Goal: Task Accomplishment & Management: Manage account settings

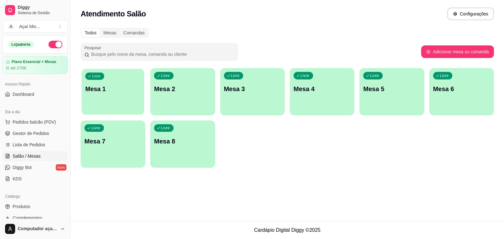
click at [131, 109] on div "button" at bounding box center [113, 110] width 63 height 7
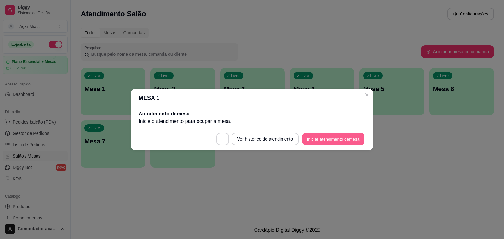
click at [304, 143] on button "Iniciar atendimento de mesa" at bounding box center [333, 139] width 62 height 12
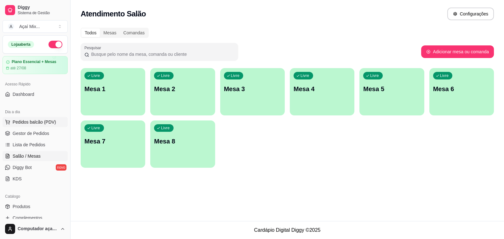
click at [49, 119] on button "Pedidos balcão (PDV)" at bounding box center [35, 122] width 65 height 10
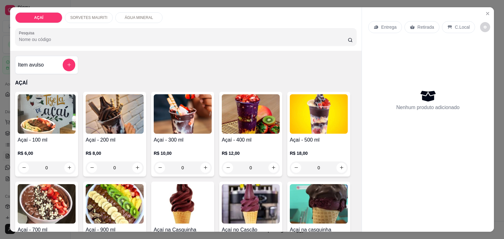
click at [172, 131] on div "Açaí - 300 ml R$ 10,00 0" at bounding box center [182, 134] width 63 height 85
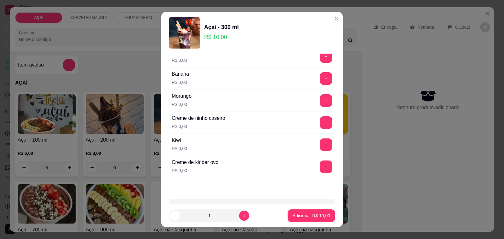
scroll to position [827, 0]
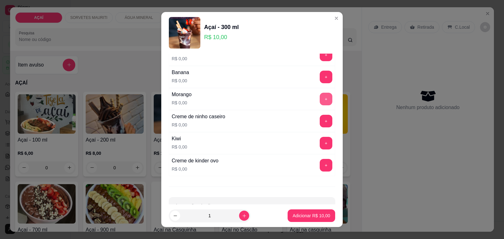
click at [320, 103] on button "+" at bounding box center [326, 99] width 13 height 13
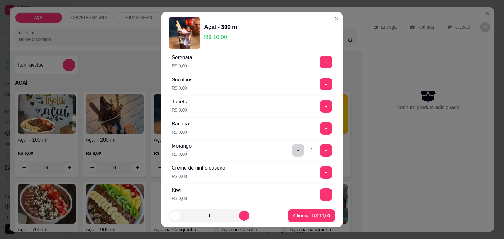
scroll to position [852, 0]
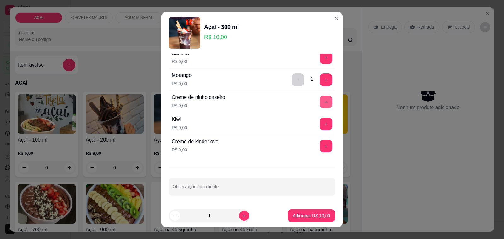
click at [320, 107] on button "+" at bounding box center [326, 101] width 13 height 13
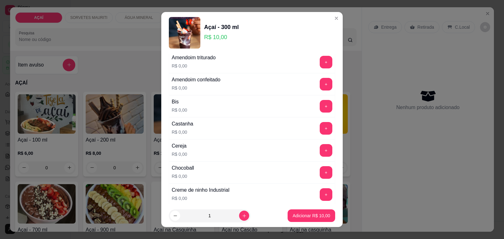
scroll to position [0, 0]
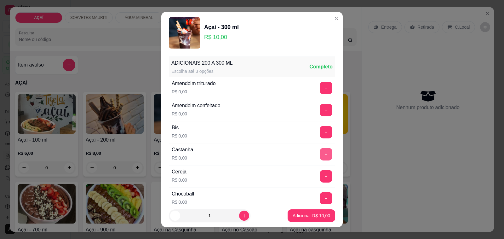
click at [320, 153] on button "+" at bounding box center [326, 154] width 13 height 13
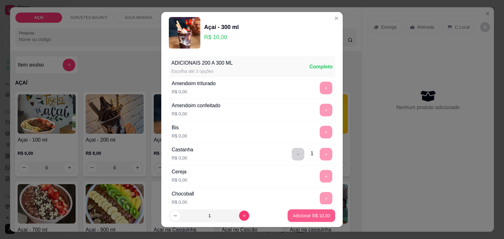
click at [312, 213] on p "Adicionar R$ 10,00" at bounding box center [311, 215] width 37 height 6
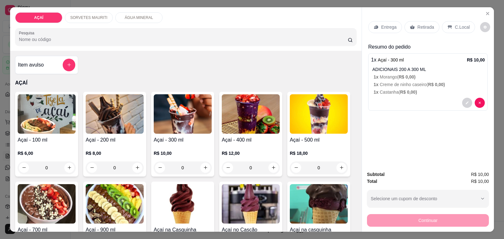
click at [390, 24] on p "Entrega" at bounding box center [388, 27] width 15 height 6
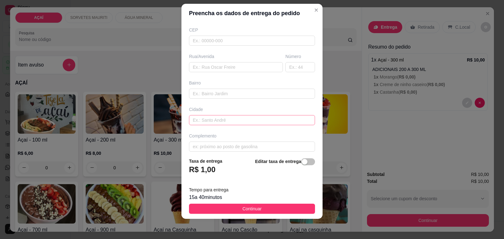
scroll to position [83, 0]
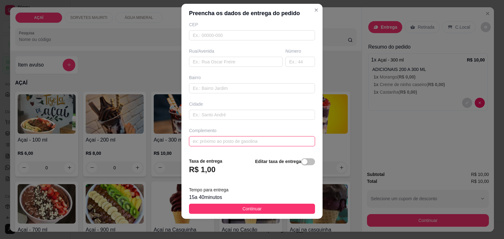
click at [237, 138] on input "text" at bounding box center [252, 141] width 126 height 10
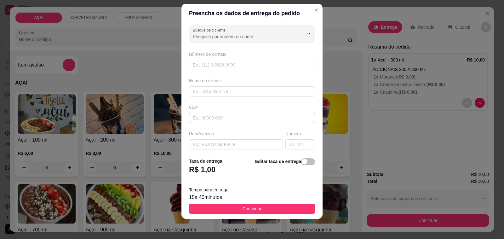
type input "casa de batista"
click at [238, 119] on input "text" at bounding box center [252, 118] width 126 height 10
type input "575200000"
click at [245, 90] on input "text" at bounding box center [252, 91] width 126 height 10
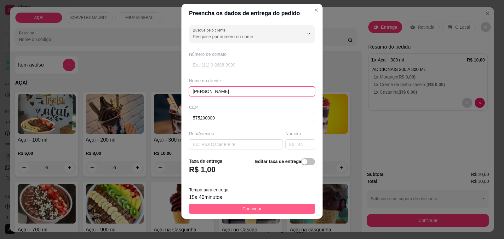
type input "lucas"
click at [296, 206] on button "Continuar" at bounding box center [252, 209] width 126 height 10
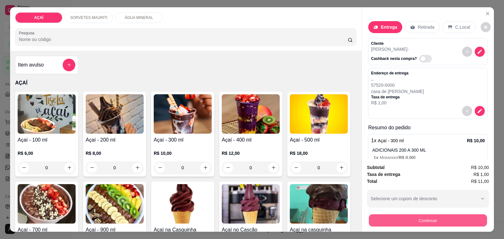
click at [384, 216] on button "Continuar" at bounding box center [428, 220] width 118 height 12
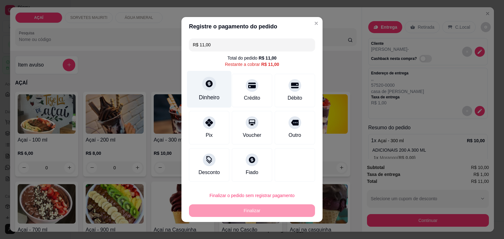
click at [204, 92] on div "Dinheiro" at bounding box center [209, 89] width 44 height 37
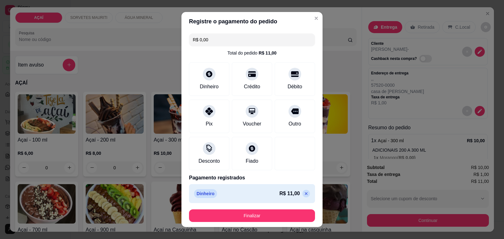
drag, startPoint x: 264, startPoint y: 209, endPoint x: 265, endPoint y: 212, distance: 3.2
click at [265, 212] on footer "Finalizar" at bounding box center [251, 215] width 141 height 23
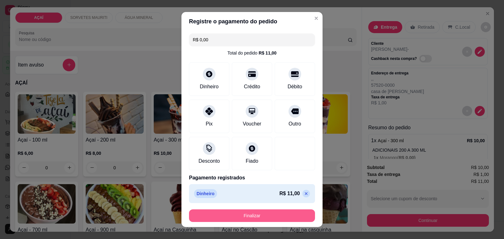
click at [267, 215] on button "Finalizar" at bounding box center [252, 215] width 126 height 13
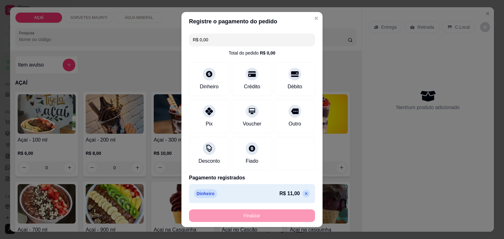
type input "-R$ 11,00"
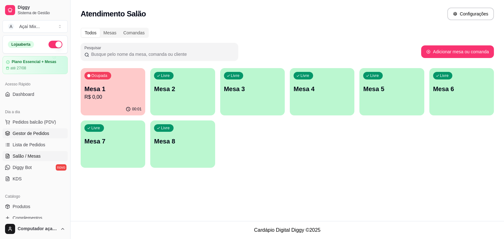
click at [34, 136] on span "Gestor de Pedidos" at bounding box center [31, 133] width 37 height 6
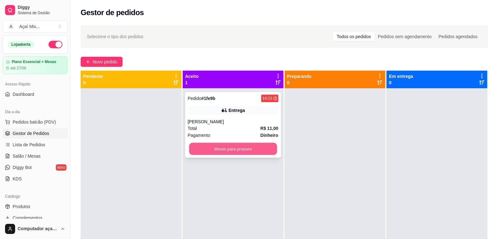
click at [219, 149] on button "Mover para preparo" at bounding box center [233, 149] width 88 height 12
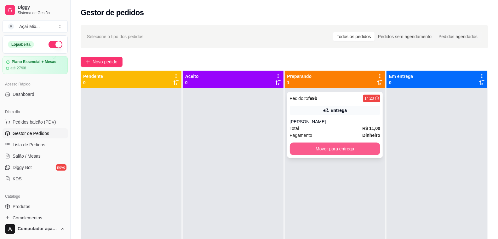
click at [319, 152] on button "Mover para entrega" at bounding box center [335, 148] width 91 height 13
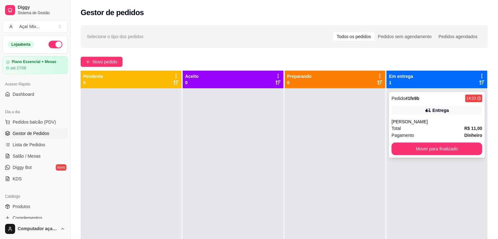
drag, startPoint x: 412, startPoint y: 131, endPoint x: 410, endPoint y: 128, distance: 3.4
click at [410, 128] on div "Total R$ 11,00" at bounding box center [437, 128] width 91 height 7
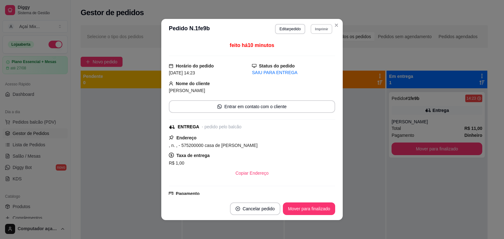
click at [313, 29] on button "Imprimir" at bounding box center [322, 29] width 22 height 10
click at [313, 52] on button "Impressora" at bounding box center [308, 51] width 46 height 10
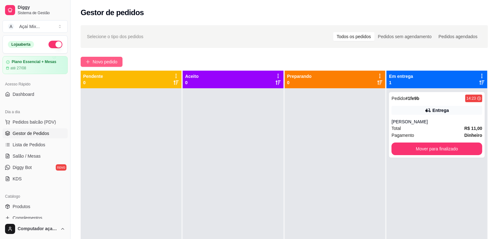
click at [105, 61] on span "Novo pedido" at bounding box center [105, 61] width 25 height 7
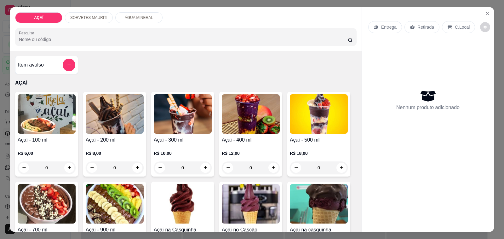
click at [225, 140] on h4 "Açaí - 400 ml" at bounding box center [251, 140] width 58 height 8
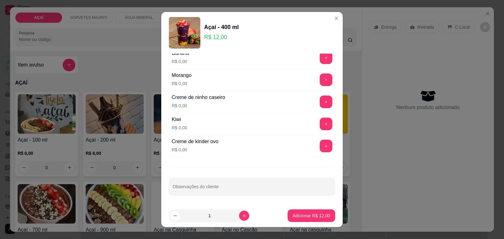
scroll to position [852, 0]
click at [320, 98] on button "+" at bounding box center [326, 101] width 13 height 13
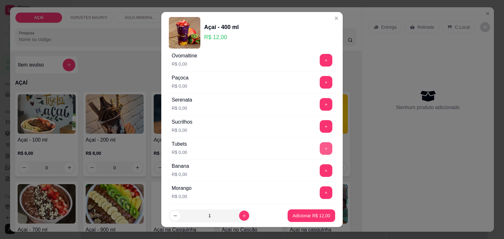
scroll to position [694, 0]
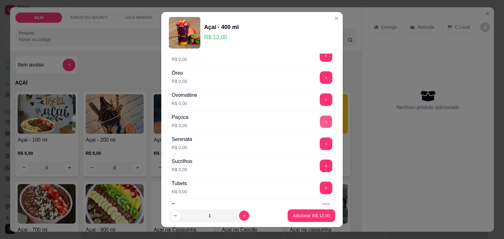
click at [320, 127] on button "+" at bounding box center [326, 122] width 12 height 12
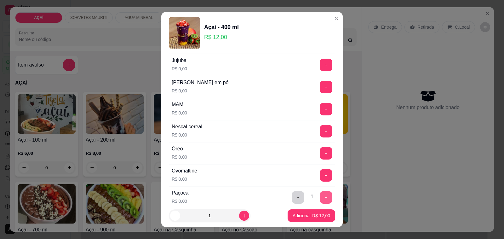
scroll to position [615, 0]
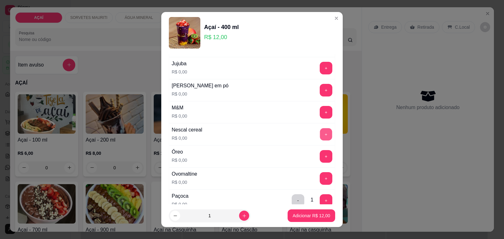
click at [320, 139] on button "+" at bounding box center [326, 134] width 12 height 12
click at [311, 216] on p "Adicionar R$ 12,00" at bounding box center [311, 215] width 37 height 6
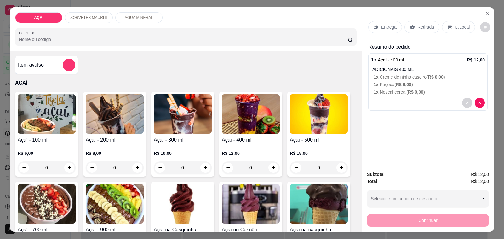
click at [387, 24] on p "Entrega" at bounding box center [388, 27] width 15 height 6
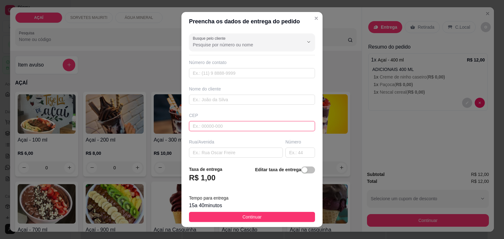
click at [232, 125] on input "text" at bounding box center [252, 126] width 126 height 10
type input "57520000"
type input "Maravilha"
type input "5752000000"
click at [223, 103] on input "text" at bounding box center [252, 100] width 126 height 10
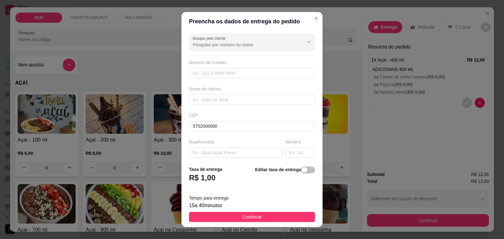
type input "~Mikael"
drag, startPoint x: 207, startPoint y: 74, endPoint x: 180, endPoint y: 57, distance: 31.9
click at [203, 71] on input "text" at bounding box center [252, 73] width 126 height 10
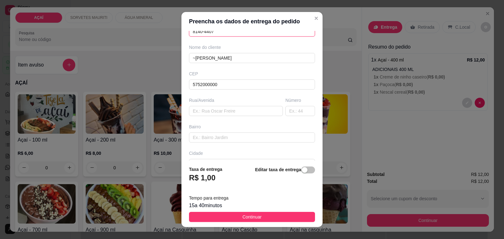
scroll to position [83, 0]
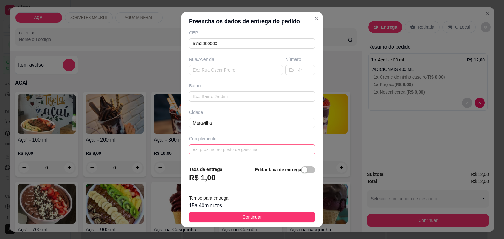
type input "8140-4407"
click at [225, 148] on input "text" at bounding box center [252, 149] width 126 height 10
type input "Entrega aqui no morao viu na casa de sandriele"
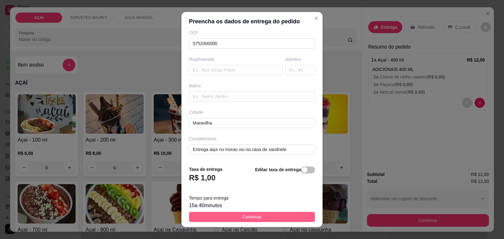
click at [275, 221] on button "Continuar" at bounding box center [252, 217] width 126 height 10
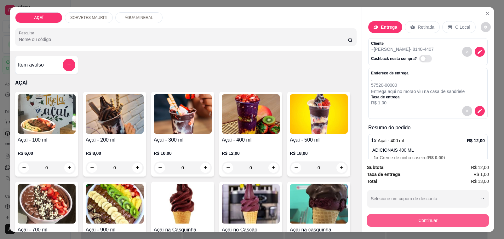
click at [389, 215] on button "Continuar" at bounding box center [428, 220] width 122 height 13
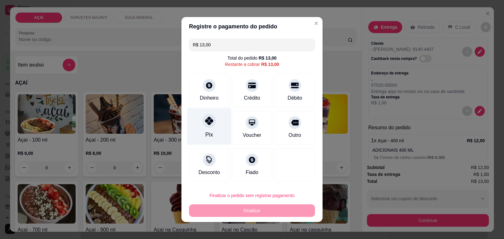
click at [194, 140] on div "Pix" at bounding box center [209, 126] width 44 height 37
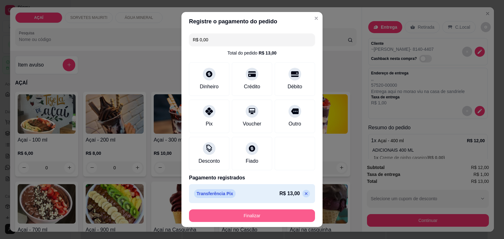
click at [244, 216] on button "Finalizar" at bounding box center [252, 215] width 126 height 13
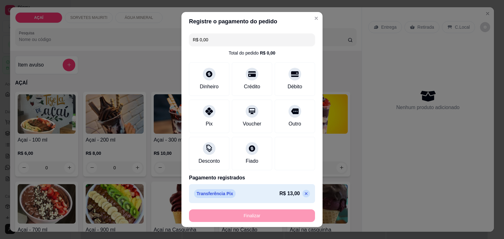
type input "-R$ 13,00"
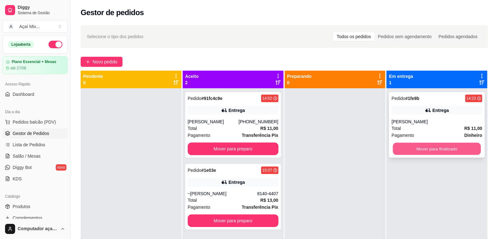
click at [467, 153] on button "Mover para finalizado" at bounding box center [437, 149] width 88 height 12
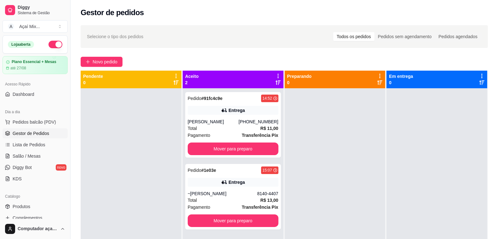
click at [251, 159] on div "Pedido # 91fc4c9e 14:52 Entrega João (82) 98217-5271 Total R$ 11,00 Pagamento T…" at bounding box center [233, 207] width 101 height 239
click at [253, 153] on button "Mover para preparo" at bounding box center [233, 148] width 91 height 13
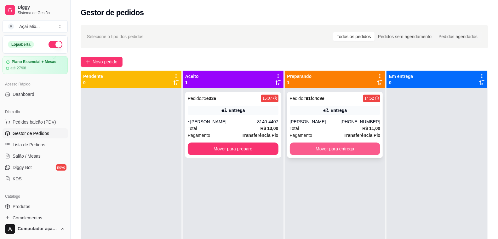
click at [364, 153] on button "Mover para entrega" at bounding box center [335, 148] width 91 height 13
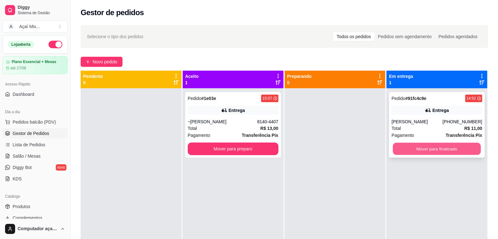
click at [448, 148] on button "Mover para finalizado" at bounding box center [437, 149] width 88 height 12
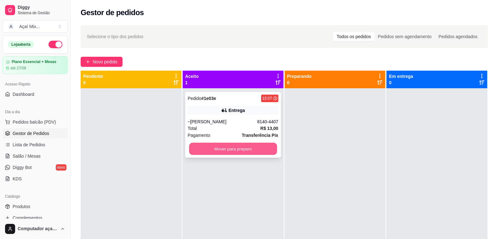
click at [227, 151] on button "Mover para preparo" at bounding box center [233, 149] width 88 height 12
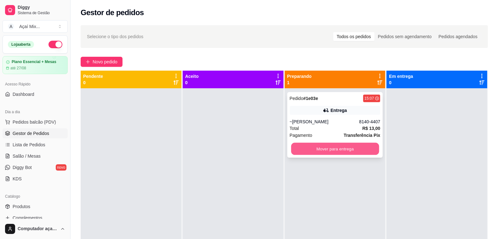
click at [365, 145] on button "Mover para entrega" at bounding box center [335, 149] width 88 height 12
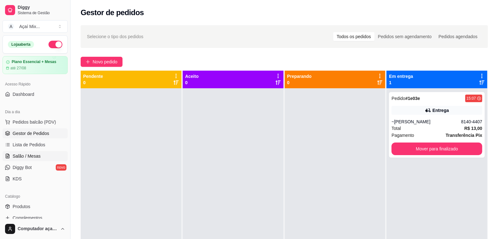
click at [24, 157] on span "Salão / Mesas" at bounding box center [27, 156] width 28 height 6
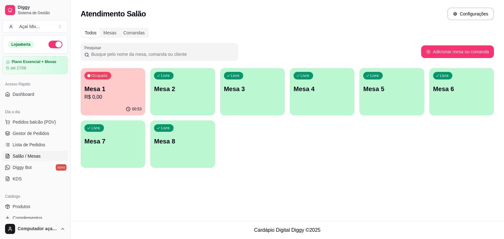
click at [123, 107] on div "00:53" at bounding box center [113, 109] width 65 height 12
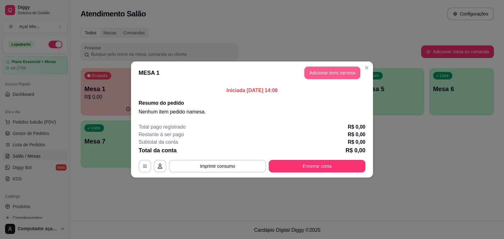
click at [326, 72] on button "Adicionar itens na mesa" at bounding box center [332, 72] width 56 height 13
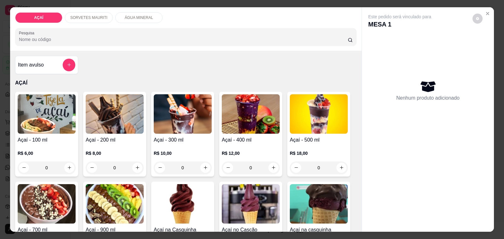
click at [198, 164] on div "0" at bounding box center [183, 167] width 58 height 13
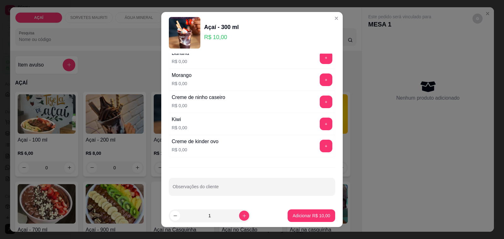
scroll to position [852, 0]
click at [320, 102] on button "+" at bounding box center [326, 102] width 12 height 12
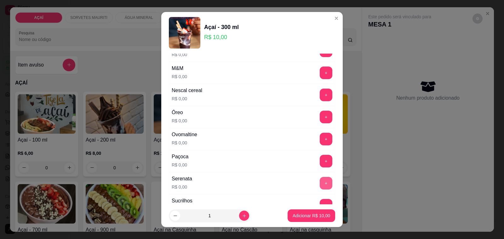
scroll to position [615, 0]
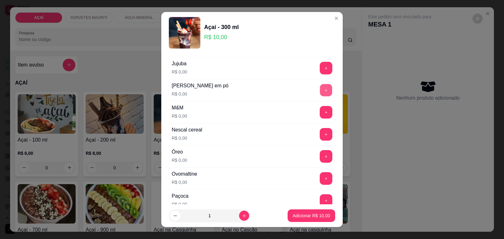
click at [320, 90] on button "+" at bounding box center [326, 90] width 12 height 12
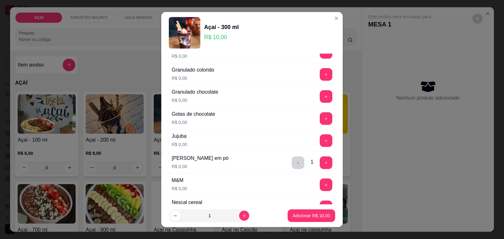
scroll to position [537, 0]
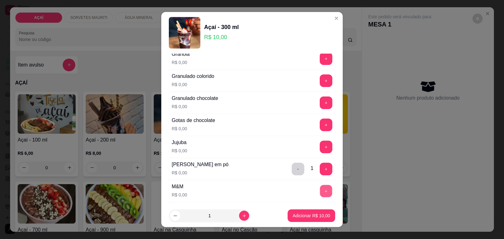
click at [320, 192] on button "+" at bounding box center [326, 191] width 12 height 12
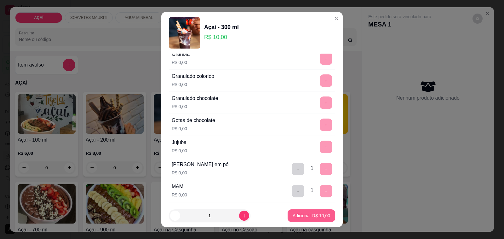
click at [309, 218] on p "Adicionar R$ 10,00" at bounding box center [311, 215] width 37 height 6
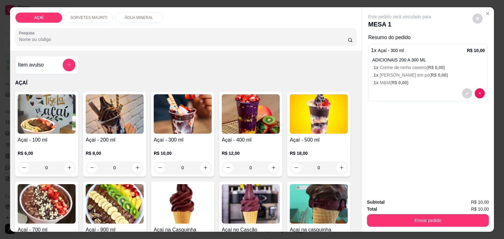
click at [420, 88] on div at bounding box center [428, 93] width 114 height 10
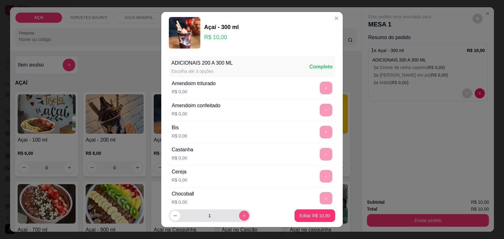
click at [242, 217] on icon "increase-product-quantity" at bounding box center [244, 215] width 5 height 5
type input "3"
click at [313, 213] on p "Editar R$ 30,00" at bounding box center [315, 215] width 30 height 6
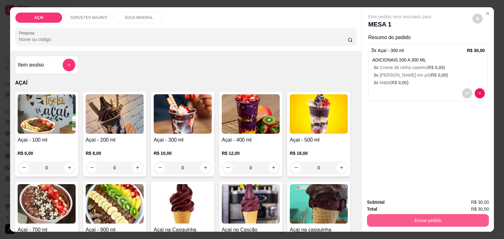
click at [392, 214] on button "Enviar pedido" at bounding box center [428, 220] width 122 height 13
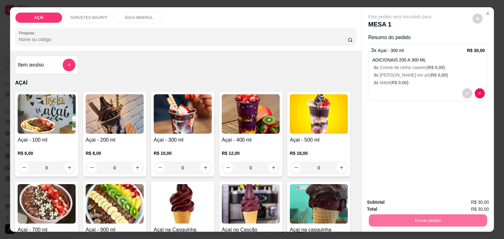
click at [388, 199] on button "Não registrar e enviar pedido" at bounding box center [407, 202] width 66 height 12
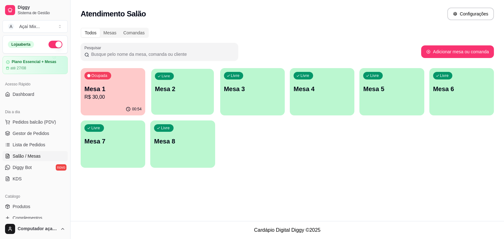
click at [179, 109] on div "button" at bounding box center [182, 110] width 63 height 7
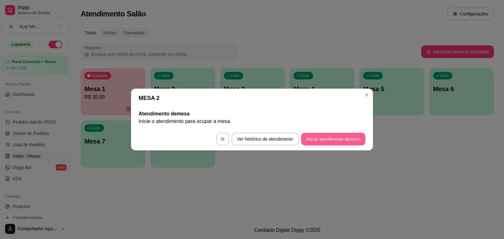
click at [345, 143] on button "Iniciar atendimento de mesa" at bounding box center [333, 139] width 64 height 13
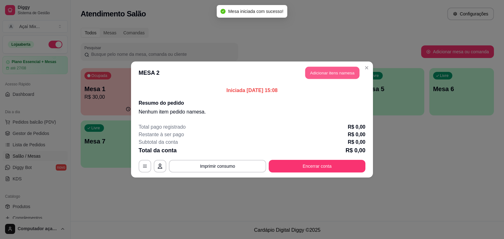
click at [313, 70] on button "Adicionar itens na mesa" at bounding box center [332, 73] width 54 height 12
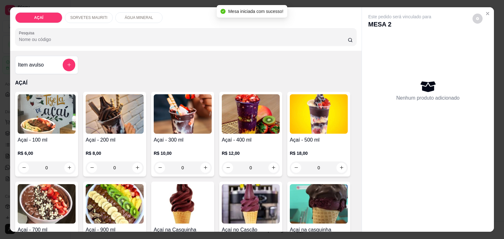
click at [35, 140] on h4 "Açaí - 100 ml" at bounding box center [47, 140] width 58 height 8
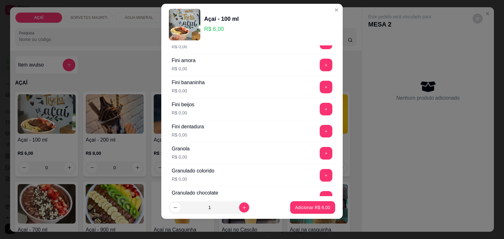
scroll to position [394, 0]
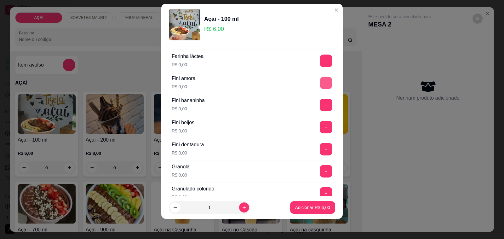
click at [320, 89] on button "+" at bounding box center [326, 83] width 12 height 12
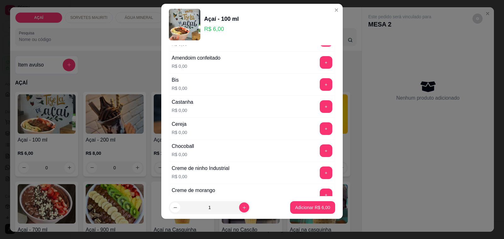
scroll to position [0, 0]
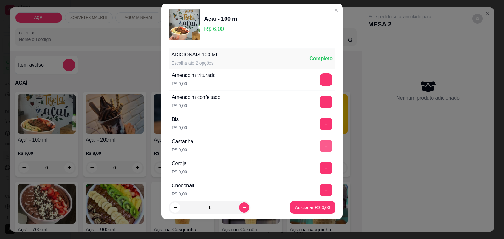
click at [320, 145] on button "+" at bounding box center [326, 146] width 13 height 13
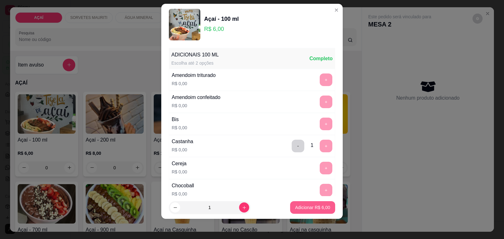
click at [322, 207] on button "Adicionar R$ 6,00" at bounding box center [312, 207] width 45 height 13
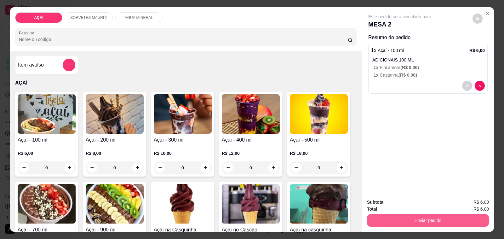
click at [382, 216] on button "Enviar pedido" at bounding box center [428, 220] width 122 height 13
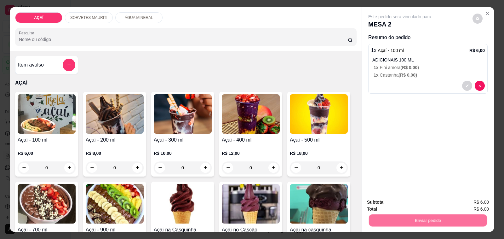
click at [387, 198] on button "Não registrar e enviar pedido" at bounding box center [407, 202] width 64 height 12
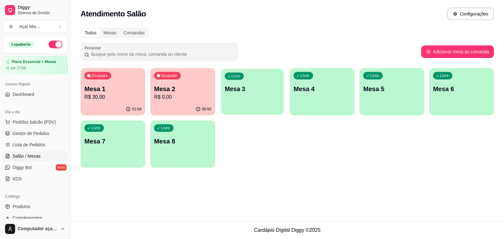
click at [238, 92] on p "Mesa 3" at bounding box center [252, 89] width 55 height 9
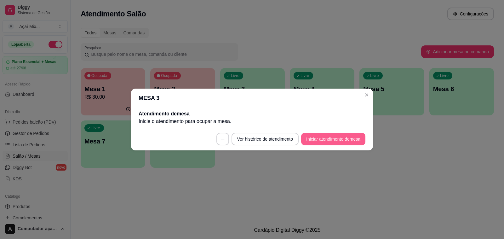
click at [347, 138] on button "Iniciar atendimento de mesa" at bounding box center [333, 139] width 64 height 13
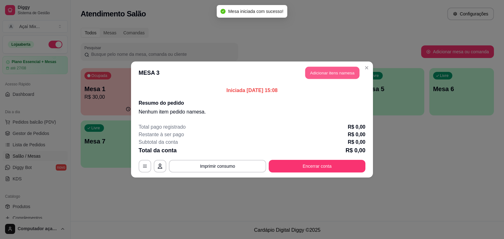
click at [349, 72] on button "Adicionar itens na mesa" at bounding box center [332, 73] width 54 height 12
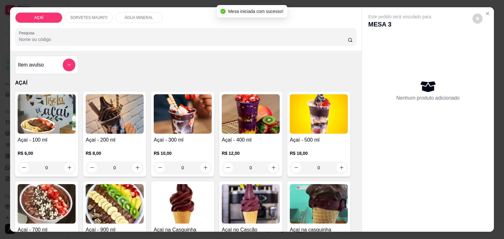
click at [133, 100] on img at bounding box center [115, 113] width 58 height 39
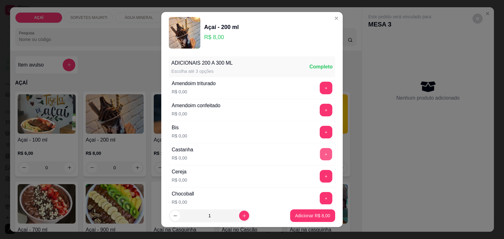
click at [320, 155] on button "+" at bounding box center [326, 154] width 12 height 12
click at [320, 175] on button "+" at bounding box center [326, 176] width 13 height 13
click at [320, 93] on button "+" at bounding box center [326, 88] width 12 height 12
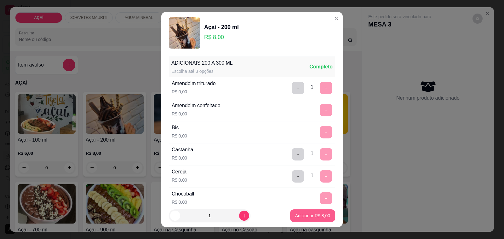
click at [296, 219] on button "Adicionar R$ 8,00" at bounding box center [312, 215] width 45 height 13
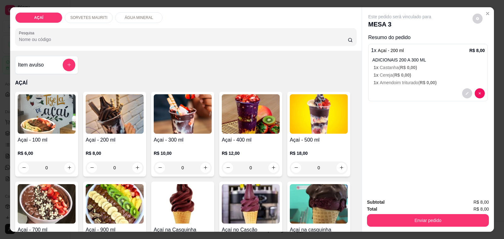
drag, startPoint x: 395, startPoint y: 225, endPoint x: 395, endPoint y: 218, distance: 7.0
click at [395, 222] on div "Subtotal R$ 8,00 Total R$ 8,00 Enviar pedido" at bounding box center [428, 212] width 132 height 38
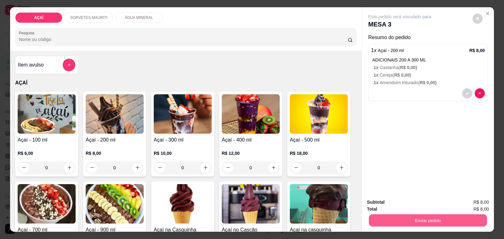
click at [395, 218] on button "Enviar pedido" at bounding box center [428, 220] width 118 height 12
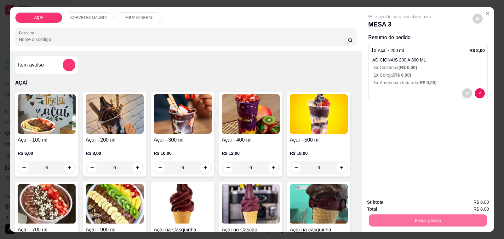
click at [380, 203] on button "Não registrar e enviar pedido" at bounding box center [407, 202] width 66 height 12
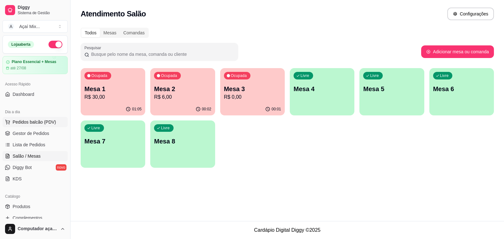
click at [21, 125] on span "Pedidos balcão (PDV)" at bounding box center [34, 122] width 43 height 6
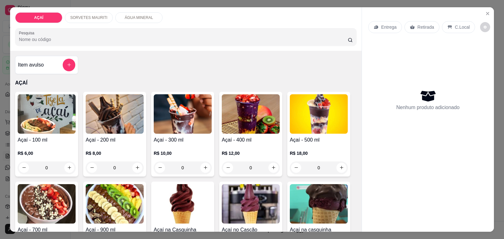
click at [114, 132] on div "Açaí - 200 ml R$ 8,00 0" at bounding box center [114, 134] width 63 height 85
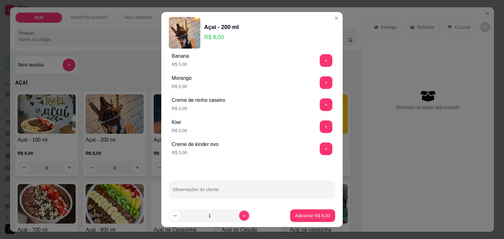
scroll to position [852, 0]
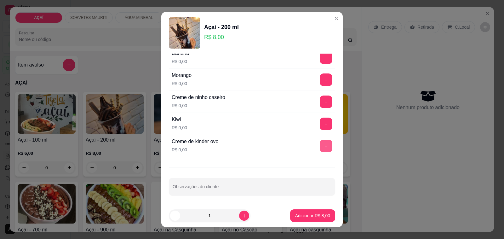
click at [320, 142] on button "+" at bounding box center [326, 146] width 13 height 13
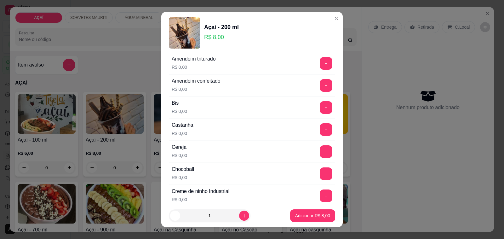
scroll to position [0, 0]
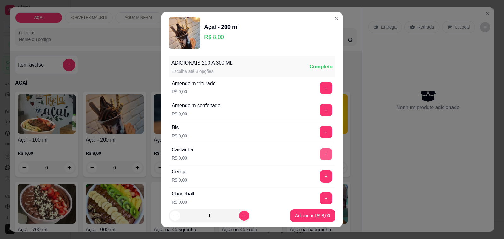
click at [320, 150] on button "+" at bounding box center [326, 154] width 12 height 12
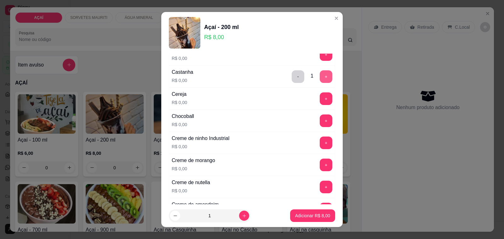
scroll to position [79, 0]
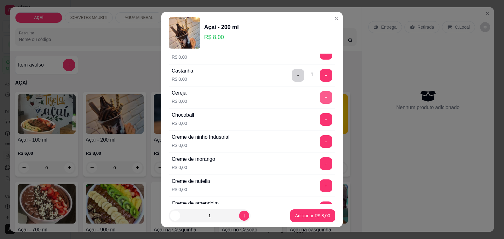
click at [320, 95] on button "+" at bounding box center [326, 97] width 13 height 13
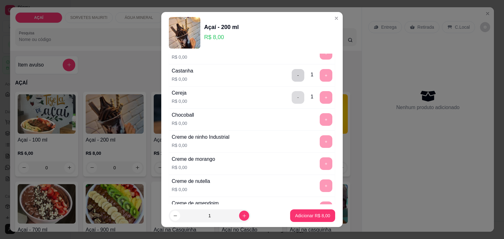
click at [292, 96] on button "-" at bounding box center [298, 97] width 13 height 13
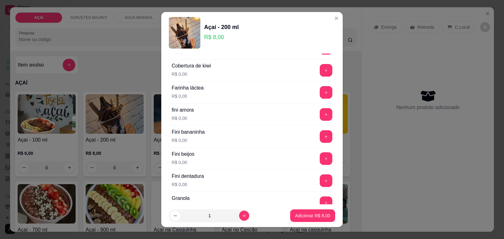
scroll to position [433, 0]
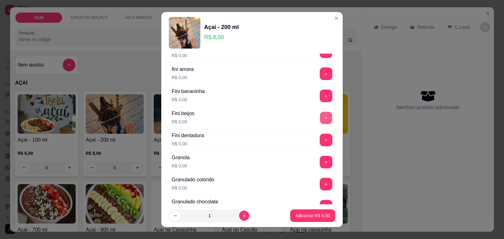
click at [320, 118] on button "+" at bounding box center [326, 118] width 12 height 12
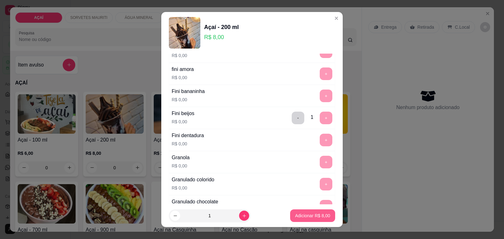
click at [314, 213] on p "Adicionar R$ 8,00" at bounding box center [312, 215] width 35 height 6
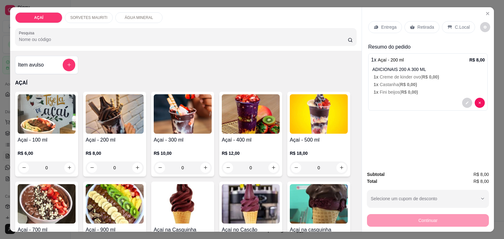
click at [392, 21] on div "Entrega" at bounding box center [385, 27] width 34 height 12
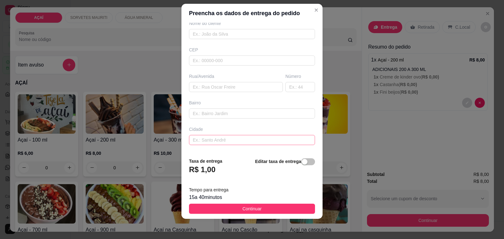
scroll to position [83, 0]
click at [198, 139] on input "text" at bounding box center [252, 141] width 126 height 10
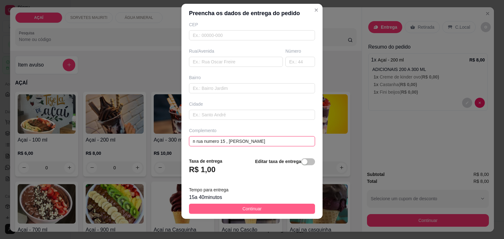
type input "n rua numero 15 , dudi lanche"
click at [276, 213] on button "Continuar" at bounding box center [252, 209] width 126 height 10
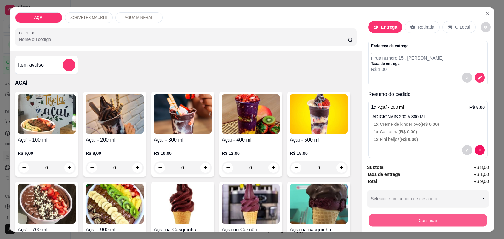
click at [380, 218] on button "Continuar" at bounding box center [428, 220] width 118 height 12
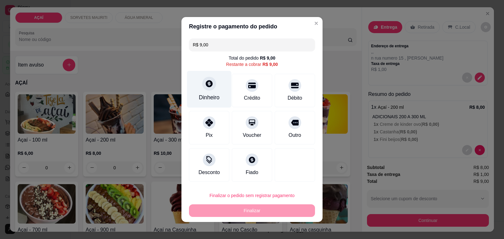
click at [213, 82] on div "Dinheiro" at bounding box center [209, 89] width 44 height 37
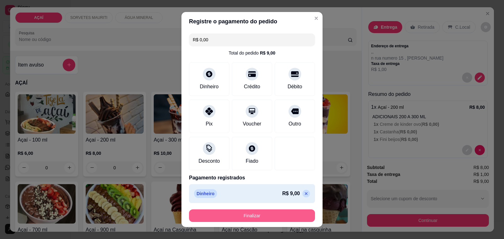
click at [262, 215] on button "Finalizar" at bounding box center [252, 215] width 126 height 13
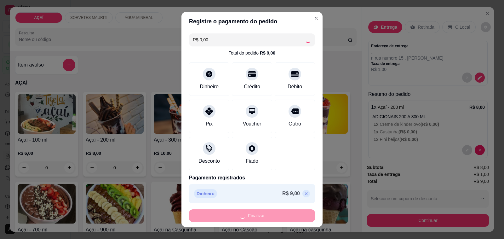
type input "-R$ 9,00"
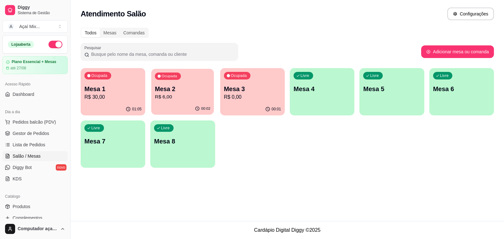
click at [183, 98] on p "R$ 6,00" at bounding box center [182, 96] width 55 height 7
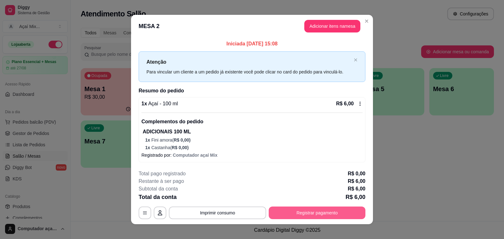
click at [295, 213] on button "Registrar pagamento" at bounding box center [317, 212] width 97 height 13
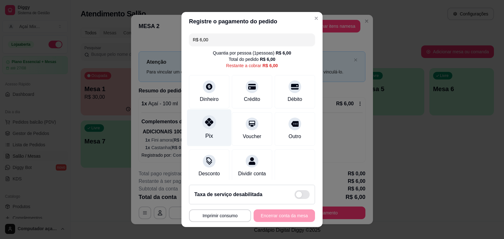
click at [202, 122] on div at bounding box center [209, 122] width 14 height 14
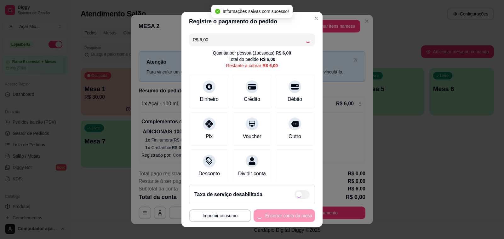
type input "R$ 0,00"
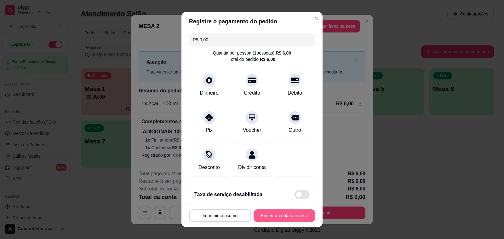
click at [291, 213] on button "Encerrar conta da mesa" at bounding box center [284, 215] width 61 height 13
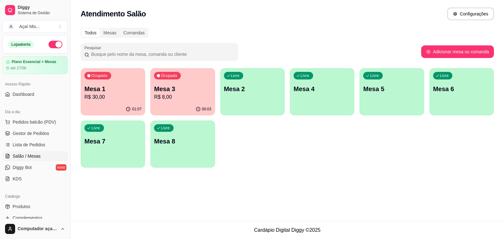
click at [176, 100] on p "R$ 8,00" at bounding box center [182, 97] width 57 height 8
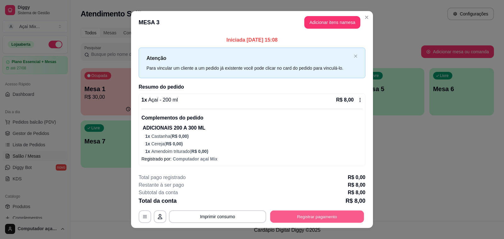
click at [313, 216] on button "Registrar pagamento" at bounding box center [317, 216] width 94 height 12
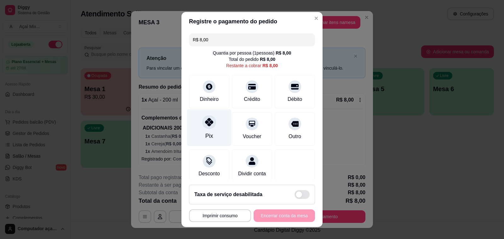
click at [205, 123] on icon at bounding box center [209, 122] width 8 height 8
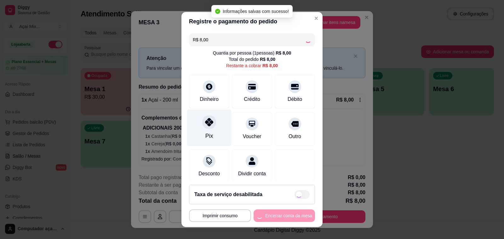
type input "R$ 0,00"
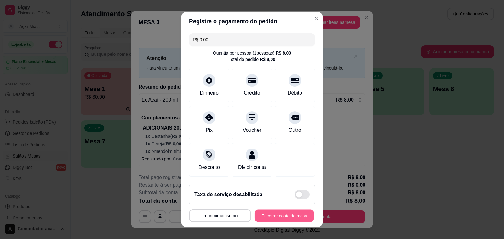
click at [257, 215] on button "Encerrar conta da mesa" at bounding box center [285, 216] width 60 height 12
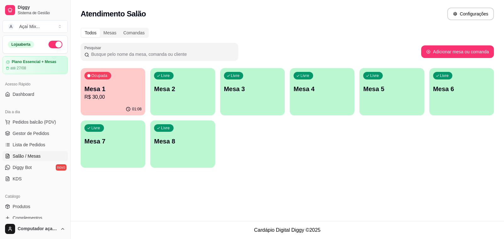
click at [98, 103] on button "Ocupada Mesa 1 R$ 30,00 01:08" at bounding box center [113, 91] width 65 height 47
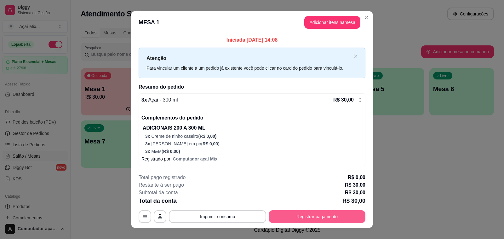
click at [328, 217] on button "Registrar pagamento" at bounding box center [317, 216] width 97 height 13
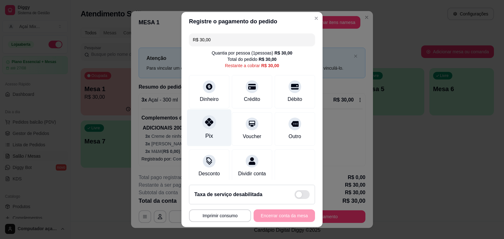
click at [206, 126] on icon at bounding box center [209, 122] width 8 height 8
type input "R$ 0,00"
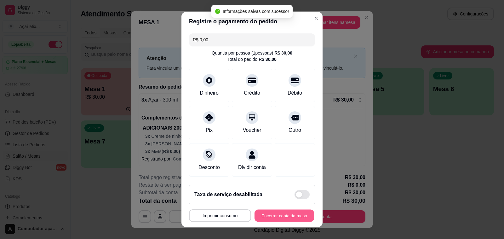
click at [281, 216] on button "Encerrar conta da mesa" at bounding box center [285, 216] width 60 height 12
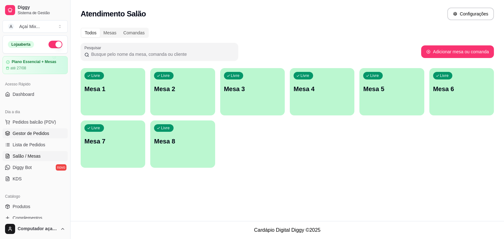
click at [28, 132] on span "Gestor de Pedidos" at bounding box center [31, 133] width 37 height 6
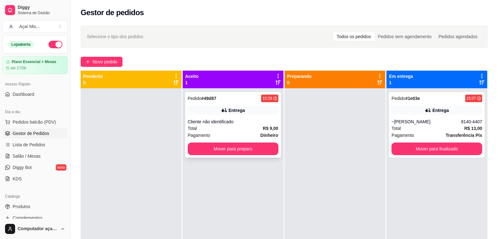
click at [248, 110] on div "Entrega" at bounding box center [233, 110] width 91 height 9
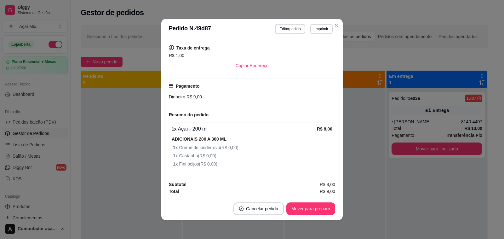
scroll to position [1, 0]
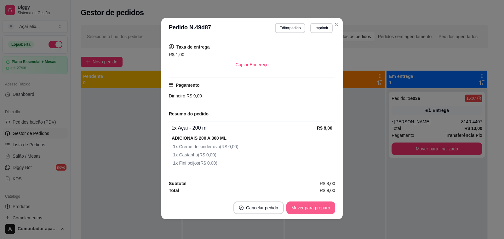
click at [297, 205] on button "Mover para preparo" at bounding box center [310, 207] width 49 height 13
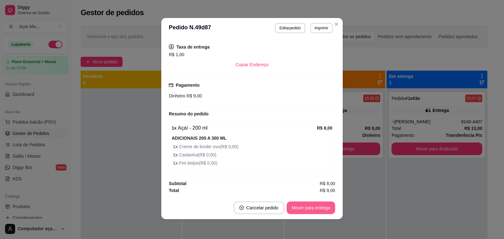
click at [297, 205] on button "Mover para entrega" at bounding box center [311, 207] width 49 height 13
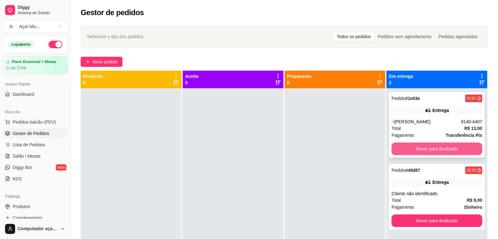
click at [431, 149] on button "Mover para finalizado" at bounding box center [437, 148] width 91 height 13
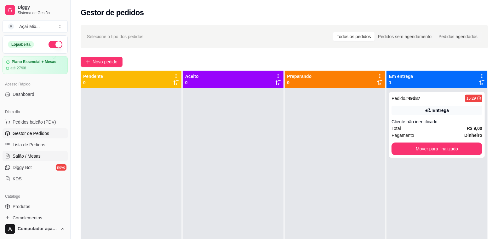
click at [27, 156] on span "Salão / Mesas" at bounding box center [27, 156] width 28 height 6
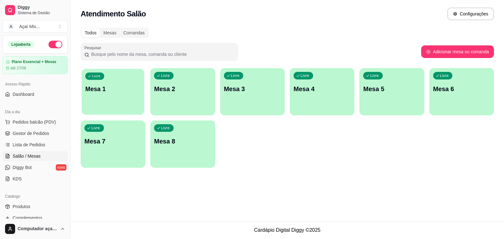
click at [134, 111] on div "button" at bounding box center [113, 110] width 63 height 7
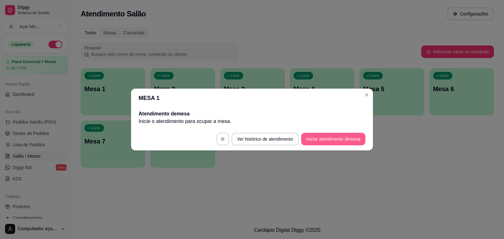
click at [318, 139] on button "Iniciar atendimento de mesa" at bounding box center [333, 139] width 64 height 13
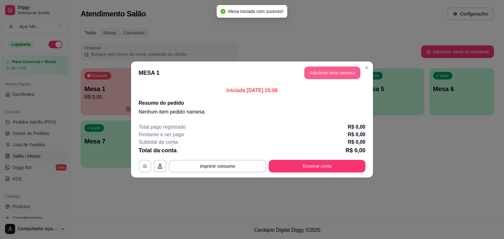
click at [335, 73] on button "Adicionar itens na mesa" at bounding box center [332, 72] width 56 height 13
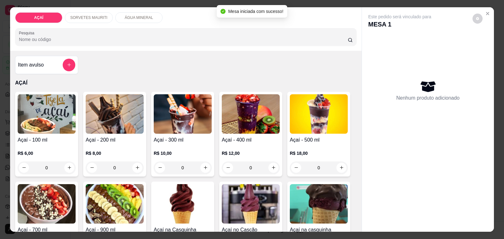
click at [202, 161] on div "0" at bounding box center [183, 167] width 58 height 13
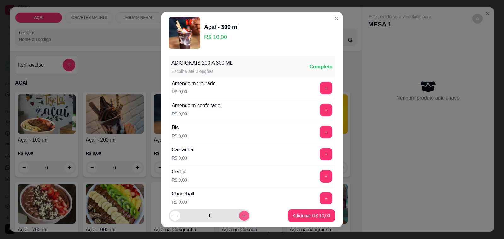
click at [239, 220] on button "increase-product-quantity" at bounding box center [244, 215] width 10 height 10
type input "2"
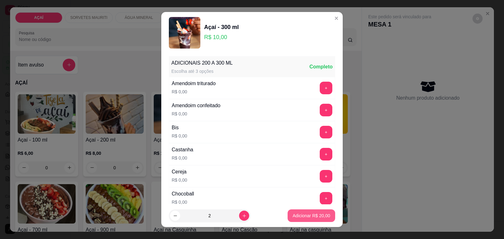
click at [318, 217] on p "Adicionar R$ 20,00" at bounding box center [311, 215] width 37 height 6
type input "2"
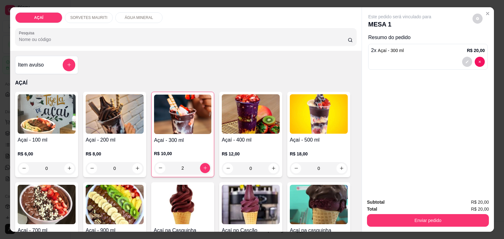
drag, startPoint x: 386, startPoint y: 227, endPoint x: 387, endPoint y: 220, distance: 7.6
click at [387, 224] on div "Subtotal R$ 20,00 Total R$ 20,00 Enviar pedido" at bounding box center [428, 212] width 132 height 38
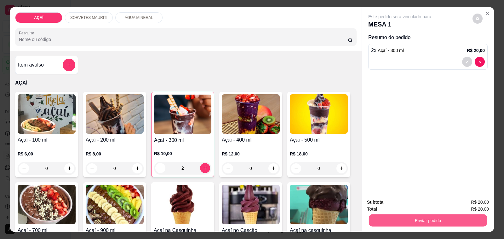
click at [387, 220] on button "Enviar pedido" at bounding box center [428, 220] width 118 height 12
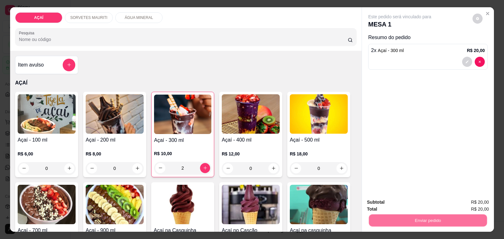
click at [383, 199] on button "Não registrar e enviar pedido" at bounding box center [407, 202] width 64 height 12
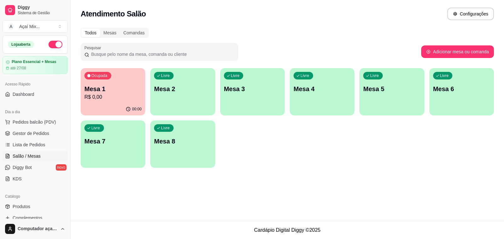
click at [92, 95] on p "R$ 0,00" at bounding box center [112, 97] width 57 height 8
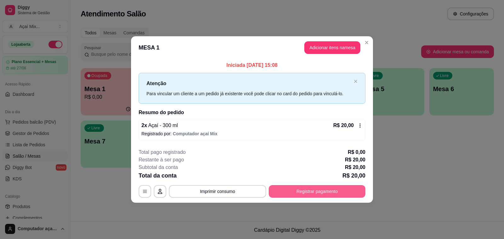
click at [336, 192] on button "Registrar pagamento" at bounding box center [317, 191] width 97 height 13
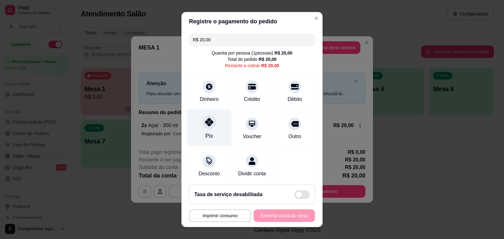
click at [210, 129] on div "Pix" at bounding box center [209, 127] width 44 height 37
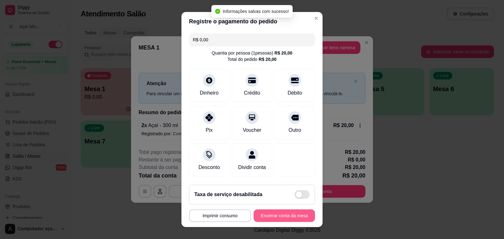
type input "R$ 0,00"
click at [259, 220] on button "Encerrar conta da mesa" at bounding box center [284, 215] width 61 height 13
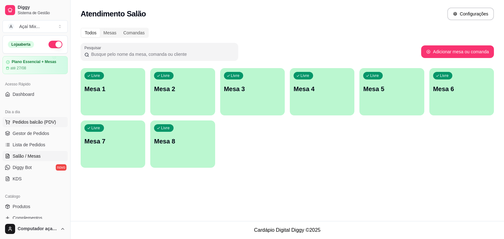
click at [40, 119] on span "Pedidos balcão (PDV)" at bounding box center [34, 122] width 43 height 6
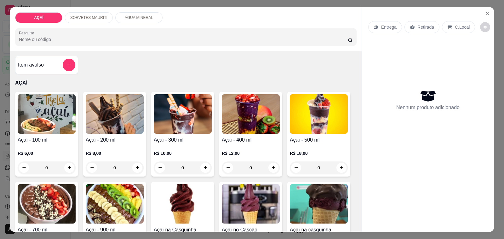
click at [131, 136] on h4 "Açaí - 200 ml" at bounding box center [115, 140] width 58 height 8
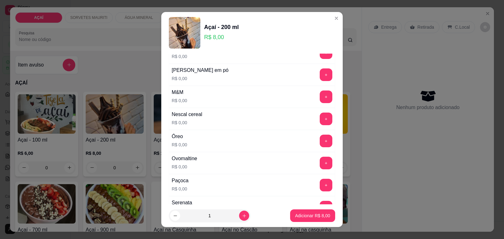
scroll to position [788, 0]
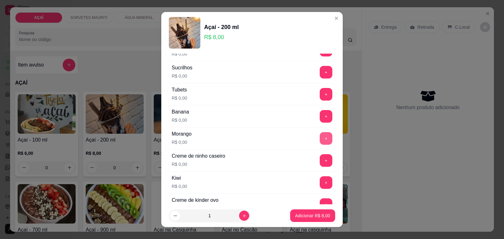
click at [320, 144] on button "+" at bounding box center [326, 138] width 13 height 13
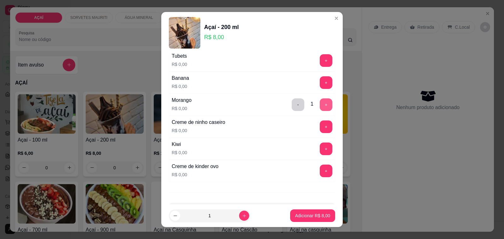
scroll to position [852, 0]
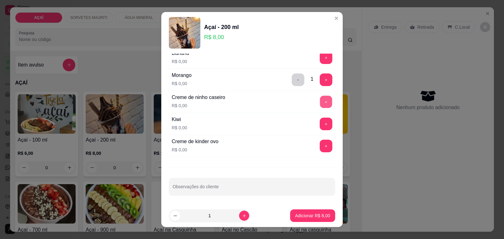
click at [320, 103] on button "+" at bounding box center [326, 102] width 12 height 12
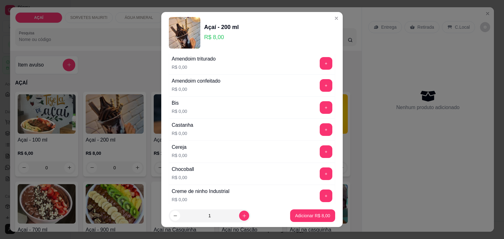
scroll to position [0, 0]
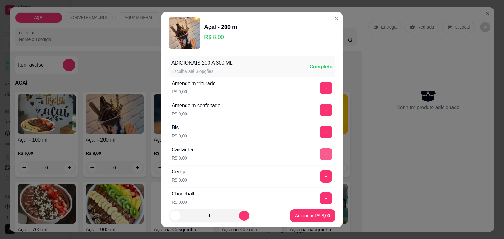
click at [320, 158] on button "+" at bounding box center [326, 154] width 13 height 13
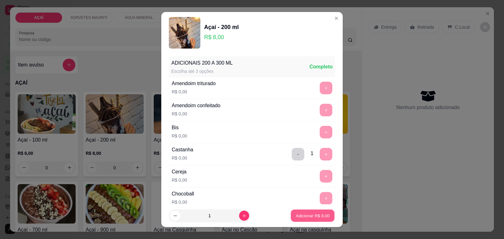
click at [303, 213] on p "Adicionar R$ 8,00" at bounding box center [313, 215] width 34 height 6
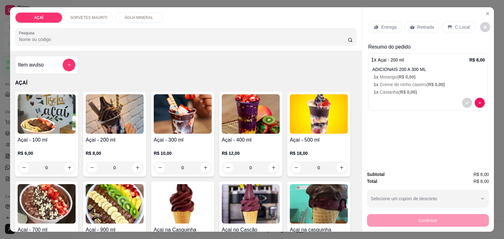
click at [128, 144] on div "R$ 8,00 0" at bounding box center [115, 159] width 58 height 30
click at [419, 89] on p "1 x Castanha ( R$ 0,00 )" at bounding box center [429, 92] width 111 height 6
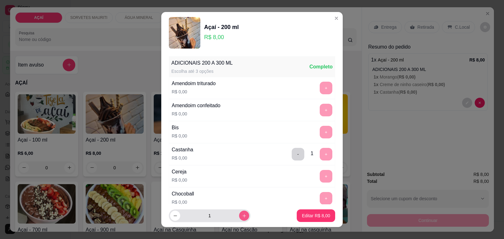
click at [239, 218] on button "increase-product-quantity" at bounding box center [244, 215] width 10 height 10
type input "2"
click at [306, 220] on button "Editar R$ 16,00" at bounding box center [315, 215] width 41 height 13
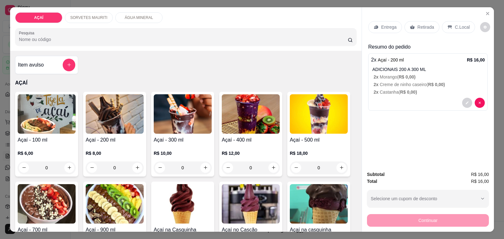
click at [382, 27] on p "Entrega" at bounding box center [388, 27] width 15 height 6
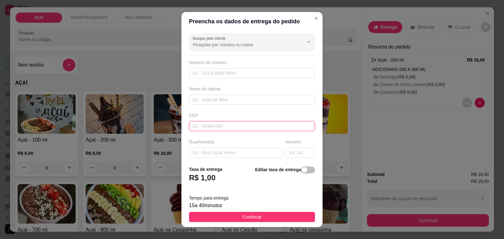
click at [257, 127] on input "text" at bounding box center [252, 126] width 126 height 10
type input "57520000000"
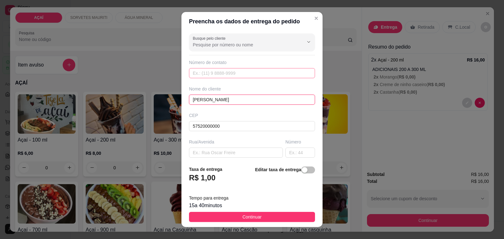
type input "Isabel Alves"
click at [229, 75] on input "text" at bounding box center [252, 73] width 126 height 10
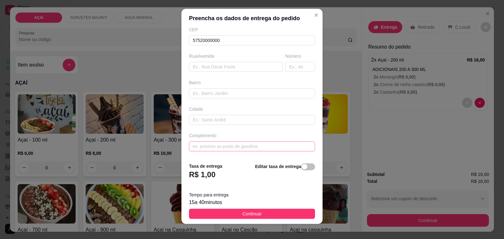
scroll to position [8, 0]
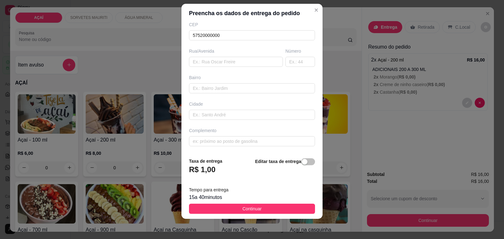
type input "8125-4346"
type input "Entrega aqui na policlínica"
click at [259, 206] on button "Continuar" at bounding box center [252, 209] width 126 height 10
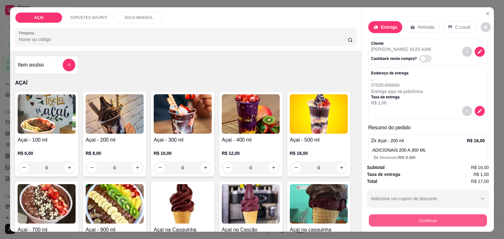
click at [375, 214] on button "Continuar" at bounding box center [428, 220] width 118 height 12
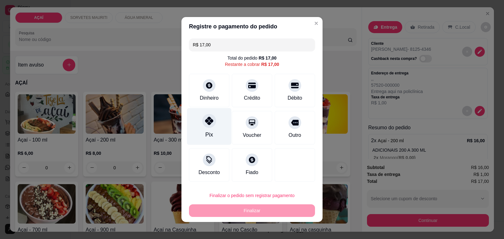
click at [206, 139] on div "Pix" at bounding box center [209, 134] width 8 height 8
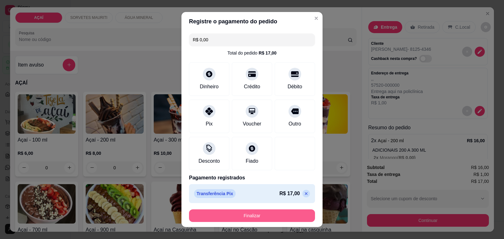
click at [267, 218] on button "Finalizar" at bounding box center [252, 215] width 126 height 13
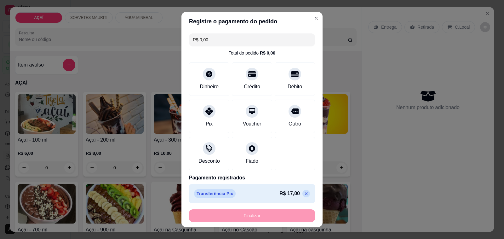
type input "-R$ 17,00"
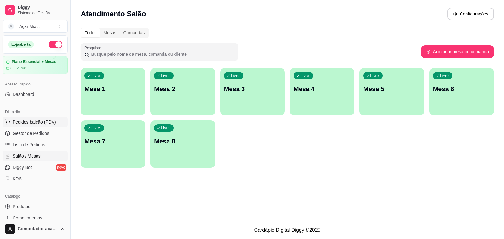
click at [21, 120] on span "Pedidos balcão (PDV)" at bounding box center [34, 122] width 43 height 6
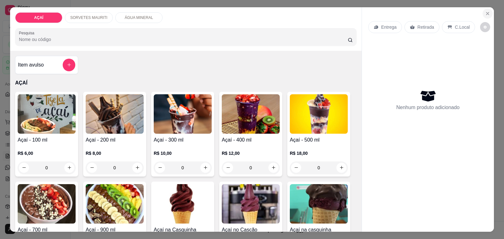
click at [486, 10] on button "Close" at bounding box center [488, 14] width 10 height 10
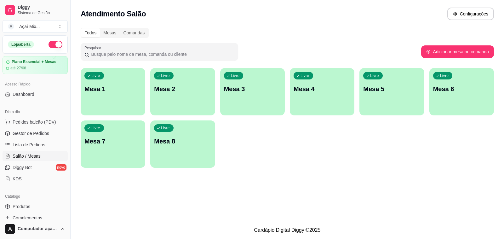
click at [33, 139] on ul "Pedidos balcão (PDV) Gestor de Pedidos Lista de Pedidos Salão / Mesas Diggy Bot…" at bounding box center [35, 150] width 65 height 67
click at [32, 138] on link "Gestor de Pedidos" at bounding box center [35, 133] width 65 height 10
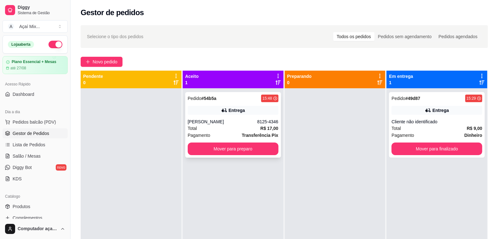
click at [241, 129] on div "Total R$ 17,00" at bounding box center [233, 128] width 91 height 7
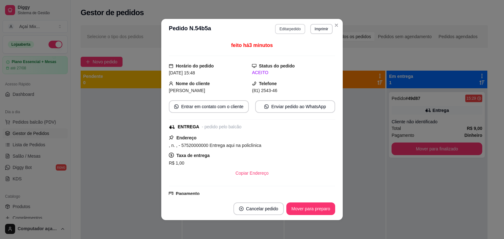
click at [296, 31] on button "Editar pedido" at bounding box center [290, 29] width 30 height 10
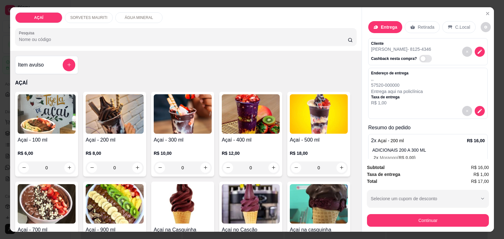
click at [133, 161] on div "0" at bounding box center [115, 167] width 58 height 13
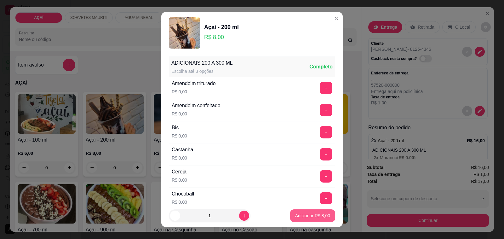
click at [317, 215] on p "Adicionar R$ 8,00" at bounding box center [312, 215] width 35 height 6
type input "1"
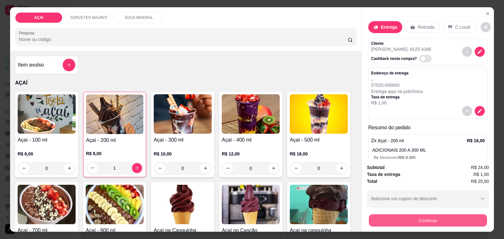
click at [380, 219] on button "Continuar" at bounding box center [428, 220] width 118 height 12
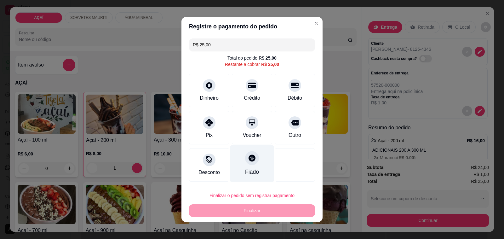
drag, startPoint x: 199, startPoint y: 130, endPoint x: 225, endPoint y: 169, distance: 46.8
click at [200, 130] on div "Pix" at bounding box center [209, 127] width 40 height 33
type input "R$ 0,00"
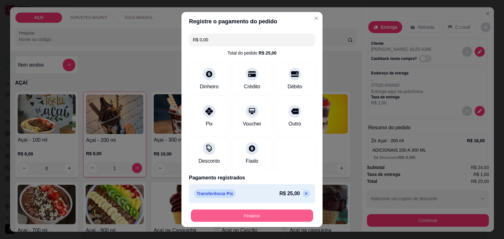
click at [243, 213] on button "Finalizar" at bounding box center [252, 216] width 122 height 12
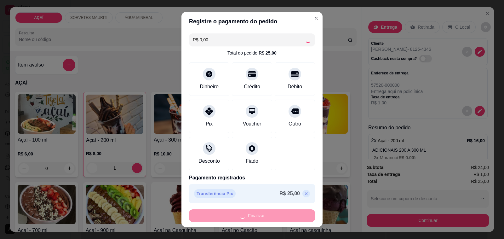
type input "0"
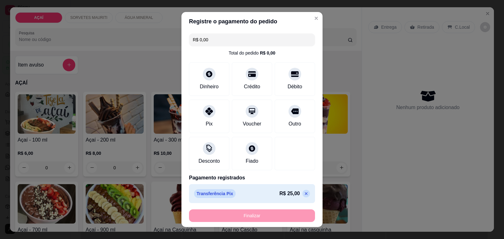
type input "-R$ 25,00"
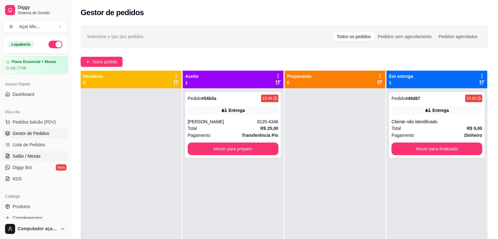
click at [35, 152] on link "Salão / Mesas" at bounding box center [35, 156] width 65 height 10
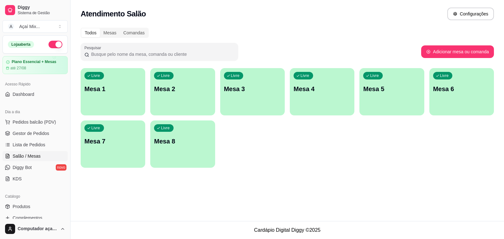
click at [115, 107] on button "Livre Mesa 1" at bounding box center [113, 91] width 65 height 47
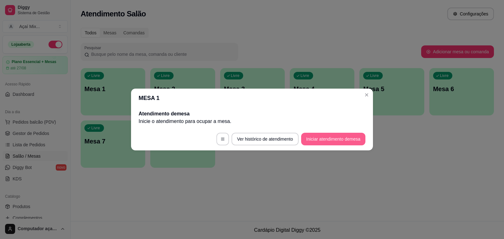
click at [360, 136] on button "Iniciar atendimento de mesa" at bounding box center [333, 139] width 64 height 13
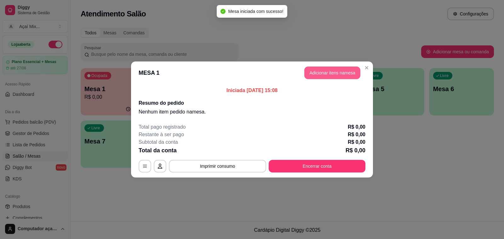
click at [338, 73] on button "Adicionar itens na mesa" at bounding box center [332, 72] width 56 height 13
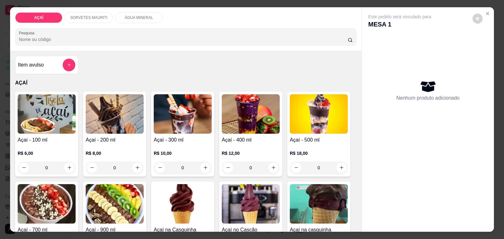
click at [191, 144] on div "R$ 10,00 0" at bounding box center [183, 159] width 58 height 30
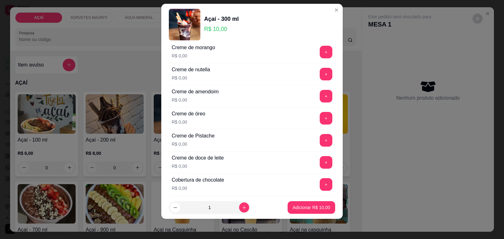
scroll to position [143, 0]
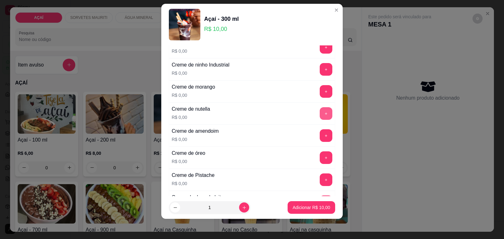
click at [320, 114] on button "+" at bounding box center [326, 113] width 13 height 13
click at [320, 162] on button "+" at bounding box center [326, 158] width 12 height 12
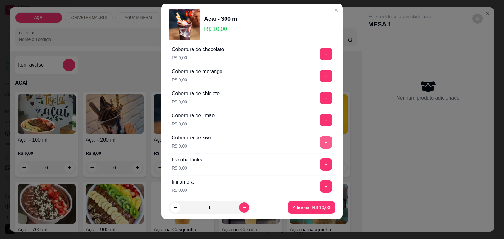
scroll to position [300, 0]
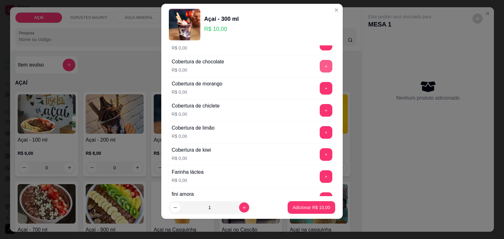
click at [320, 69] on button "+" at bounding box center [326, 66] width 13 height 13
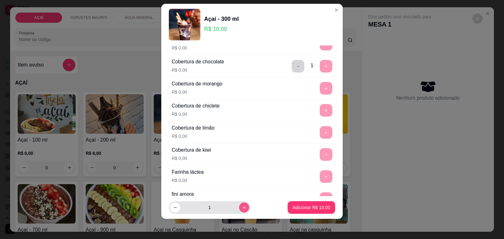
click at [242, 206] on icon "increase-product-quantity" at bounding box center [244, 207] width 5 height 5
type input "2"
click at [295, 210] on p "Adicionar R$ 20,00" at bounding box center [311, 207] width 37 height 6
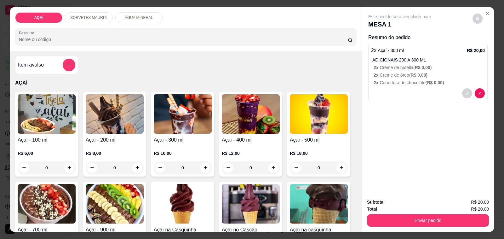
click at [196, 122] on img at bounding box center [183, 113] width 58 height 39
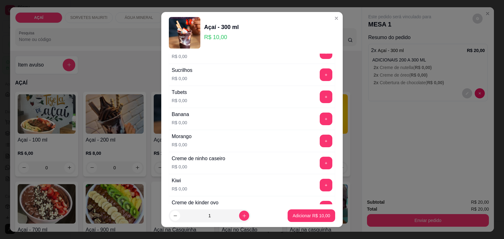
scroll to position [773, 0]
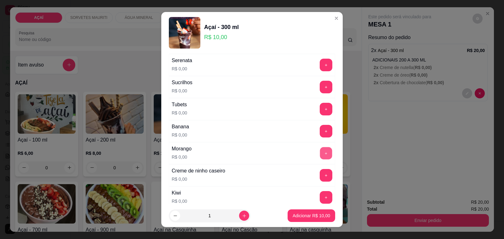
click at [320, 159] on button "+" at bounding box center [326, 153] width 12 height 12
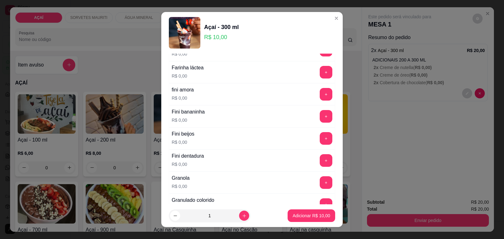
scroll to position [379, 0]
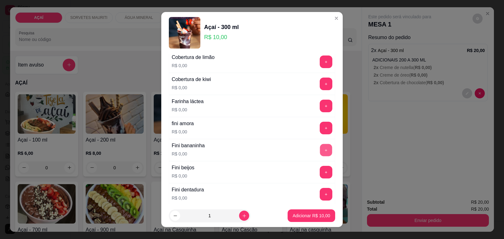
click at [320, 153] on button "+" at bounding box center [326, 150] width 12 height 12
click at [320, 176] on button "+" at bounding box center [326, 172] width 12 height 12
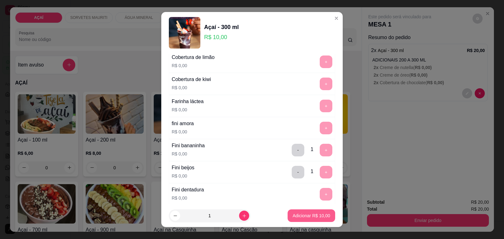
click at [305, 217] on p "Adicionar R$ 10,00" at bounding box center [311, 215] width 37 height 6
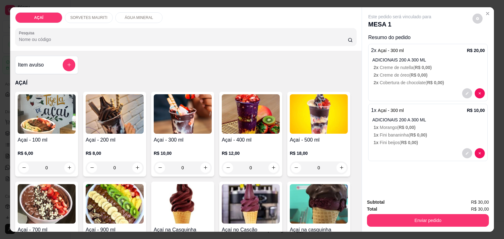
click at [387, 150] on div at bounding box center [428, 153] width 114 height 10
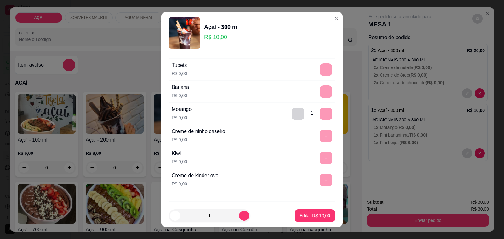
scroll to position [852, 0]
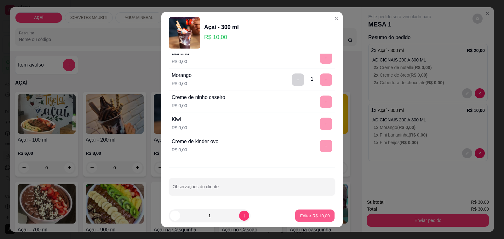
click at [320, 216] on p "Editar R$ 10,00" at bounding box center [315, 215] width 30 height 6
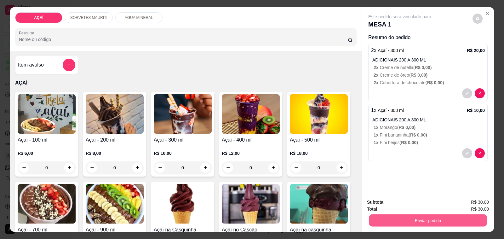
click at [396, 221] on button "Enviar pedido" at bounding box center [428, 220] width 118 height 12
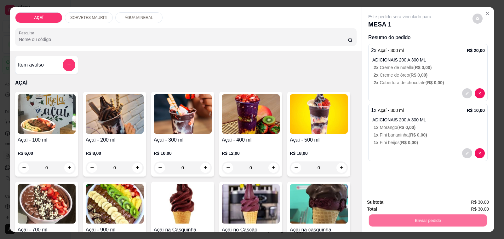
click at [376, 201] on button "Não registrar e enviar pedido" at bounding box center [407, 202] width 66 height 12
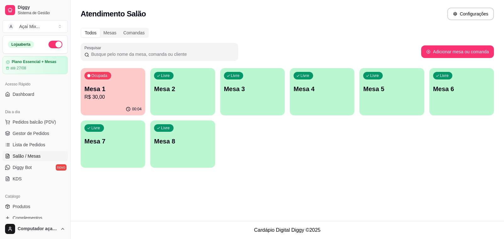
click at [173, 102] on div "Livre Mesa 2" at bounding box center [182, 88] width 65 height 40
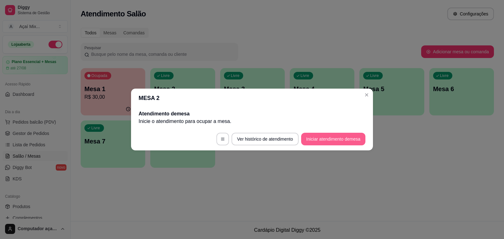
click at [320, 139] on button "Iniciar atendimento de mesa" at bounding box center [333, 139] width 64 height 13
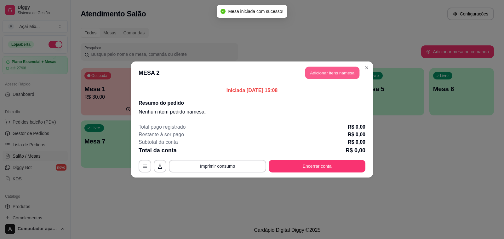
click at [320, 77] on button "Adicionar itens na mesa" at bounding box center [332, 73] width 54 height 12
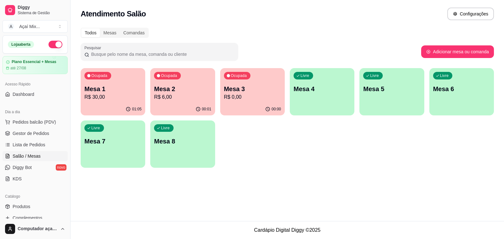
click at [254, 90] on p "Mesa 3" at bounding box center [252, 88] width 57 height 9
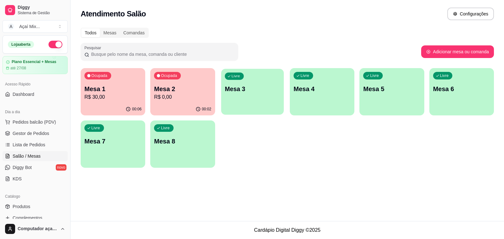
click at [253, 107] on div "Livre Mesa 3" at bounding box center [252, 88] width 63 height 38
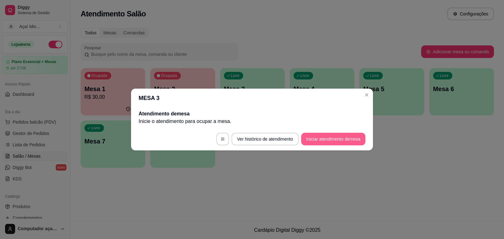
click at [347, 142] on button "Iniciar atendimento de mesa" at bounding box center [333, 139] width 64 height 13
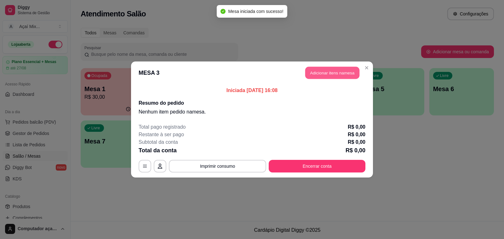
click at [324, 71] on button "Adicionar itens na mesa" at bounding box center [332, 73] width 54 height 12
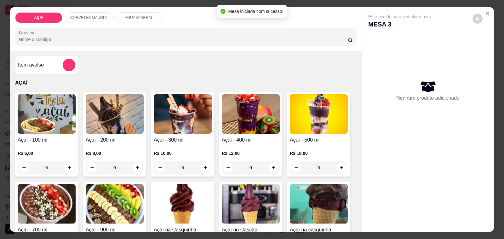
click at [195, 144] on div "R$ 10,00 0" at bounding box center [183, 159] width 58 height 30
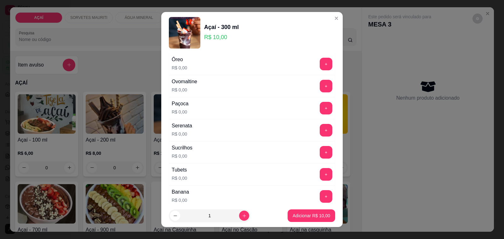
scroll to position [694, 0]
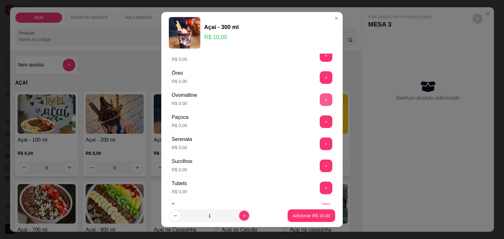
click at [320, 104] on button "+" at bounding box center [326, 99] width 13 height 13
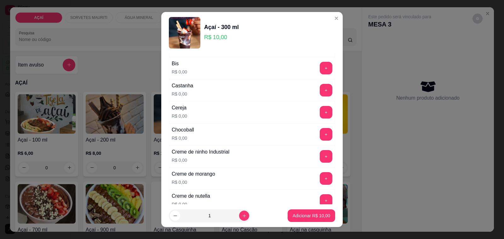
scroll to position [0, 0]
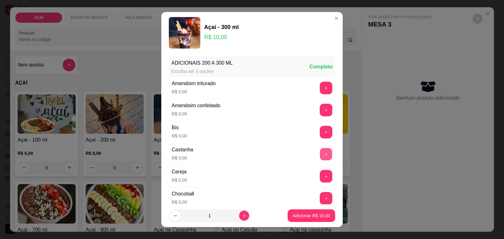
click at [320, 156] on button "+" at bounding box center [326, 154] width 12 height 12
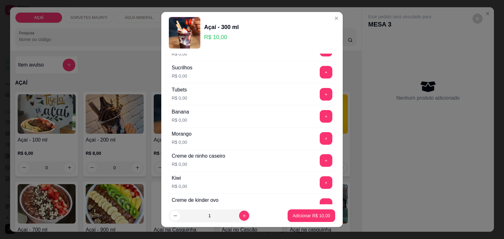
scroll to position [852, 0]
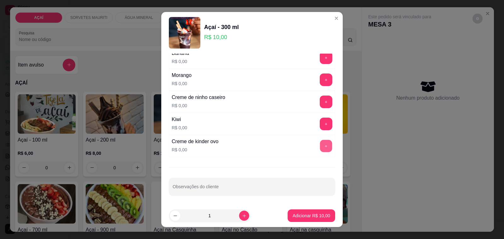
click at [320, 148] on button "+" at bounding box center [326, 146] width 12 height 12
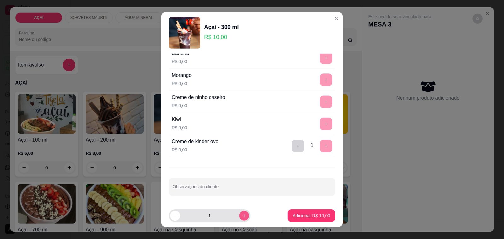
click at [239, 214] on button "increase-product-quantity" at bounding box center [244, 216] width 10 height 10
type input "2"
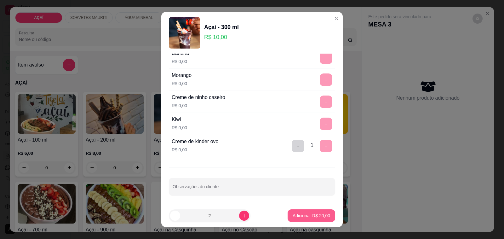
click at [293, 216] on p "Adicionar R$ 20,00" at bounding box center [311, 215] width 37 height 6
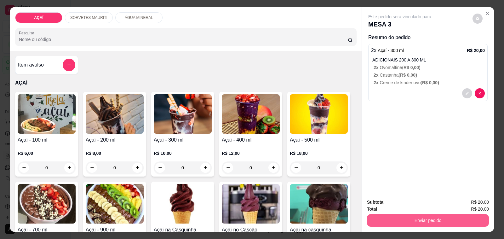
click at [401, 214] on button "Enviar pedido" at bounding box center [428, 220] width 122 height 13
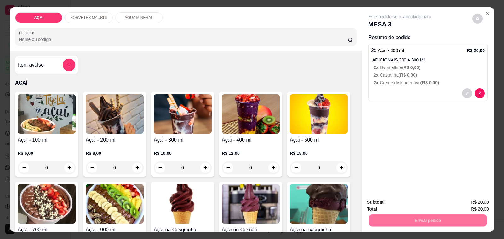
click at [402, 199] on button "Não registrar e enviar pedido" at bounding box center [407, 202] width 66 height 12
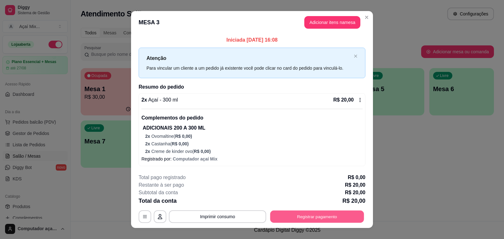
click at [344, 216] on button "Registrar pagamento" at bounding box center [317, 216] width 94 height 12
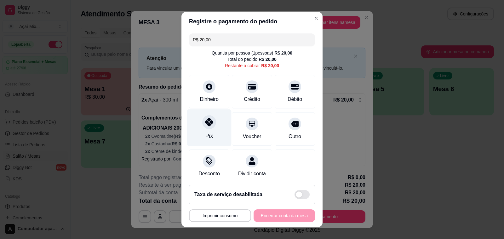
click at [206, 130] on div "Pix" at bounding box center [209, 127] width 44 height 37
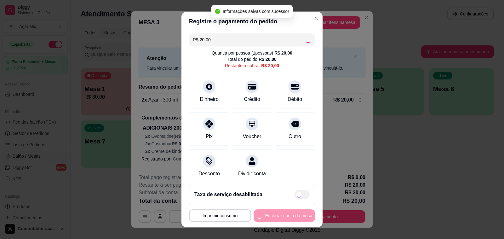
type input "R$ 0,00"
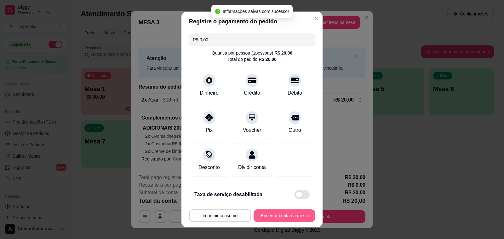
click at [289, 218] on button "Encerrar conta da mesa" at bounding box center [284, 215] width 61 height 13
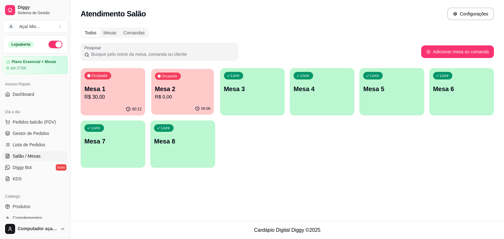
click at [173, 106] on div "00:08" at bounding box center [182, 109] width 63 height 12
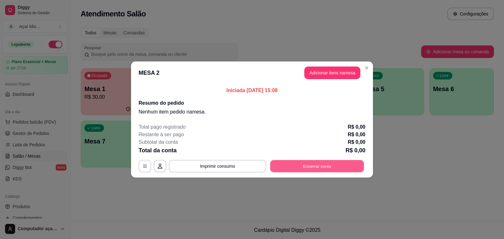
click at [321, 166] on button "Encerrar conta" at bounding box center [317, 166] width 94 height 12
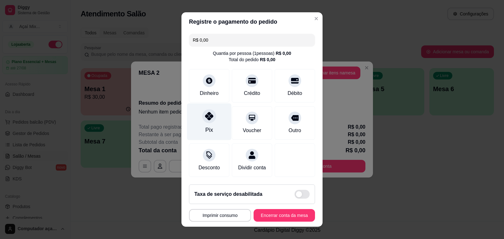
drag, startPoint x: 198, startPoint y: 113, endPoint x: 214, endPoint y: 136, distance: 27.9
click at [206, 124] on div "Pix" at bounding box center [209, 121] width 44 height 37
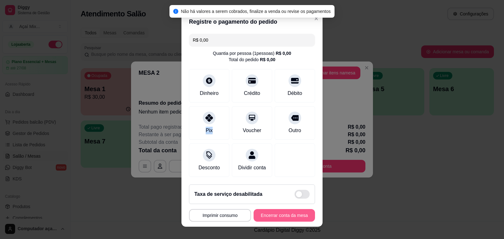
click at [275, 214] on button "Encerrar conta da mesa" at bounding box center [284, 215] width 61 height 13
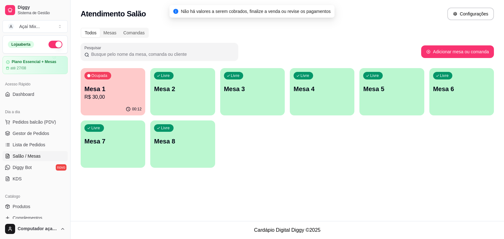
click at [103, 103] on button "Ocupada Mesa 1 R$ 30,00 00:12" at bounding box center [113, 91] width 65 height 47
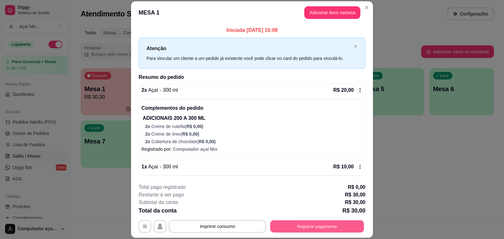
click at [291, 225] on button "Registrar pagamento" at bounding box center [317, 226] width 94 height 12
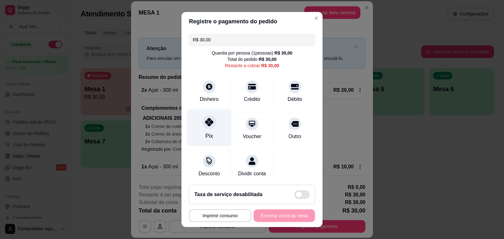
click at [218, 122] on div "Pix" at bounding box center [209, 127] width 44 height 37
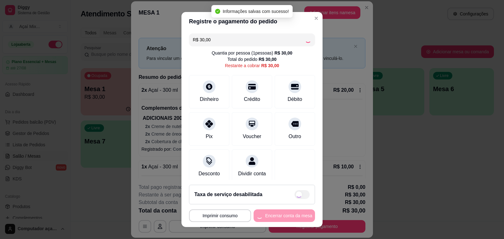
type input "R$ 0,00"
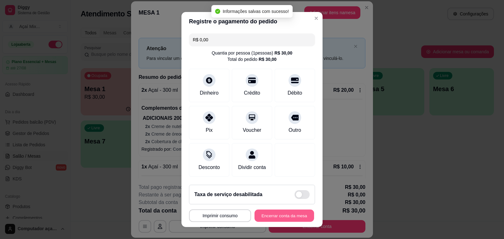
click at [273, 217] on button "Encerrar conta da mesa" at bounding box center [285, 216] width 60 height 12
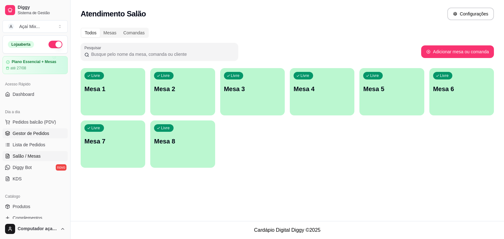
click at [42, 138] on link "Gestor de Pedidos" at bounding box center [35, 133] width 65 height 10
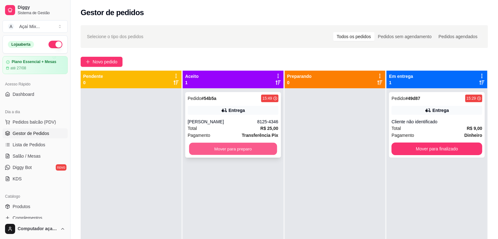
click at [265, 148] on button "Mover para preparo" at bounding box center [233, 149] width 88 height 12
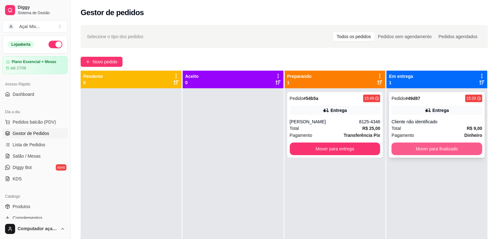
click at [423, 155] on button "Mover para finalizado" at bounding box center [437, 148] width 91 height 13
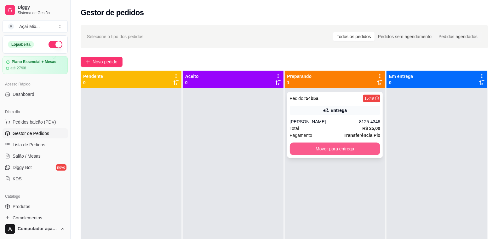
click at [359, 152] on button "Mover para entrega" at bounding box center [335, 148] width 91 height 13
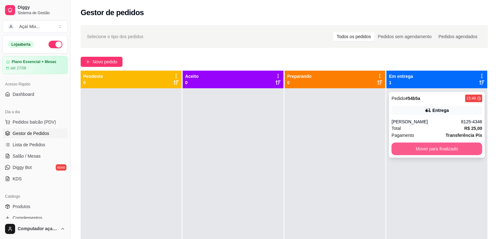
click at [438, 146] on button "Mover para finalizado" at bounding box center [437, 148] width 91 height 13
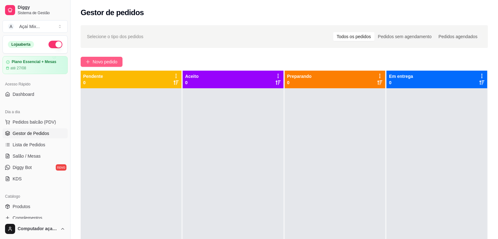
click at [115, 58] on span "Novo pedido" at bounding box center [105, 61] width 25 height 7
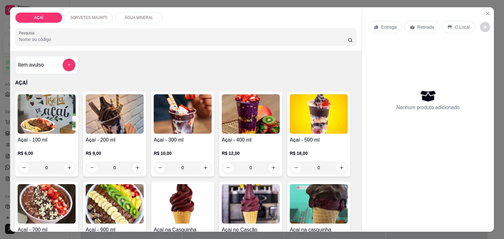
click at [132, 144] on div "R$ 8,00 0" at bounding box center [115, 159] width 58 height 30
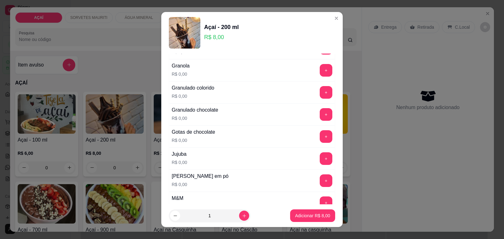
scroll to position [512, 0]
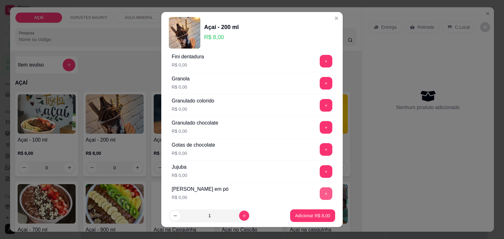
click at [320, 194] on button "+" at bounding box center [326, 193] width 13 height 13
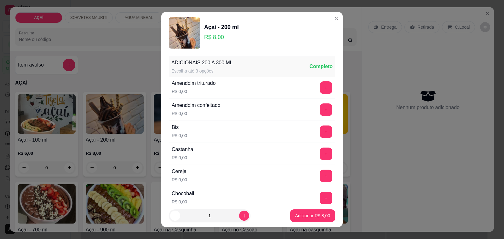
scroll to position [0, 0]
click at [320, 158] on button "+" at bounding box center [326, 154] width 13 height 13
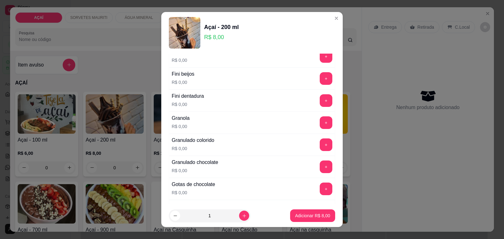
scroll to position [354, 0]
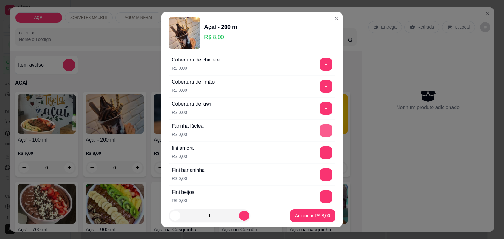
click at [320, 137] on button "+" at bounding box center [326, 130] width 13 height 13
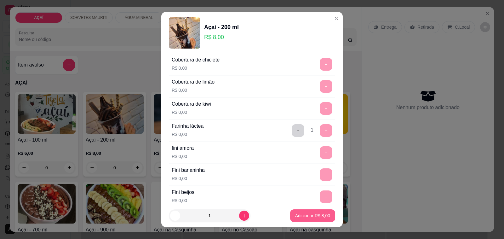
click at [300, 213] on p "Adicionar R$ 8,00" at bounding box center [312, 215] width 35 height 6
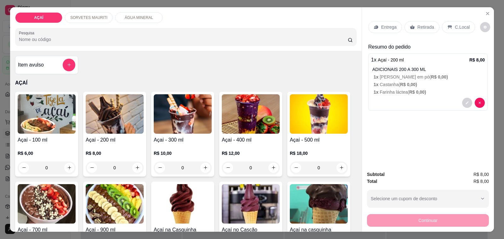
click at [201, 150] on p "R$ 10,00" at bounding box center [183, 153] width 58 height 6
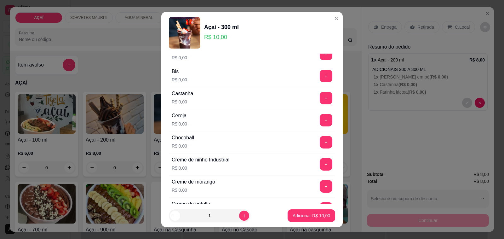
scroll to position [39, 0]
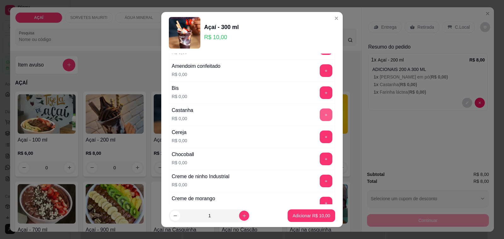
click at [320, 120] on button "+" at bounding box center [326, 114] width 13 height 13
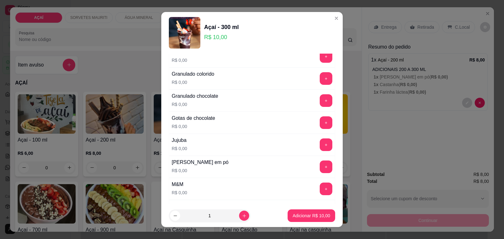
scroll to position [551, 0]
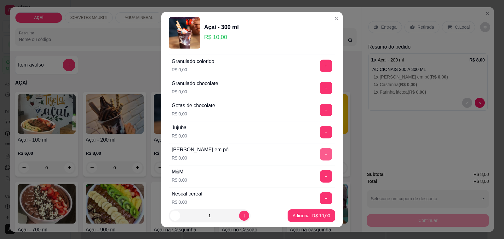
click at [320, 156] on button "+" at bounding box center [326, 154] width 13 height 13
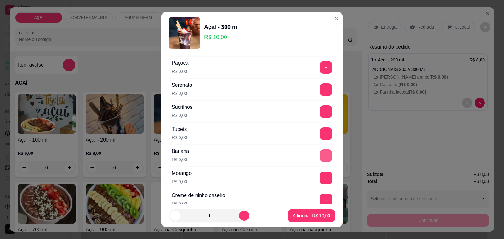
scroll to position [788, 0]
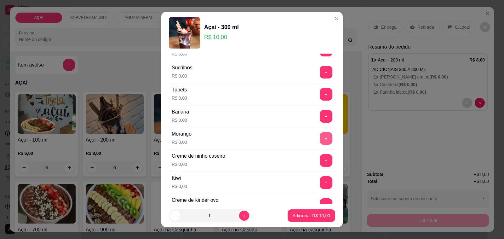
click at [320, 142] on button "+" at bounding box center [326, 138] width 13 height 13
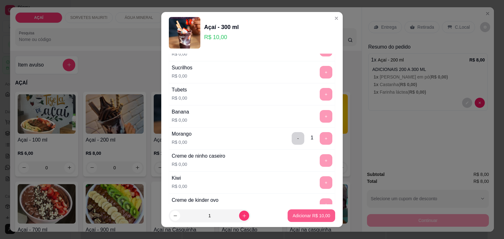
click at [306, 214] on p "Adicionar R$ 10,00" at bounding box center [311, 215] width 37 height 6
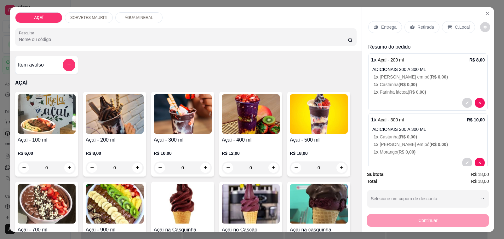
click at [376, 26] on icon at bounding box center [376, 27] width 5 height 5
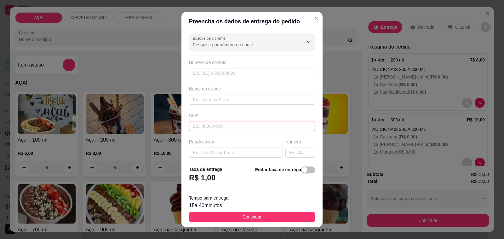
click at [253, 122] on input "text" at bounding box center [252, 126] width 126 height 10
type input "575200000"
click at [270, 95] on input "text" at bounding box center [252, 100] width 126 height 10
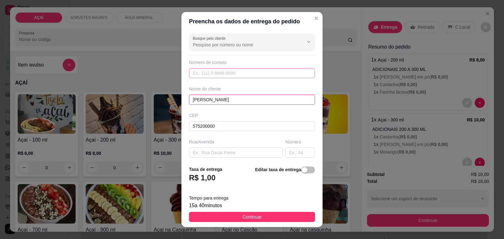
type input "Jenifer Gabriela"
click at [230, 76] on input "text" at bounding box center [252, 73] width 126 height 10
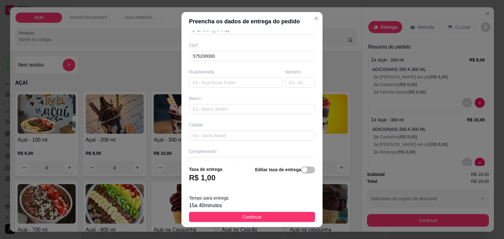
scroll to position [83, 0]
type input "8118-0011"
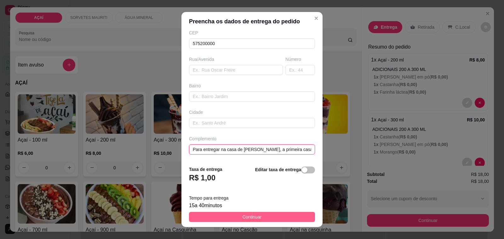
type input "Para entregar na casa de Jenifer, a primeira casa após a academia de nairan"
click at [254, 215] on span "Continuar" at bounding box center [252, 216] width 19 height 7
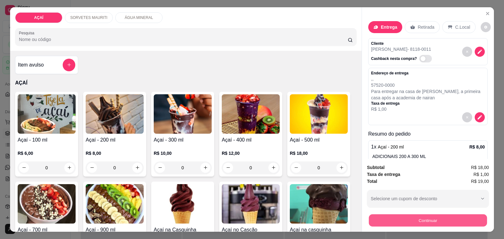
click at [369, 218] on button "Continuar" at bounding box center [428, 220] width 118 height 12
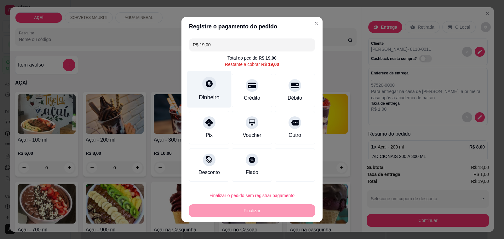
click at [211, 84] on div at bounding box center [209, 84] width 14 height 14
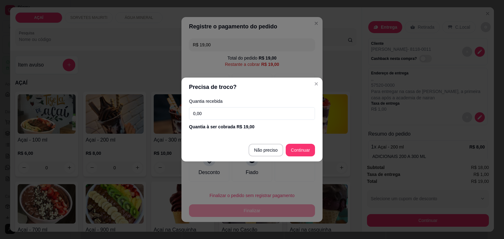
click at [216, 114] on input "0,00" at bounding box center [252, 113] width 126 height 13
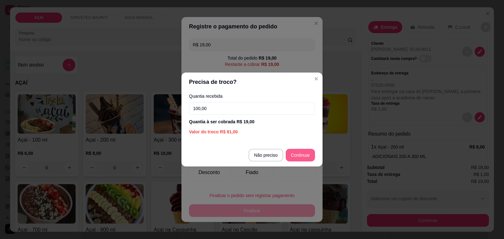
type input "100,00"
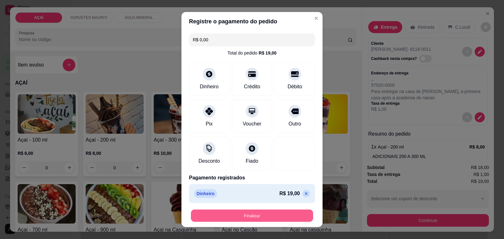
click at [271, 210] on button "Finalizar" at bounding box center [252, 216] width 122 height 12
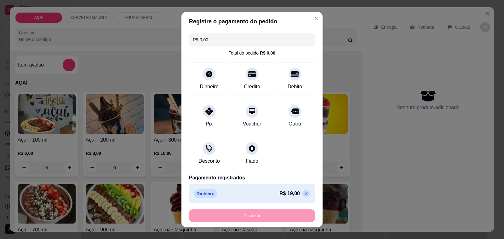
type input "-R$ 19,00"
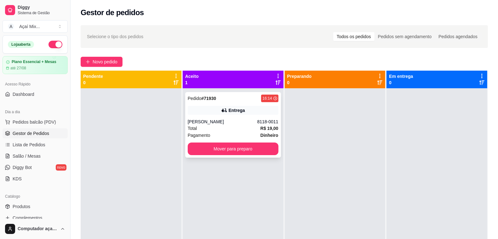
click at [234, 133] on div "Pagamento Dinheiro" at bounding box center [233, 135] width 91 height 7
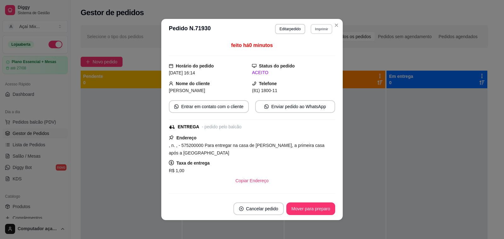
click at [313, 26] on button "Imprimir" at bounding box center [322, 29] width 22 height 10
click at [314, 52] on button "Impressora" at bounding box center [307, 51] width 44 height 10
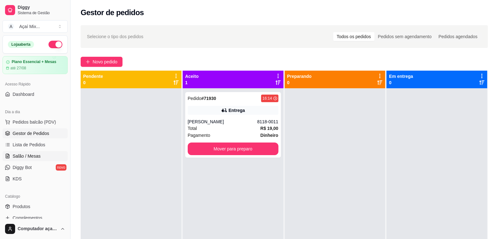
click at [32, 154] on span "Salão / Mesas" at bounding box center [27, 156] width 28 height 6
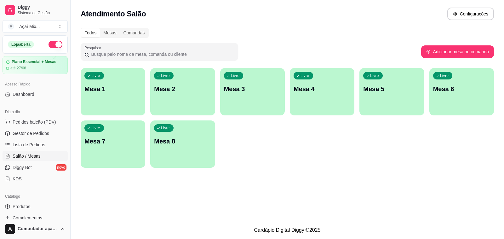
click at [95, 141] on p "Mesa 7" at bounding box center [112, 141] width 57 height 9
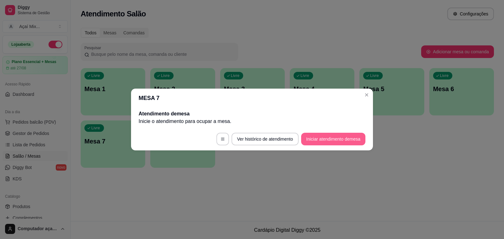
click at [331, 142] on button "Iniciar atendimento de mesa" at bounding box center [333, 139] width 64 height 13
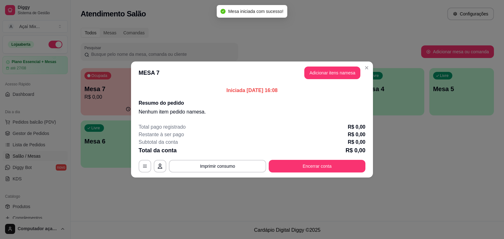
click at [336, 66] on header "MESA 7 Adicionar itens na mesa" at bounding box center [252, 72] width 242 height 23
click at [337, 74] on button "Adicionar itens na mesa" at bounding box center [332, 73] width 54 height 12
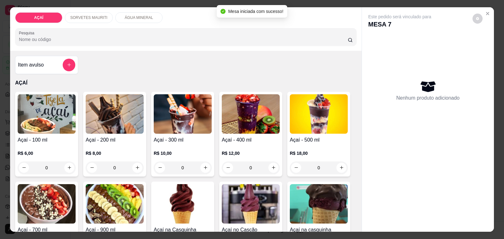
click at [190, 144] on div "R$ 10,00 0" at bounding box center [183, 159] width 58 height 30
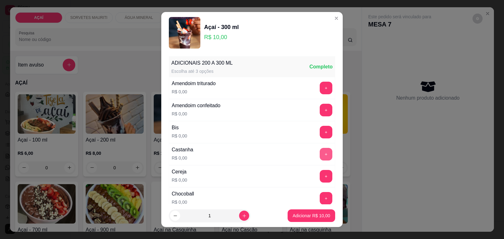
click at [320, 155] on button "+" at bounding box center [326, 154] width 13 height 13
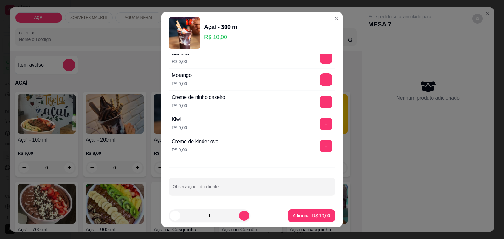
scroll to position [852, 0]
click at [320, 79] on button "+" at bounding box center [326, 80] width 12 height 12
click at [320, 106] on button "+" at bounding box center [326, 101] width 13 height 13
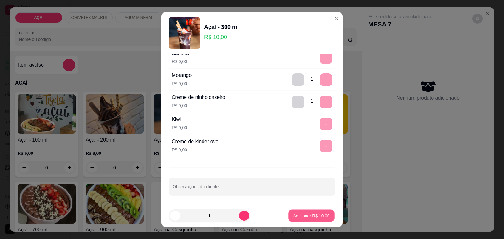
click at [304, 217] on button "Adicionar R$ 10,00" at bounding box center [311, 216] width 46 height 12
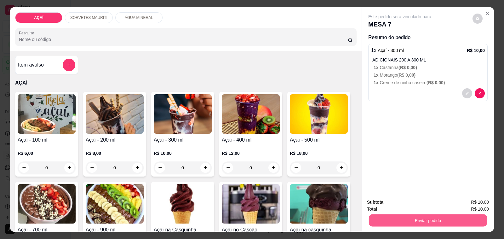
click at [385, 218] on button "Enviar pedido" at bounding box center [428, 220] width 118 height 12
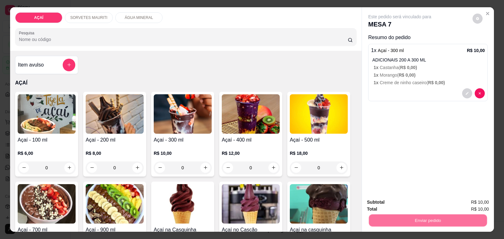
click at [380, 198] on button "Não registrar e enviar pedido" at bounding box center [407, 202] width 66 height 12
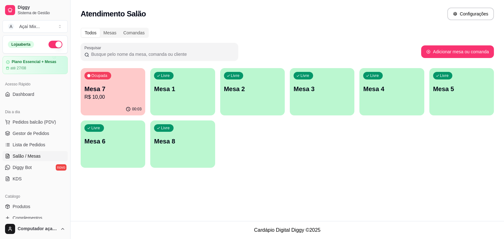
click at [195, 101] on div "Livre Mesa 1" at bounding box center [182, 88] width 65 height 40
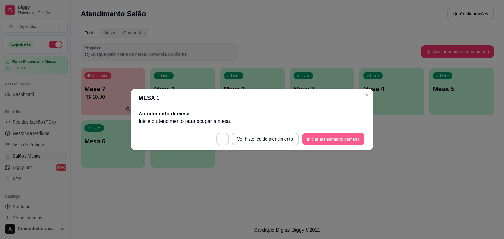
click at [318, 136] on button "Iniciar atendimento de mesa" at bounding box center [333, 139] width 62 height 12
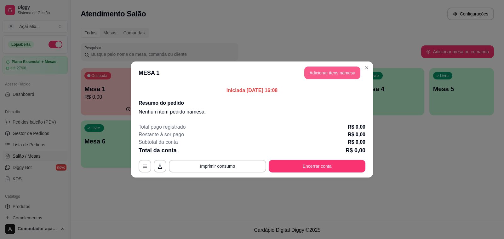
click at [323, 77] on button "Adicionar itens na mesa" at bounding box center [332, 72] width 56 height 13
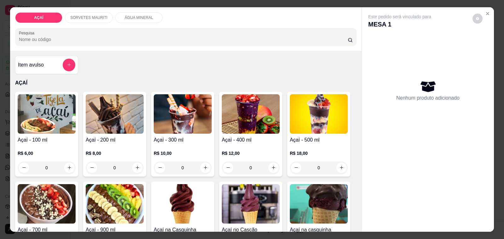
click at [272, 136] on h4 "Açaí - 400 ml" at bounding box center [251, 140] width 58 height 8
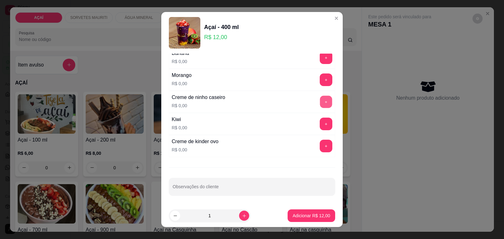
click at [320, 100] on button "+" at bounding box center [326, 102] width 12 height 12
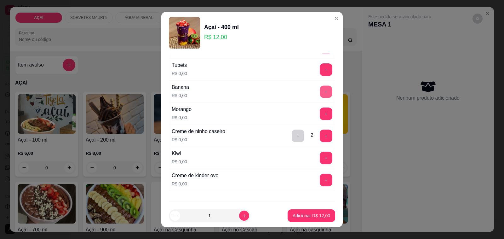
click at [320, 94] on button "+" at bounding box center [326, 92] width 12 height 12
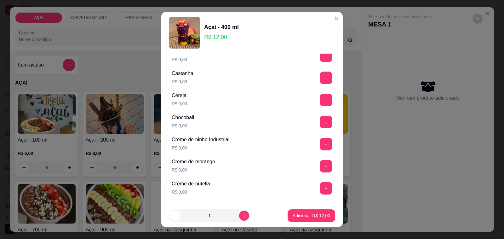
scroll to position [64, 0]
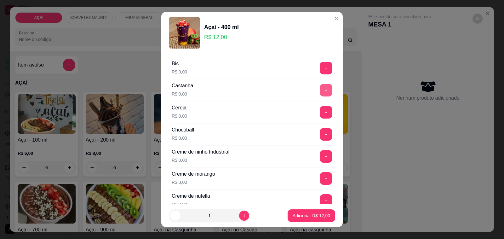
click at [320, 86] on button "+" at bounding box center [326, 90] width 13 height 13
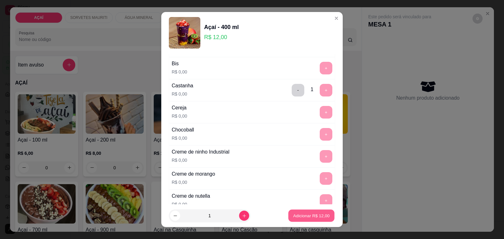
click at [302, 213] on p "Adicionar R$ 12,00" at bounding box center [311, 215] width 37 height 6
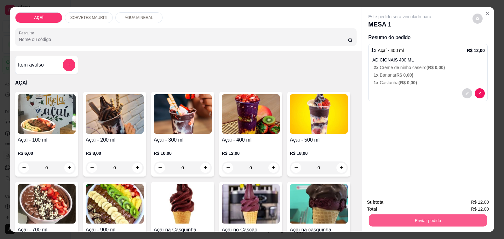
click at [428, 217] on button "Enviar pedido" at bounding box center [428, 220] width 118 height 12
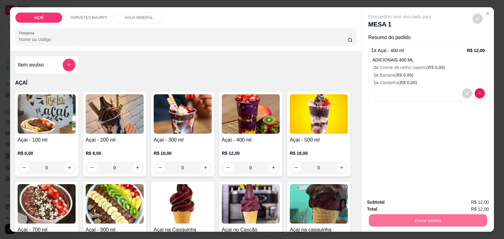
click at [422, 204] on button "Não registrar e enviar pedido" at bounding box center [407, 202] width 64 height 12
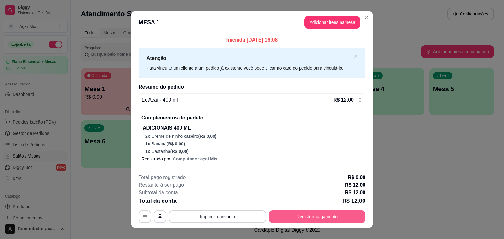
click at [317, 221] on button "Registrar pagamento" at bounding box center [317, 216] width 97 height 13
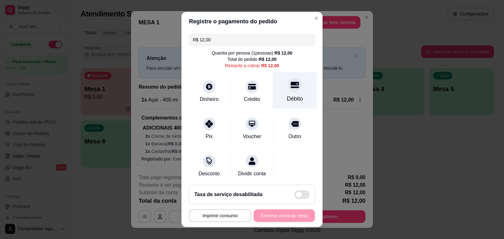
click at [291, 87] on icon at bounding box center [295, 85] width 8 height 6
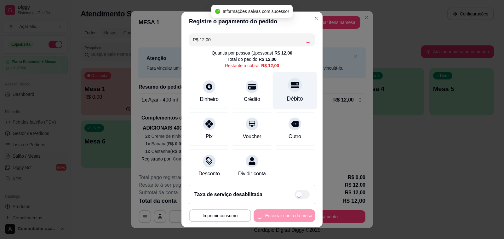
type input "R$ 0,00"
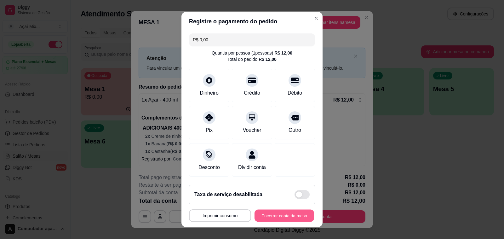
click at [288, 219] on button "Encerrar conta da mesa" at bounding box center [285, 216] width 60 height 12
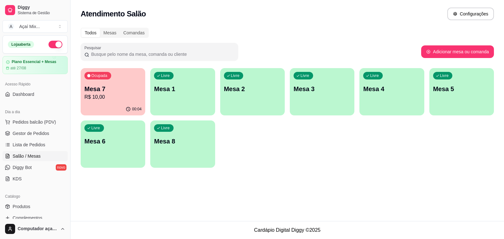
click at [77, 107] on div "Todos Mesas Comandas Pesquisar Adicionar mesa ou comanda Ocupada Mesa 7 R$ 10,0…" at bounding box center [287, 99] width 433 height 151
click at [89, 107] on div "00:04" at bounding box center [113, 109] width 65 height 12
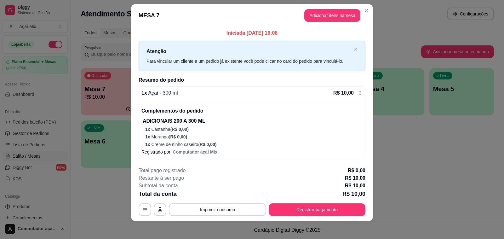
scroll to position [9, 0]
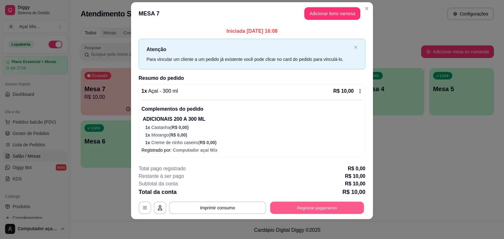
click at [317, 204] on button "Registrar pagamento" at bounding box center [317, 208] width 94 height 12
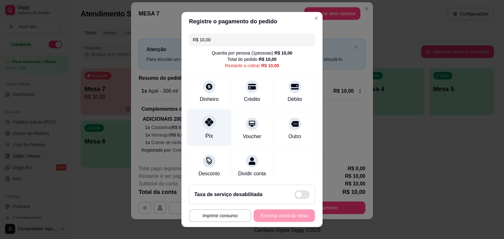
click at [205, 122] on icon at bounding box center [209, 122] width 8 height 8
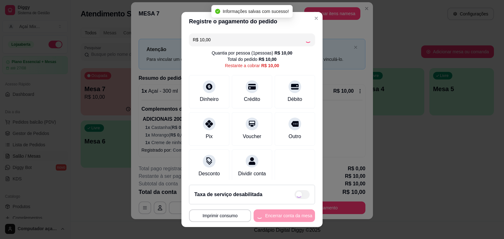
type input "R$ 0,00"
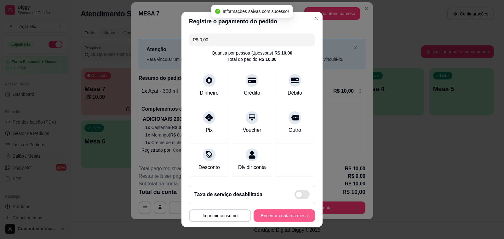
click at [276, 216] on button "Encerrar conta da mesa" at bounding box center [284, 215] width 61 height 13
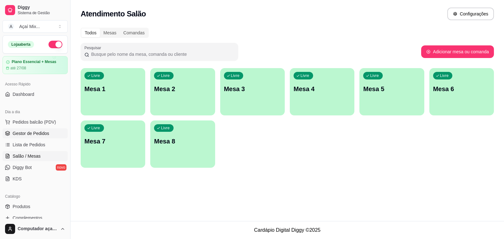
click at [50, 135] on link "Gestor de Pedidos" at bounding box center [35, 133] width 65 height 10
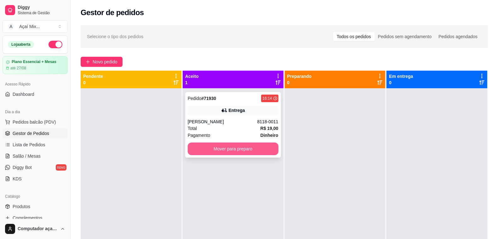
click at [254, 146] on button "Mover para preparo" at bounding box center [233, 148] width 91 height 13
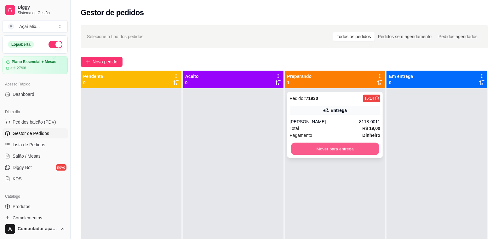
click at [328, 149] on button "Mover para entrega" at bounding box center [335, 149] width 88 height 12
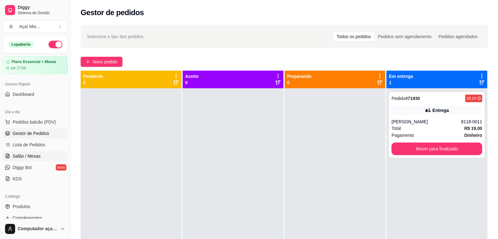
click at [29, 154] on span "Salão / Mesas" at bounding box center [27, 156] width 28 height 6
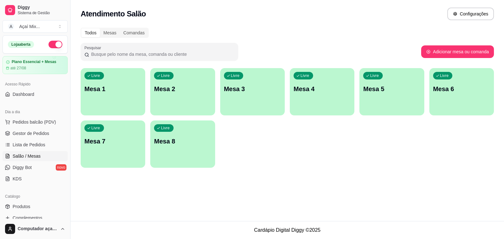
click at [103, 98] on div "Livre Mesa 1" at bounding box center [113, 88] width 65 height 40
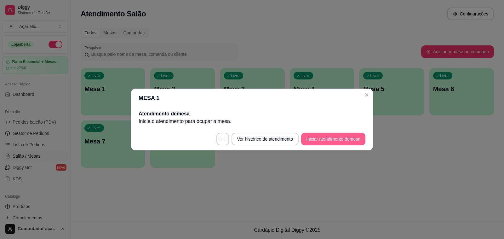
click at [345, 135] on button "Iniciar atendimento de mesa" at bounding box center [333, 139] width 64 height 13
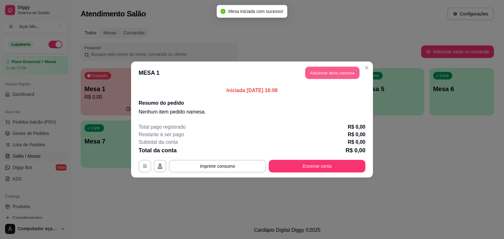
click at [308, 72] on button "Adicionar itens na mesa" at bounding box center [332, 73] width 54 height 12
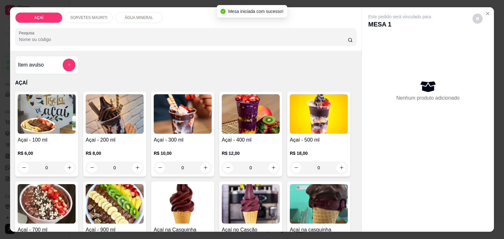
click at [42, 144] on div "R$ 6,00 0" at bounding box center [47, 159] width 58 height 30
click at [96, 129] on img at bounding box center [115, 113] width 58 height 39
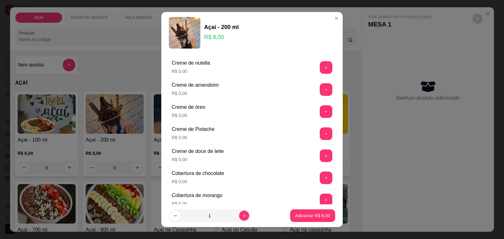
scroll to position [158, 0]
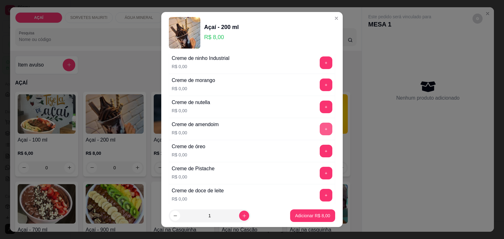
click at [320, 128] on button "+" at bounding box center [326, 129] width 13 height 13
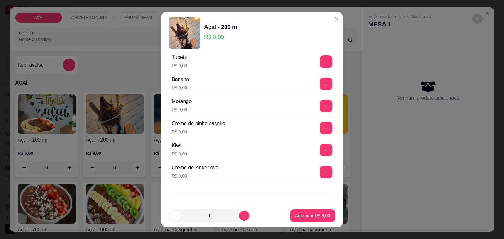
scroll to position [827, 0]
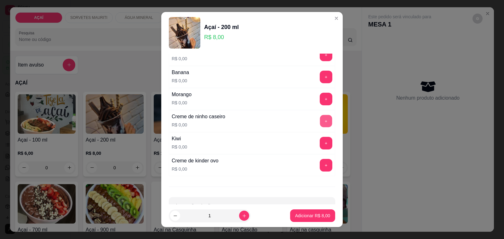
click at [320, 127] on button "+" at bounding box center [326, 121] width 12 height 12
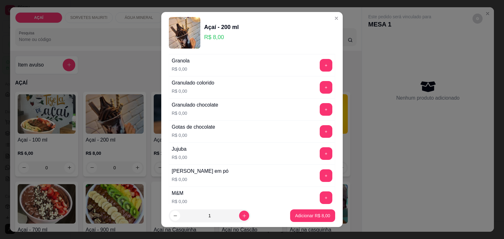
scroll to position [512, 0]
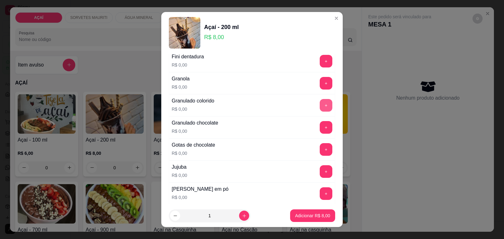
click at [320, 111] on button "+" at bounding box center [326, 105] width 13 height 13
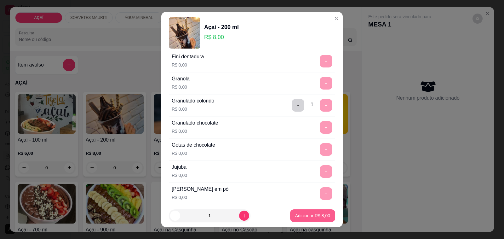
click at [300, 213] on p "Adicionar R$ 8,00" at bounding box center [312, 215] width 35 height 6
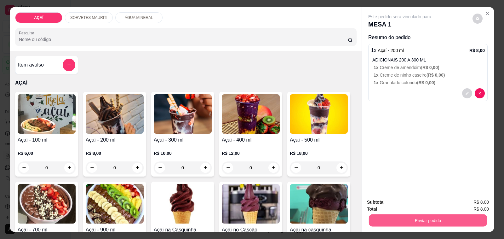
click at [410, 216] on button "Enviar pedido" at bounding box center [428, 220] width 118 height 12
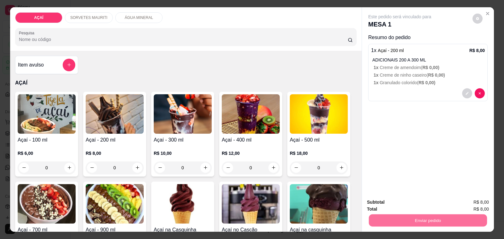
click at [405, 206] on button "Não registrar e enviar pedido" at bounding box center [407, 202] width 64 height 12
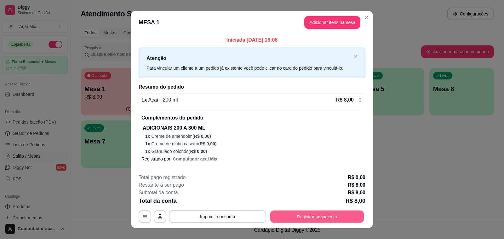
click at [293, 212] on button "Registrar pagamento" at bounding box center [317, 216] width 94 height 12
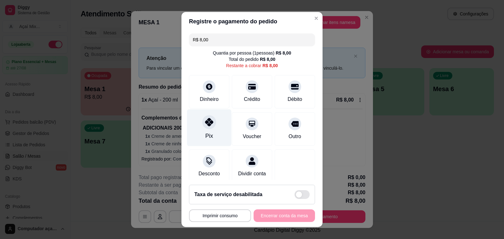
click at [218, 137] on div "Pix" at bounding box center [209, 127] width 44 height 37
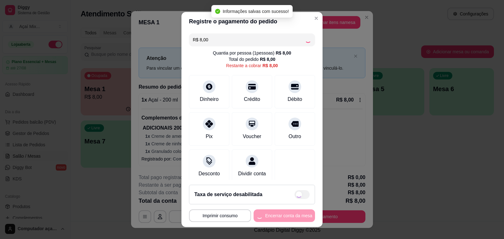
type input "R$ 0,00"
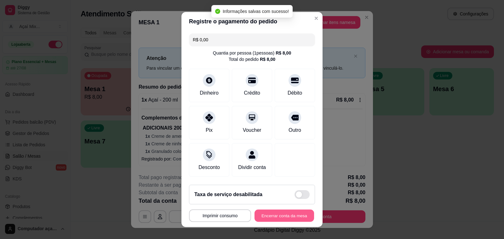
click at [275, 216] on button "Encerrar conta da mesa" at bounding box center [285, 216] width 60 height 12
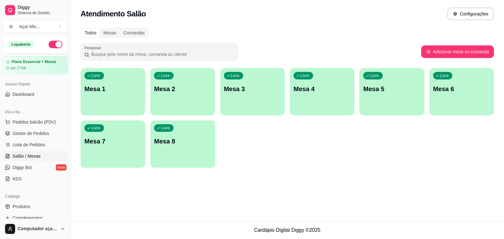
click at [101, 111] on div "button" at bounding box center [113, 112] width 65 height 8
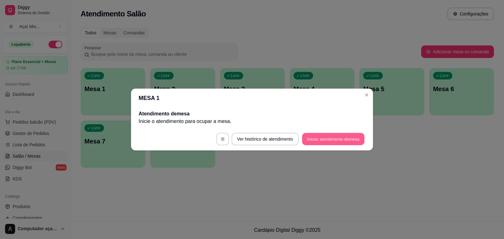
click at [326, 143] on button "Iniciar atendimento de mesa" at bounding box center [333, 139] width 62 height 12
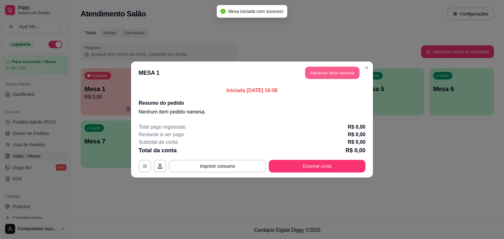
click at [327, 77] on button "Adicionar itens na mesa" at bounding box center [332, 73] width 54 height 12
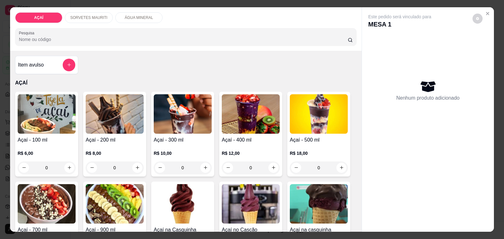
click at [52, 150] on p "R$ 6,00" at bounding box center [47, 153] width 58 height 6
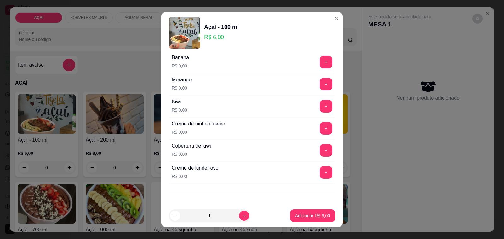
scroll to position [852, 0]
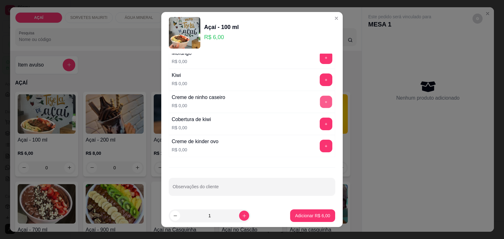
click at [320, 106] on button "+" at bounding box center [326, 102] width 12 height 12
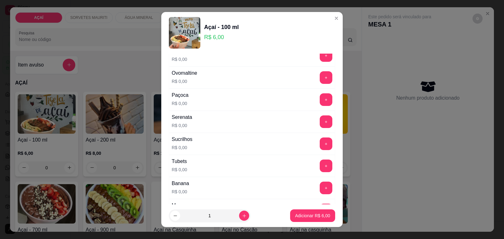
scroll to position [812, 0]
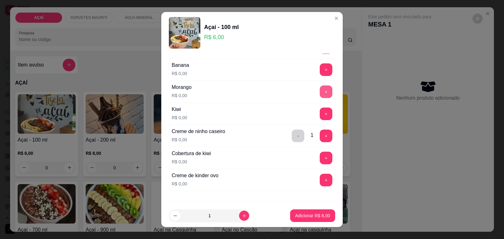
click at [320, 97] on button "+" at bounding box center [326, 91] width 13 height 13
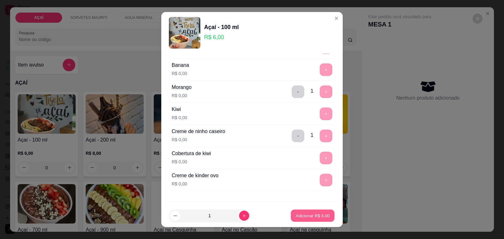
click at [316, 212] on button "Adicionar R$ 6,00" at bounding box center [313, 216] width 44 height 12
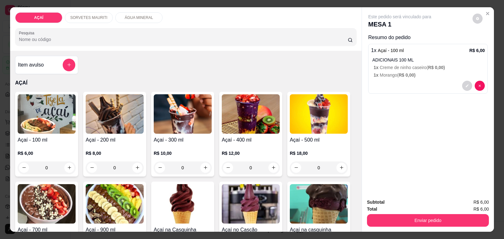
click at [417, 206] on div "Total R$ 6,00" at bounding box center [428, 208] width 122 height 7
click at [419, 215] on button "Enviar pedido" at bounding box center [428, 220] width 122 height 13
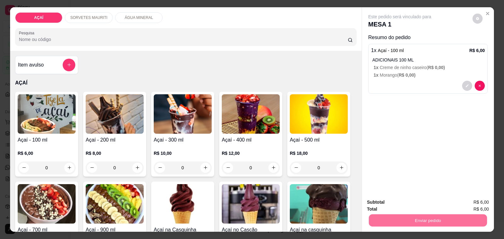
click at [398, 199] on button "Não registrar e enviar pedido" at bounding box center [407, 202] width 66 height 12
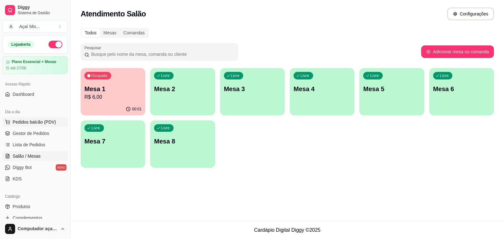
click at [40, 126] on button "Pedidos balcão (PDV)" at bounding box center [35, 122] width 65 height 10
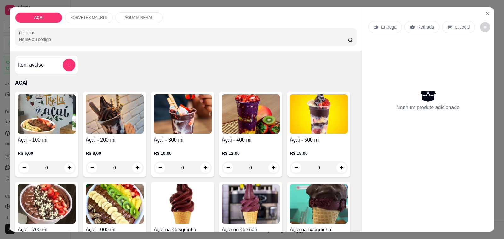
click at [163, 150] on p "R$ 10,00" at bounding box center [183, 153] width 58 height 6
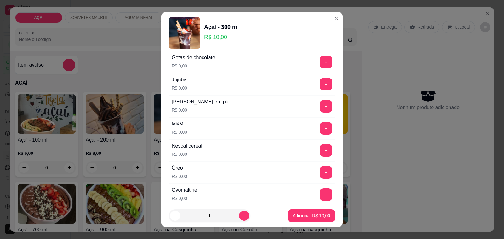
scroll to position [591, 0]
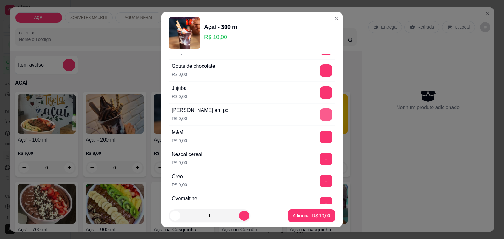
click at [320, 120] on button "+" at bounding box center [326, 114] width 13 height 13
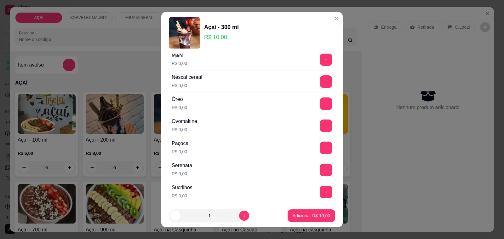
scroll to position [669, 0]
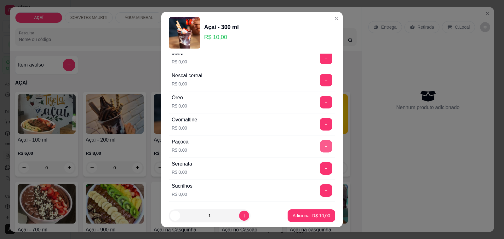
click at [320, 146] on button "+" at bounding box center [326, 146] width 12 height 12
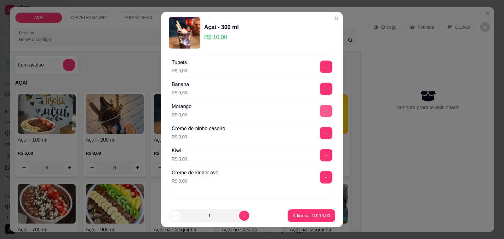
scroll to position [827, 0]
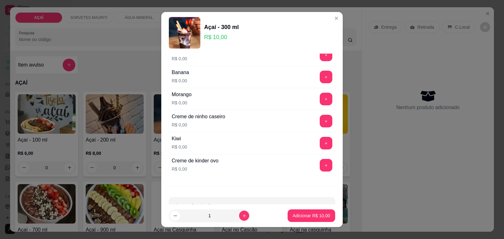
click at [310, 120] on div "Creme de ninho caseiro R$ 0,00 +" at bounding box center [252, 121] width 166 height 22
click at [320, 127] on button "+" at bounding box center [326, 121] width 13 height 13
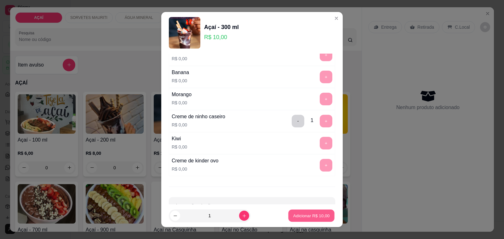
click at [301, 213] on p "Adicionar R$ 10,00" at bounding box center [311, 215] width 37 height 6
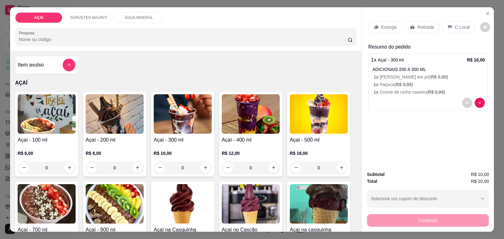
click at [96, 15] on p "SORVETES MAURITI" at bounding box center [88, 17] width 37 height 5
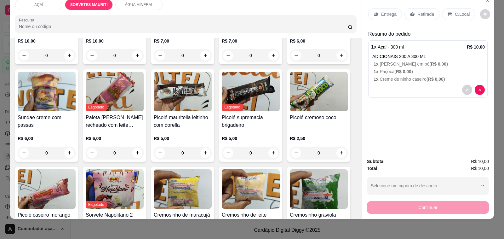
scroll to position [436, 0]
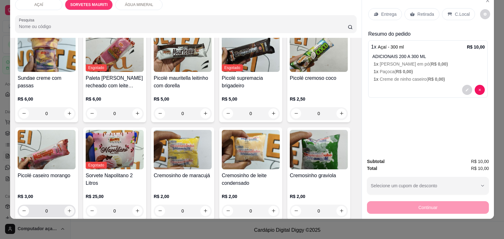
click at [67, 206] on button "increase-product-quantity" at bounding box center [69, 211] width 10 height 10
type input "1"
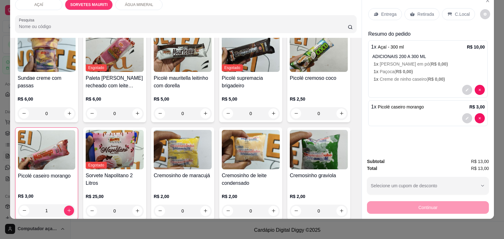
click at [380, 13] on div "Entrega" at bounding box center [385, 14] width 34 height 12
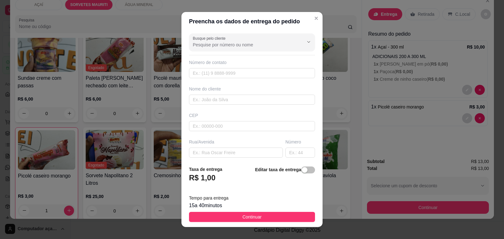
click at [278, 119] on div "CEP" at bounding box center [252, 121] width 130 height 19
click at [281, 125] on input "text" at bounding box center [252, 126] width 126 height 10
type input "57520000"
type input "Maravilha"
type input "575200000"
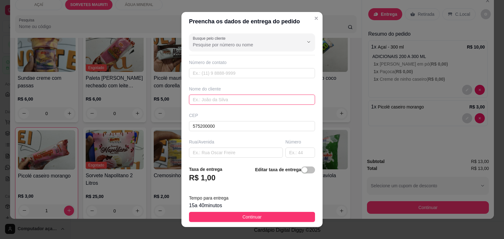
click at [270, 97] on input "text" at bounding box center [252, 100] width 126 height 10
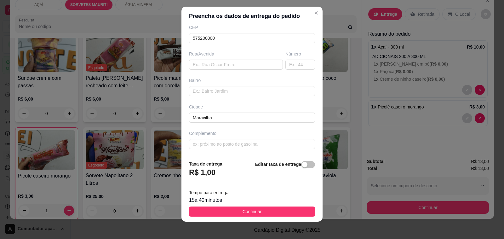
scroll to position [8, 0]
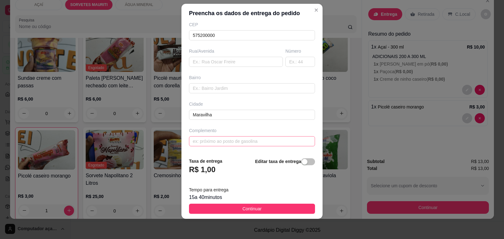
type input "8267-5395"
click at [262, 140] on input "text" at bounding box center [252, 141] width 126 height 10
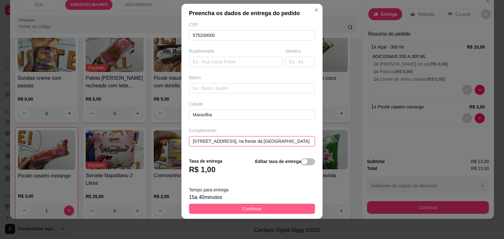
type input "Rua nossa senhora de Fátima, 56, na frente da casa de djam"
click at [243, 210] on span "Continuar" at bounding box center [252, 208] width 19 height 7
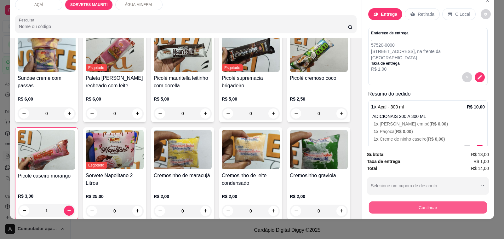
click at [462, 201] on button "Continuar" at bounding box center [428, 207] width 118 height 12
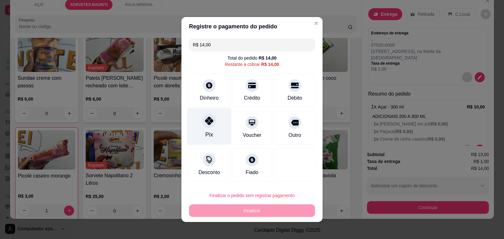
click at [218, 143] on div "Pix" at bounding box center [209, 126] width 44 height 37
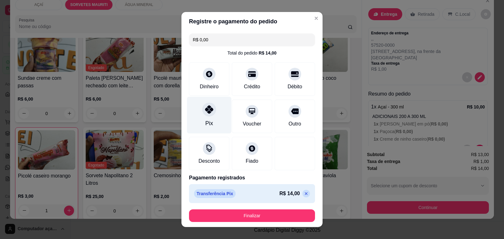
type input "R$ 0,00"
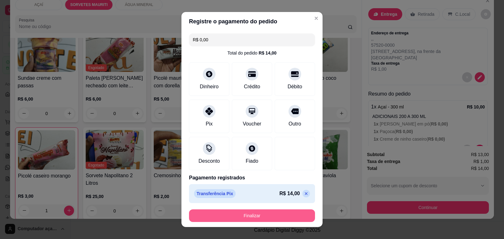
click at [265, 213] on button "Finalizar" at bounding box center [252, 215] width 126 height 13
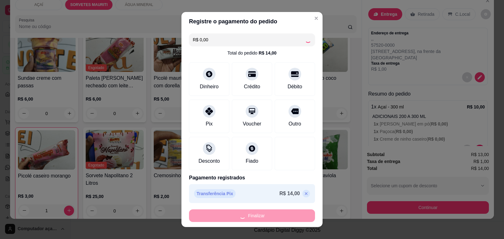
type input "0"
type input "-R$ 14,00"
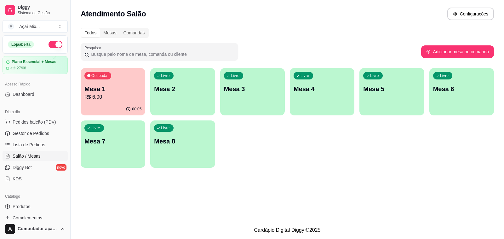
click at [100, 102] on div "Ocupada Mesa 1 R$ 6,00" at bounding box center [113, 85] width 65 height 35
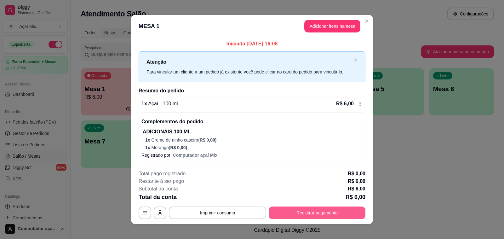
click at [303, 210] on button "Registrar pagamento" at bounding box center [317, 212] width 97 height 13
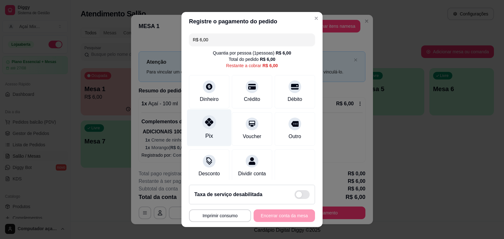
click at [219, 141] on div "Pix" at bounding box center [209, 127] width 44 height 37
type input "R$ 0,00"
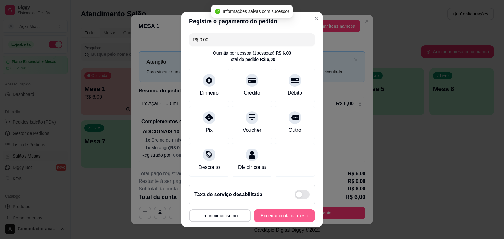
click at [264, 215] on button "Encerrar conta da mesa" at bounding box center [284, 215] width 61 height 13
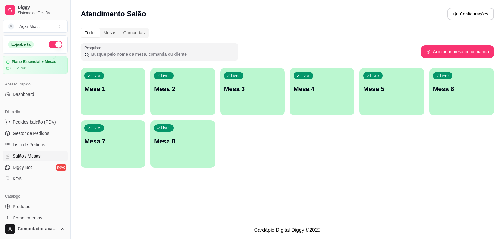
click at [94, 110] on div "button" at bounding box center [113, 112] width 65 height 8
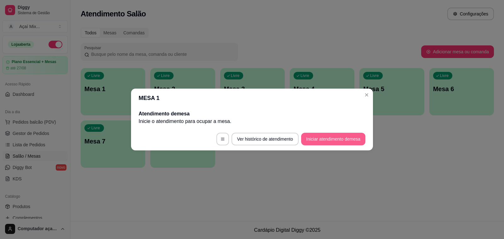
click at [320, 139] on button "Iniciar atendimento de mesa" at bounding box center [333, 139] width 64 height 13
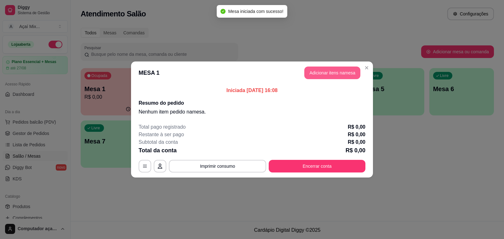
click at [311, 77] on button "Adicionar itens na mesa" at bounding box center [332, 72] width 56 height 13
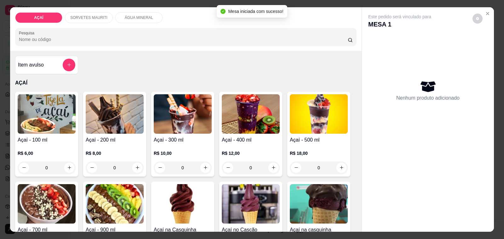
click at [28, 138] on h4 "Açaí - 100 ml" at bounding box center [47, 140] width 58 height 8
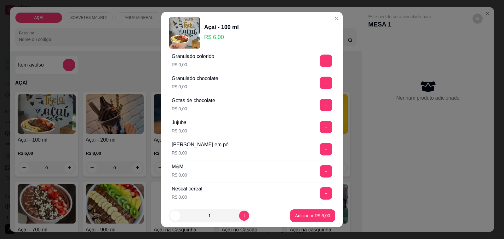
scroll to position [551, 0]
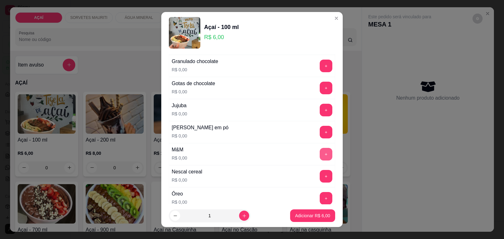
click at [320, 160] on button "+" at bounding box center [326, 154] width 13 height 13
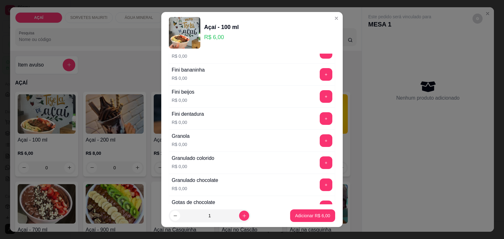
scroll to position [433, 0]
click at [320, 164] on button "+" at bounding box center [326, 162] width 12 height 12
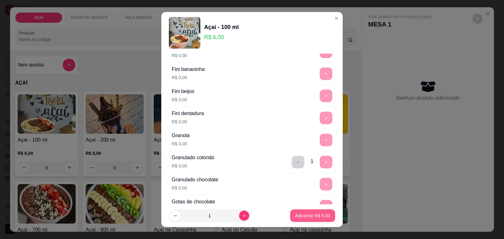
click at [315, 217] on p "Adicionar R$ 6,00" at bounding box center [312, 215] width 35 height 6
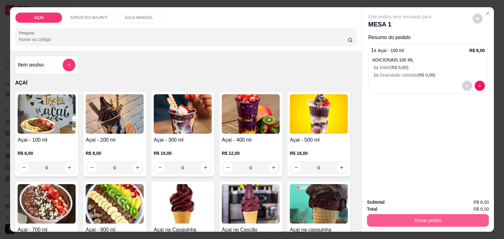
click at [381, 216] on button "Enviar pedido" at bounding box center [428, 220] width 122 height 13
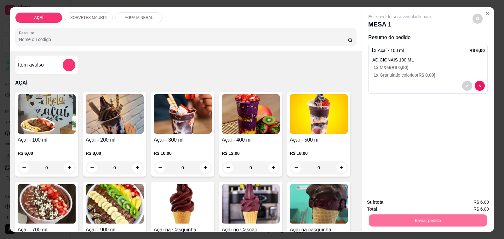
click at [390, 200] on button "Não registrar e enviar pedido" at bounding box center [407, 202] width 64 height 12
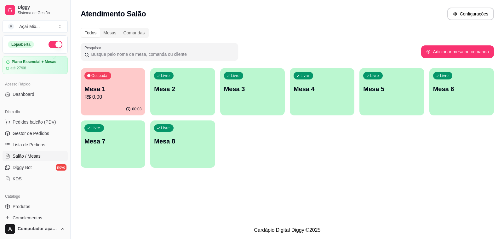
click at [175, 90] on p "Mesa 2" at bounding box center [182, 88] width 57 height 9
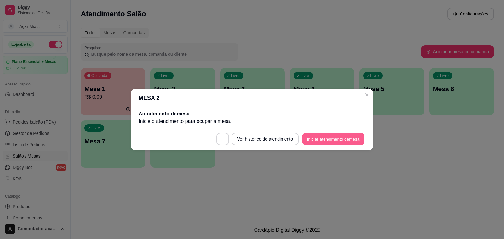
click at [353, 140] on button "Iniciar atendimento de mesa" at bounding box center [333, 139] width 62 height 12
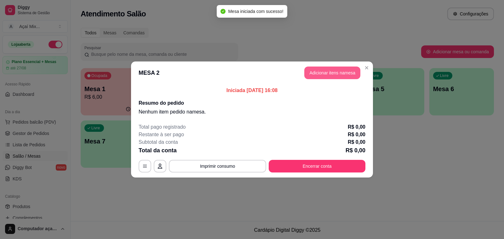
click at [349, 70] on button "Adicionar itens na mesa" at bounding box center [332, 72] width 56 height 13
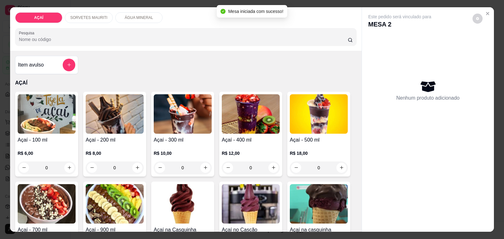
click at [54, 144] on div "R$ 6,00 0" at bounding box center [47, 159] width 58 height 30
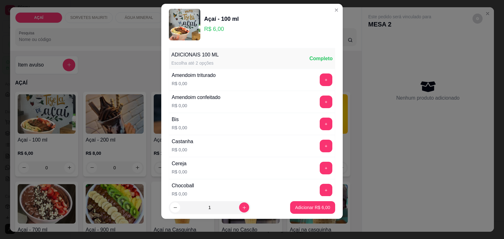
scroll to position [79, 0]
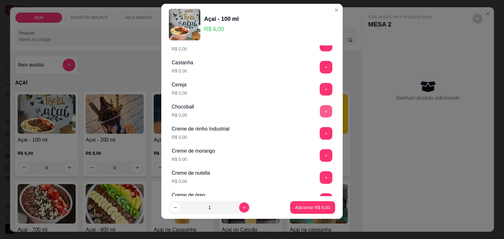
click at [320, 112] on button "+" at bounding box center [326, 111] width 12 height 12
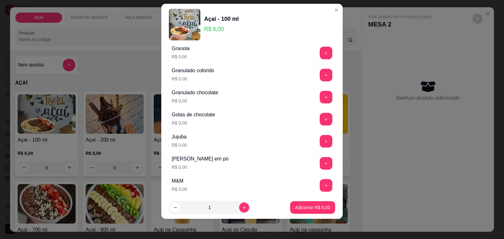
scroll to position [551, 0]
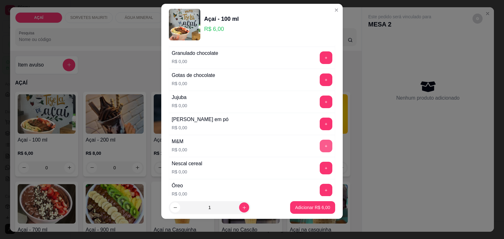
click at [320, 144] on button "+" at bounding box center [326, 146] width 13 height 13
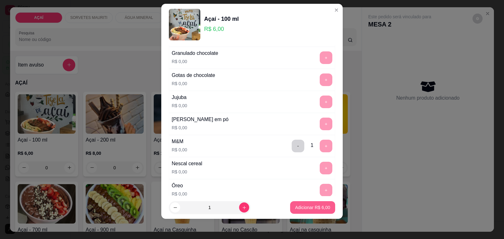
click at [316, 208] on p "Adicionar R$ 6,00" at bounding box center [312, 207] width 35 height 6
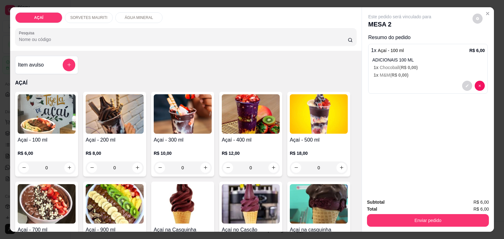
click at [26, 144] on div "R$ 6,00 0" at bounding box center [47, 159] width 58 height 30
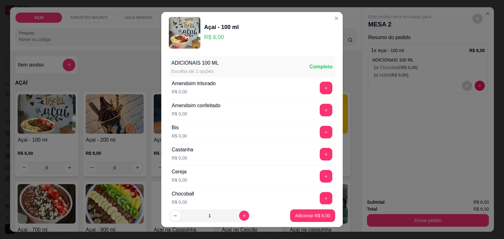
scroll to position [39, 0]
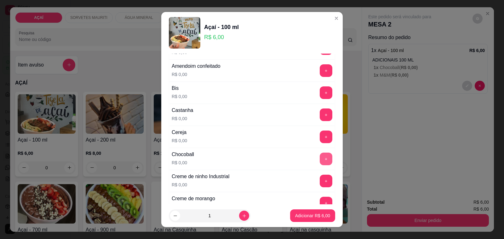
click at [320, 160] on button "+" at bounding box center [326, 158] width 13 height 13
click at [320, 178] on button "+" at bounding box center [326, 181] width 13 height 13
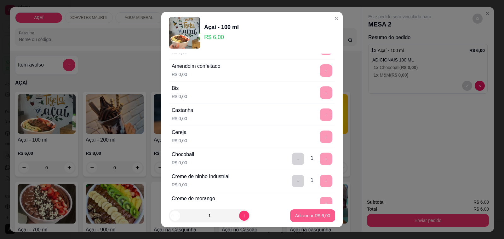
click at [310, 220] on button "Adicionar R$ 6,00" at bounding box center [312, 215] width 45 height 13
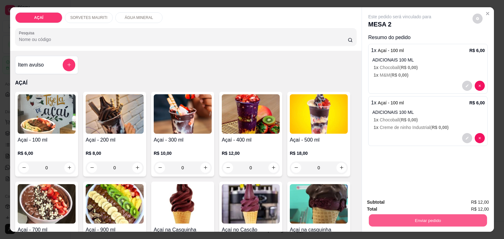
click at [375, 217] on button "Enviar pedido" at bounding box center [428, 220] width 118 height 12
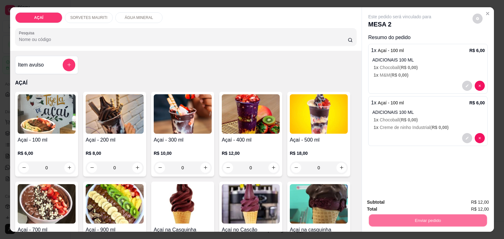
click at [384, 203] on button "Não registrar e enviar pedido" at bounding box center [407, 202] width 64 height 12
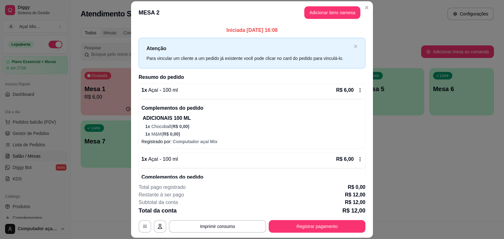
click at [339, 235] on footer "**********" at bounding box center [252, 207] width 242 height 59
click at [339, 233] on footer "**********" at bounding box center [252, 207] width 242 height 59
click at [339, 227] on button "Registrar pagamento" at bounding box center [317, 226] width 97 height 13
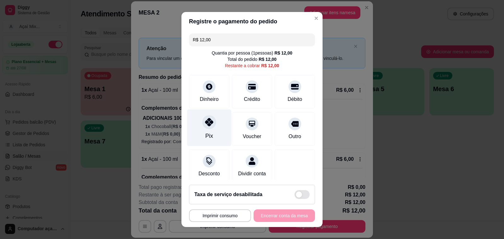
click at [195, 122] on div "Pix" at bounding box center [209, 127] width 44 height 37
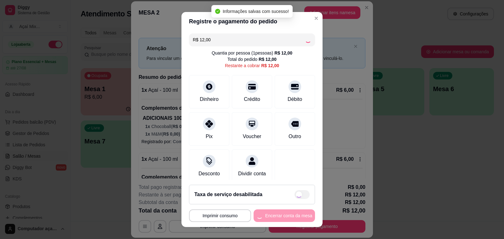
type input "R$ 0,00"
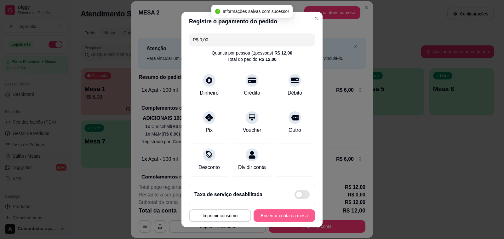
click at [288, 212] on button "Encerrar conta da mesa" at bounding box center [284, 215] width 61 height 13
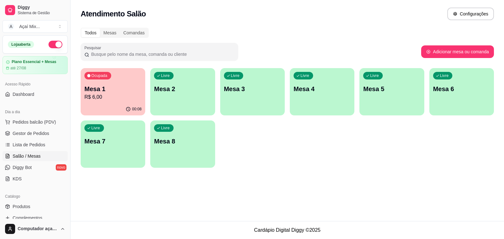
click at [116, 107] on div "00:08" at bounding box center [113, 109] width 65 height 12
click at [44, 136] on span "Gestor de Pedidos" at bounding box center [31, 133] width 37 height 6
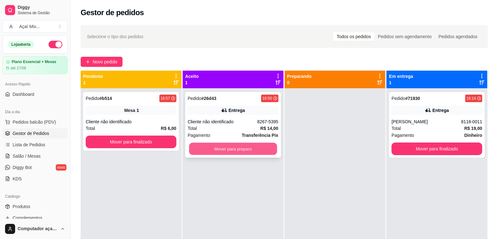
click at [261, 150] on button "Mover para preparo" at bounding box center [233, 149] width 88 height 12
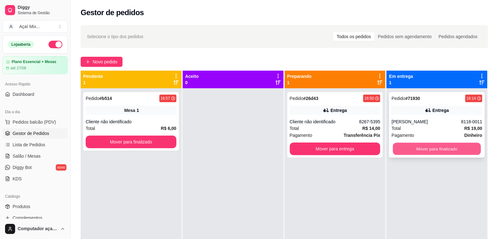
click at [402, 146] on button "Mover para finalizado" at bounding box center [437, 149] width 88 height 12
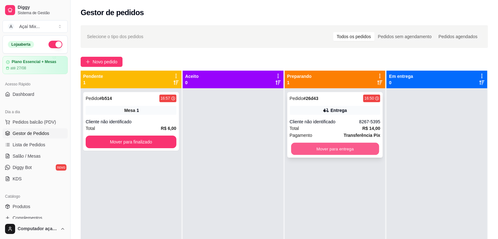
click at [369, 147] on button "Mover para entrega" at bounding box center [335, 149] width 88 height 12
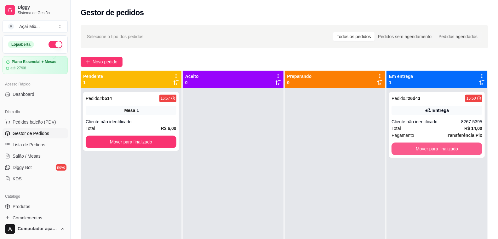
click at [418, 144] on button "Mover para finalizado" at bounding box center [437, 148] width 91 height 13
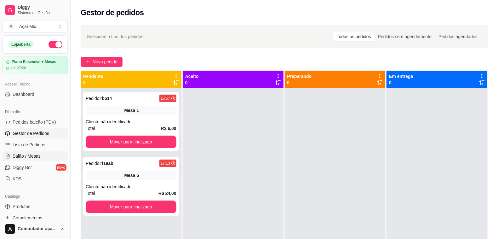
click at [32, 155] on span "Salão / Mesas" at bounding box center [27, 156] width 28 height 6
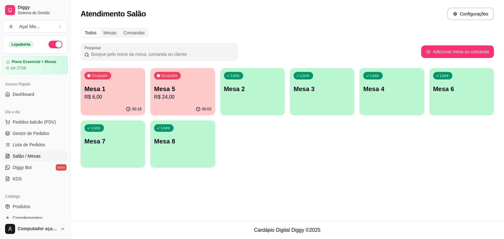
click at [259, 96] on div "Livre Mesa 2" at bounding box center [252, 88] width 65 height 40
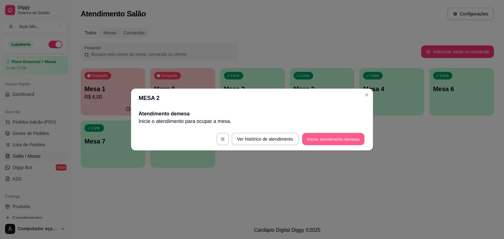
click at [318, 144] on button "Iniciar atendimento de mesa" at bounding box center [333, 139] width 62 height 12
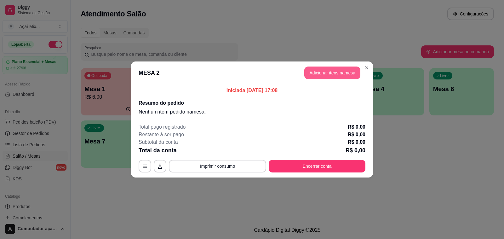
click at [323, 76] on button "Adicionar itens na mesa" at bounding box center [332, 72] width 56 height 13
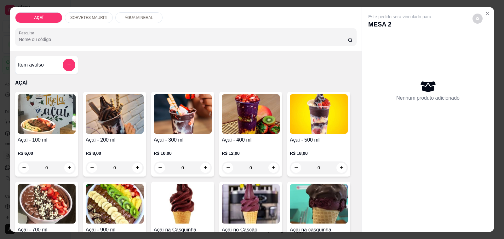
click at [200, 144] on div "R$ 10,00 0" at bounding box center [183, 159] width 58 height 30
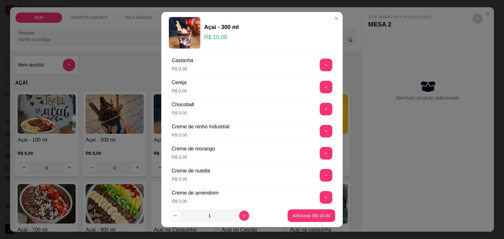
scroll to position [118, 0]
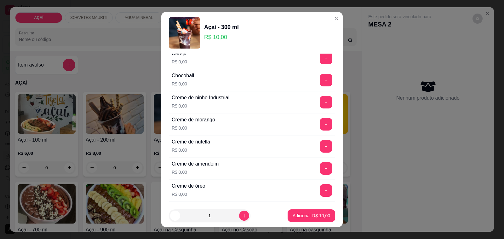
click at [307, 140] on div "Creme de nutella R$ 0,00 +" at bounding box center [252, 146] width 166 height 22
click at [320, 145] on button "+" at bounding box center [326, 146] width 13 height 13
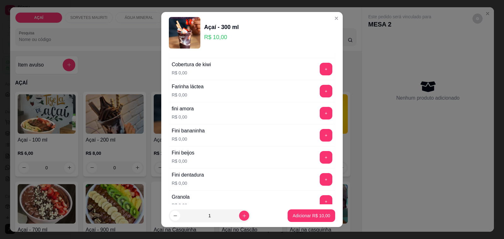
scroll to position [433, 0]
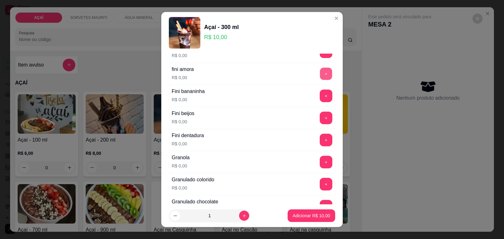
click at [320, 80] on button "+" at bounding box center [326, 74] width 12 height 12
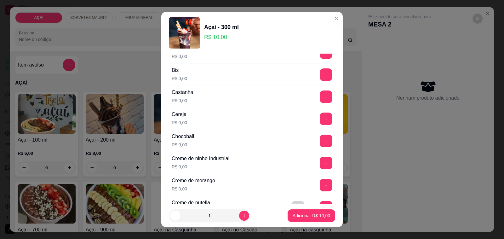
scroll to position [39, 0]
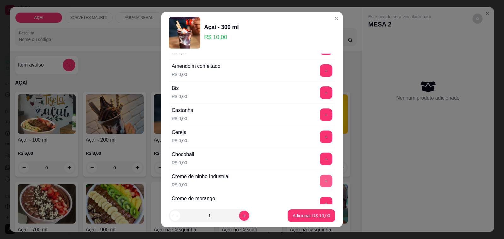
click at [320, 180] on button "+" at bounding box center [326, 181] width 13 height 13
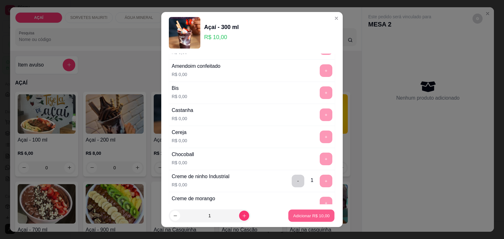
click at [311, 215] on p "Adicionar R$ 10,00" at bounding box center [311, 215] width 37 height 6
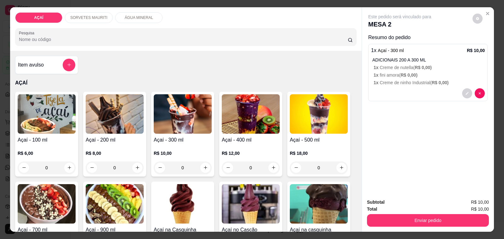
click at [92, 15] on p "SORVETES MAURITI" at bounding box center [88, 17] width 37 height 5
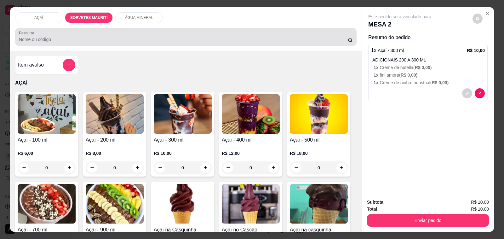
scroll to position [16, 0]
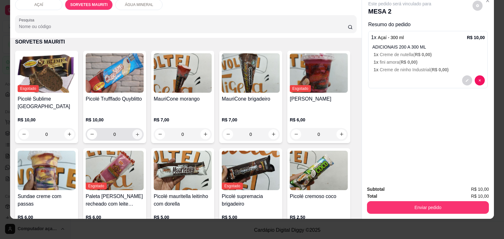
click at [133, 129] on button "increase-product-quantity" at bounding box center [137, 134] width 10 height 10
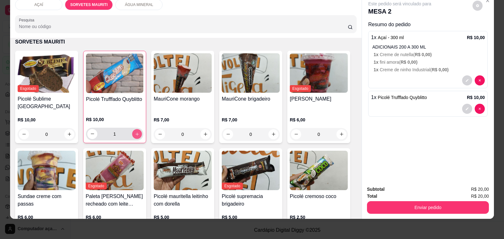
click at [133, 129] on button "increase-product-quantity" at bounding box center [137, 134] width 10 height 10
click at [87, 129] on button "decrease-product-quantity" at bounding box center [92, 134] width 10 height 10
type input "0"
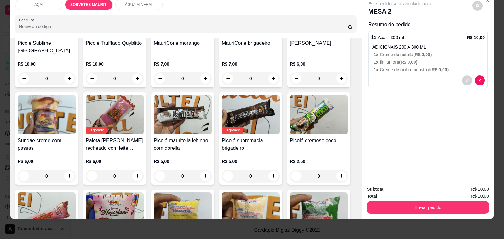
scroll to position [396, 0]
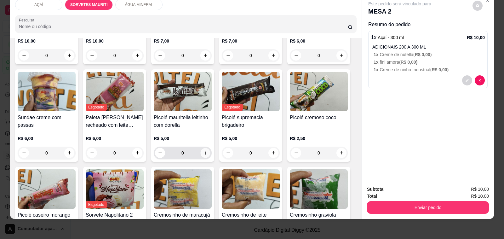
click at [203, 150] on button "increase-product-quantity" at bounding box center [205, 153] width 10 height 10
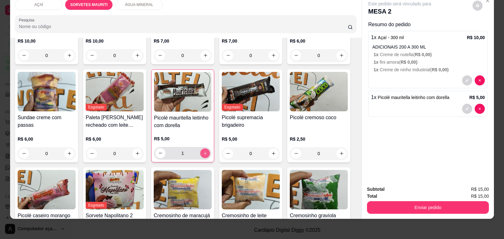
click at [203, 150] on button "increase-product-quantity" at bounding box center [205, 153] width 10 height 10
type input "2"
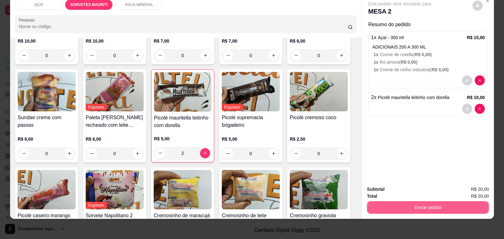
click at [392, 206] on button "Enviar pedido" at bounding box center [428, 207] width 122 height 13
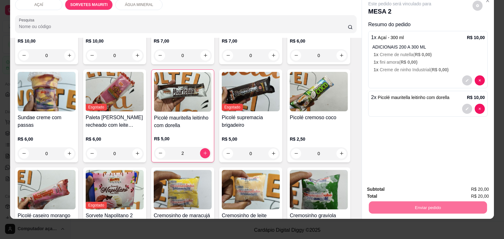
click at [405, 188] on button "Não registrar e enviar pedido" at bounding box center [407, 187] width 64 height 12
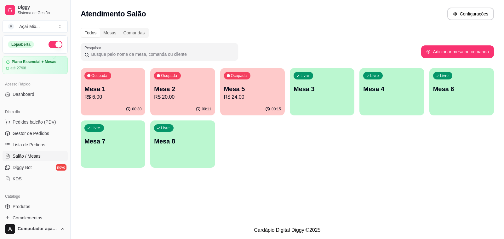
click at [128, 106] on div "00:30" at bounding box center [113, 109] width 65 height 12
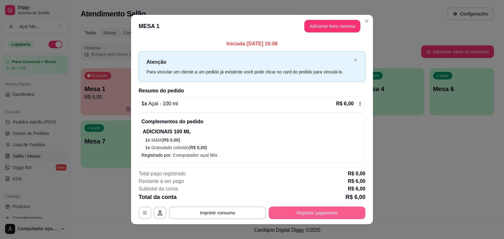
click at [324, 215] on button "Registrar pagamento" at bounding box center [317, 212] width 97 height 13
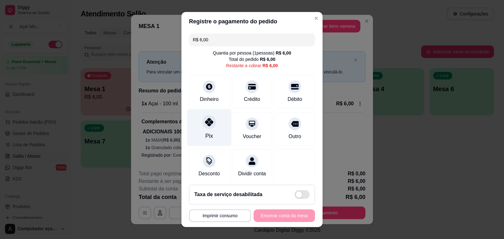
click at [205, 122] on icon at bounding box center [209, 122] width 8 height 8
type input "R$ 0,00"
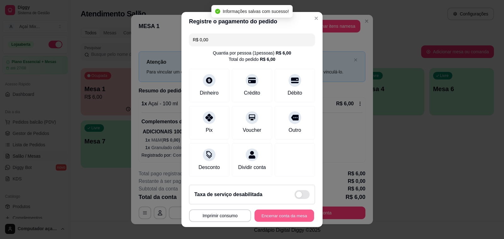
click at [255, 214] on button "Encerrar conta da mesa" at bounding box center [285, 216] width 60 height 12
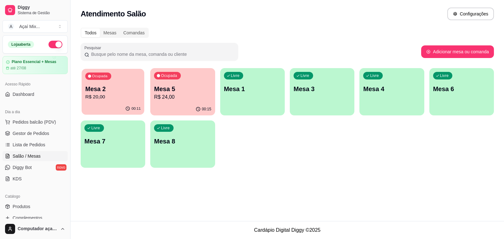
click at [119, 93] on p "R$ 20,00" at bounding box center [112, 96] width 55 height 7
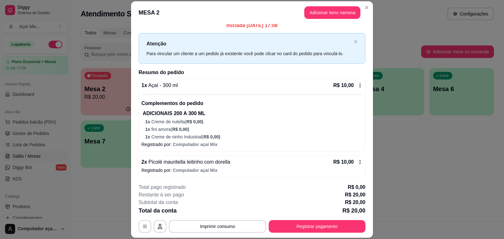
scroll to position [6, 0]
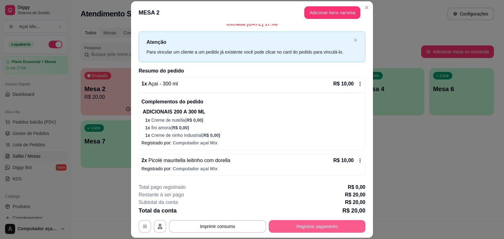
click at [310, 230] on button "Registrar pagamento" at bounding box center [317, 226] width 97 height 13
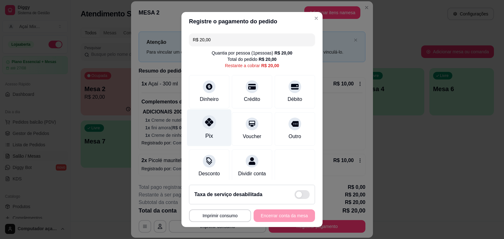
click at [218, 130] on div "Pix" at bounding box center [209, 127] width 44 height 37
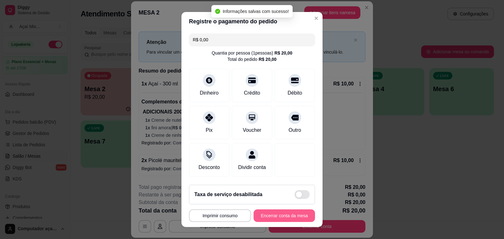
type input "R$ 0,00"
click at [265, 216] on button "Encerrar conta da mesa" at bounding box center [284, 215] width 61 height 13
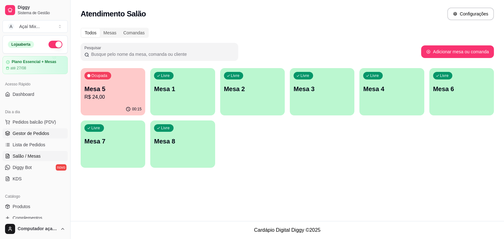
click at [21, 133] on span "Gestor de Pedidos" at bounding box center [31, 133] width 37 height 6
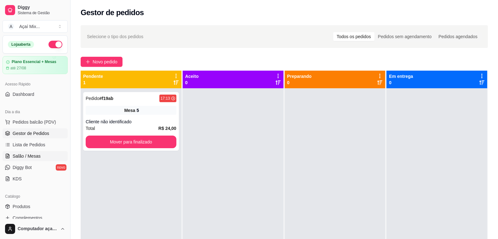
click at [38, 153] on span "Salão / Mesas" at bounding box center [27, 156] width 28 height 6
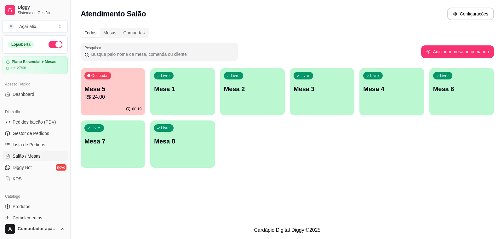
click at [178, 91] on p "Mesa 1" at bounding box center [182, 88] width 57 height 9
click at [130, 109] on icon "button" at bounding box center [127, 108] width 5 height 5
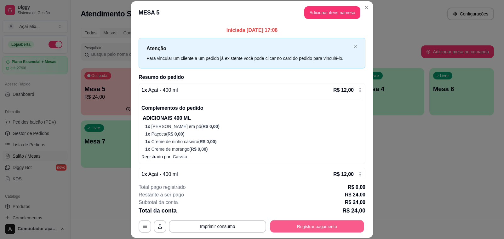
click at [295, 224] on button "Registrar pagamento" at bounding box center [317, 226] width 94 height 12
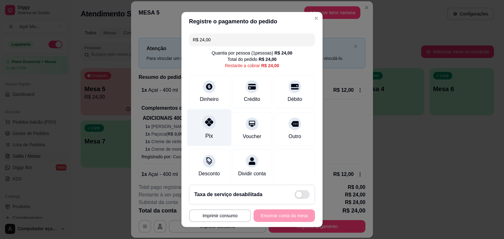
click at [205, 120] on icon at bounding box center [209, 122] width 8 height 8
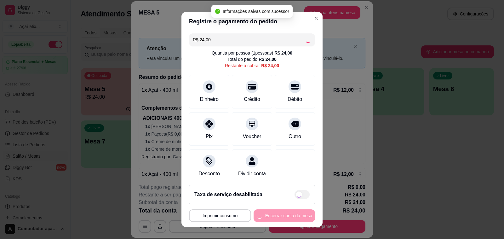
type input "R$ 0,00"
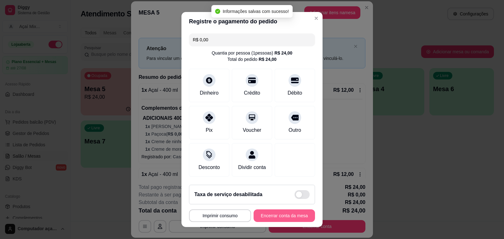
click at [290, 216] on button "Encerrar conta da mesa" at bounding box center [284, 215] width 61 height 13
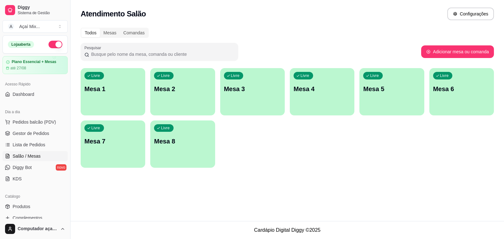
click at [121, 107] on div "Livre Mesa 1" at bounding box center [113, 88] width 65 height 40
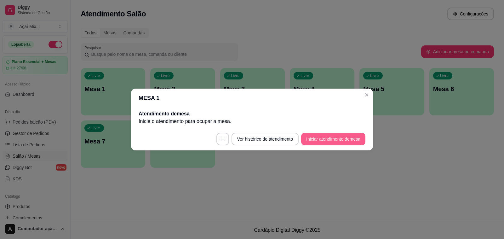
click at [322, 138] on button "Iniciar atendimento de mesa" at bounding box center [333, 139] width 64 height 13
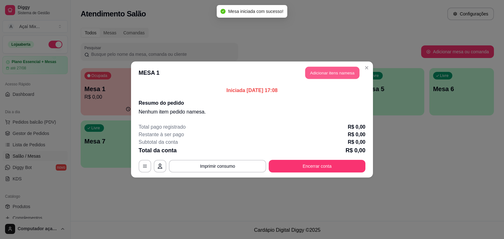
click at [328, 76] on button "Adicionar itens na mesa" at bounding box center [332, 73] width 54 height 12
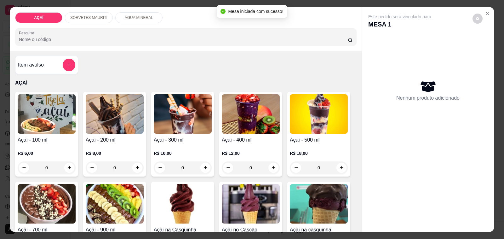
click at [229, 140] on h4 "Açaí - 400 ml" at bounding box center [251, 140] width 58 height 8
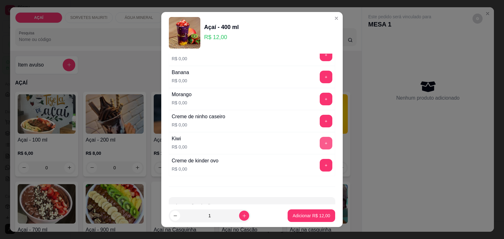
scroll to position [852, 0]
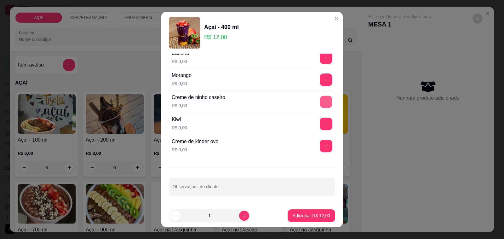
click at [320, 101] on button "+" at bounding box center [326, 102] width 12 height 12
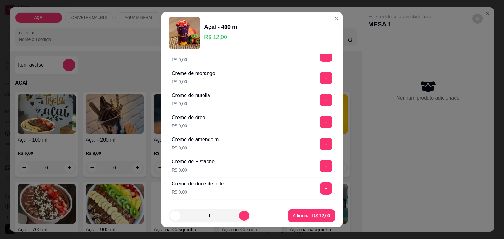
scroll to position [143, 0]
click at [320, 100] on button "+" at bounding box center [326, 99] width 13 height 13
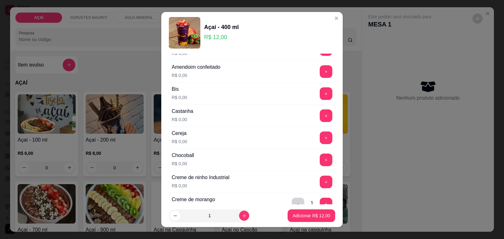
scroll to position [25, 0]
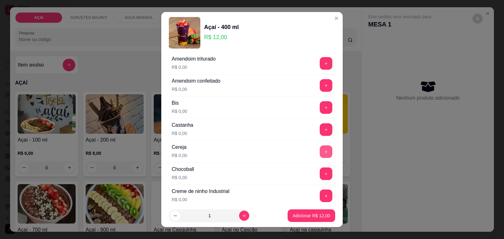
click at [320, 152] on button "+" at bounding box center [326, 151] width 13 height 13
click at [320, 133] on button "+" at bounding box center [326, 129] width 13 height 13
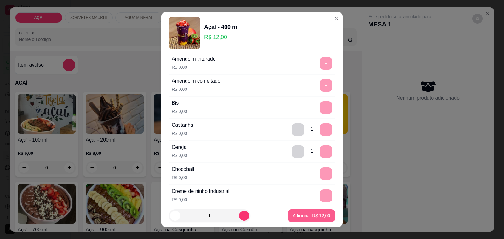
click at [298, 214] on p "Adicionar R$ 12,00" at bounding box center [311, 215] width 37 height 6
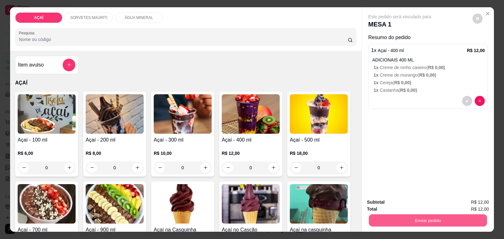
click at [387, 221] on button "Enviar pedido" at bounding box center [428, 220] width 118 height 12
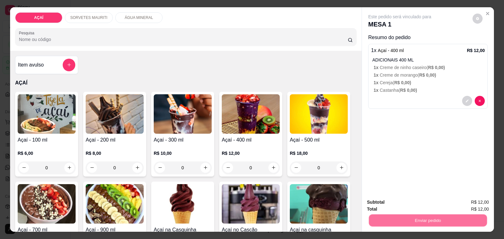
click at [396, 198] on button "Não registrar e enviar pedido" at bounding box center [407, 202] width 66 height 12
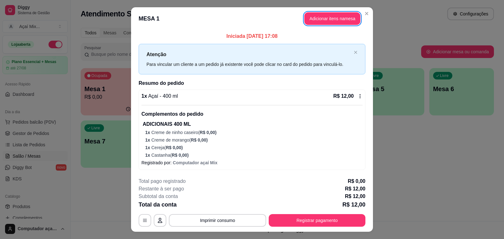
scroll to position [13, 0]
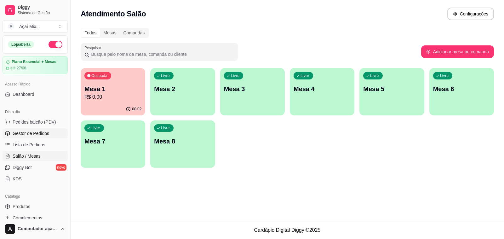
click at [10, 136] on link "Gestor de Pedidos" at bounding box center [35, 133] width 65 height 10
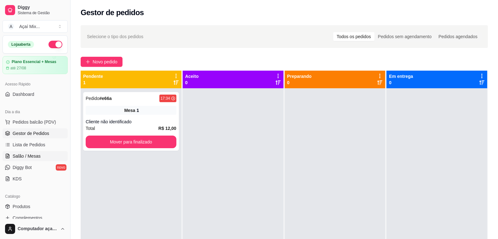
click at [27, 154] on span "Salão / Mesas" at bounding box center [27, 156] width 28 height 6
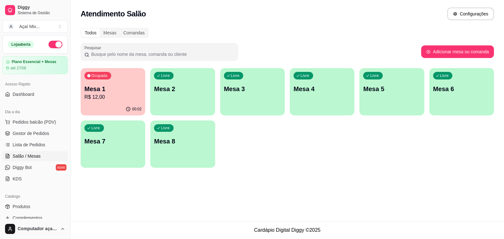
click at [117, 99] on p "R$ 12,00" at bounding box center [112, 97] width 57 height 8
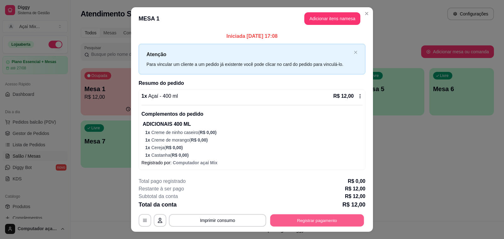
click at [315, 226] on button "Registrar pagamento" at bounding box center [317, 220] width 94 height 12
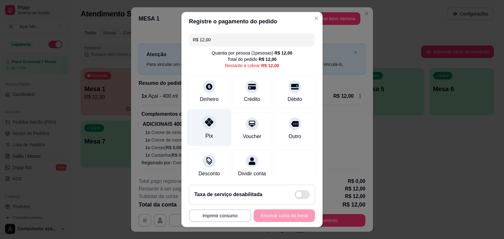
click at [215, 128] on div "Pix" at bounding box center [209, 127] width 44 height 37
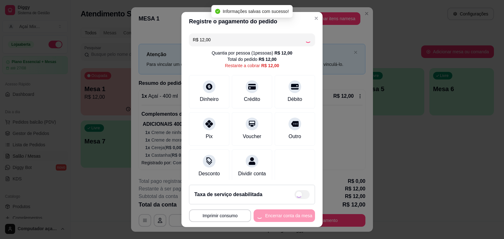
type input "R$ 0,00"
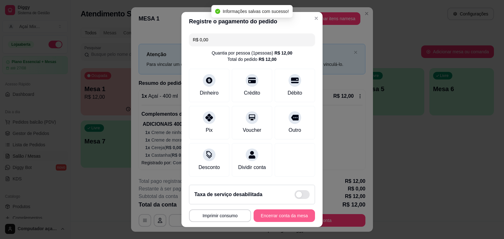
click at [287, 218] on button "Encerrar conta da mesa" at bounding box center [284, 215] width 61 height 13
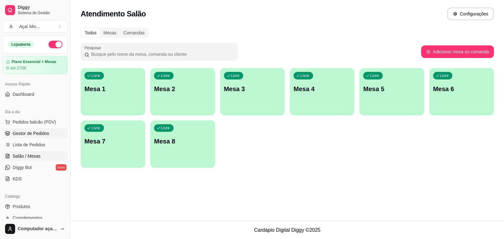
click at [9, 132] on icon at bounding box center [7, 133] width 5 height 5
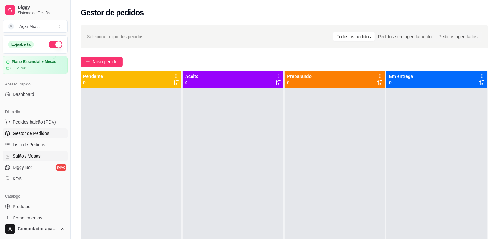
click at [27, 156] on span "Salão / Mesas" at bounding box center [27, 156] width 28 height 6
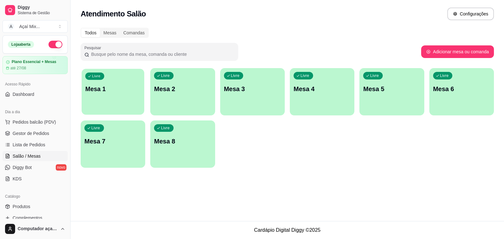
click at [86, 112] on div "button" at bounding box center [113, 110] width 63 height 7
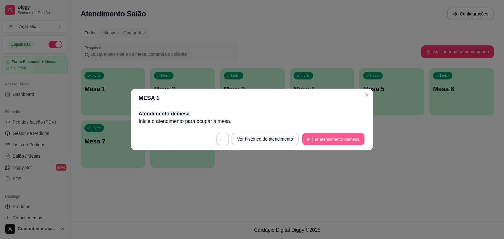
click at [304, 137] on button "Iniciar atendimento de mesa" at bounding box center [333, 139] width 62 height 12
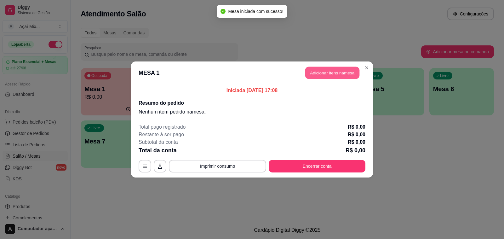
click at [325, 76] on button "Adicionar itens na mesa" at bounding box center [332, 73] width 54 height 12
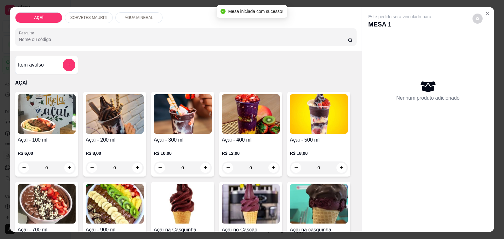
click at [183, 144] on div "R$ 10,00 0" at bounding box center [183, 159] width 58 height 30
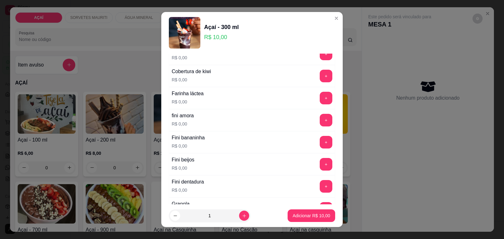
scroll to position [379, 0]
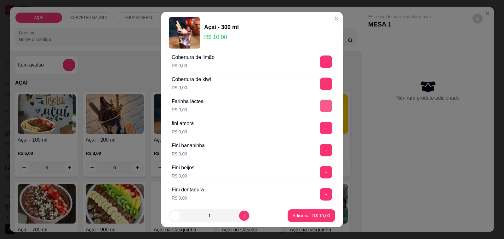
click at [320, 106] on button "+" at bounding box center [326, 106] width 13 height 13
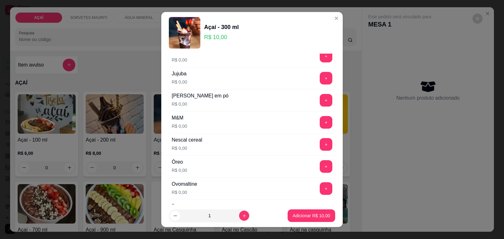
scroll to position [615, 0]
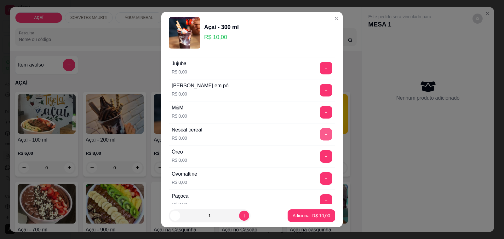
click at [320, 137] on button "+" at bounding box center [326, 134] width 12 height 12
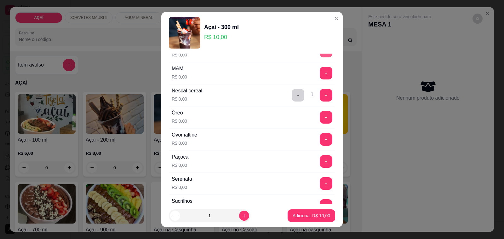
scroll to position [694, 0]
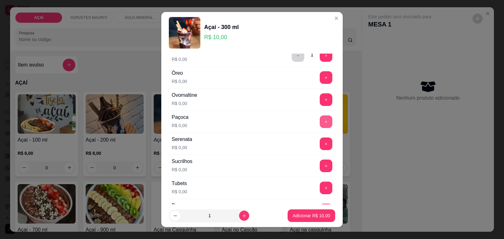
click at [320, 128] on button "+" at bounding box center [326, 121] width 13 height 13
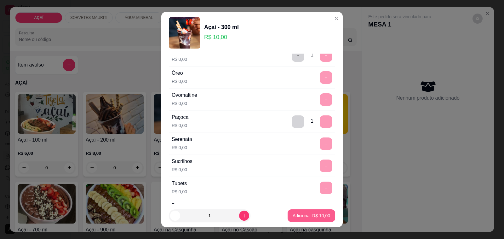
click at [311, 217] on p "Adicionar R$ 10,00" at bounding box center [311, 215] width 37 height 6
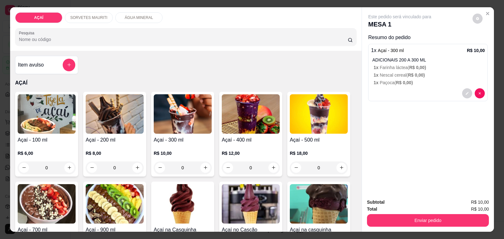
click at [170, 145] on div "R$ 10,00 0" at bounding box center [183, 159] width 58 height 30
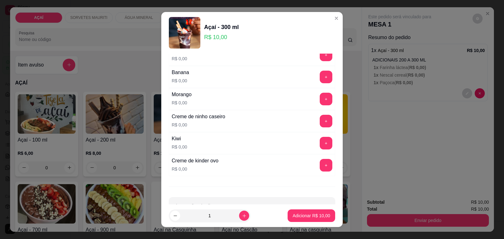
scroll to position [852, 0]
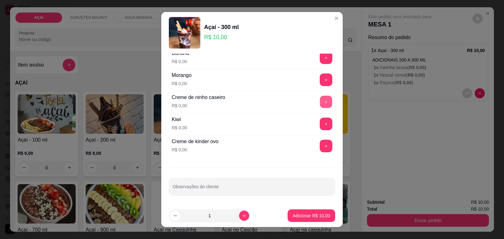
click at [320, 104] on button "+" at bounding box center [326, 102] width 12 height 12
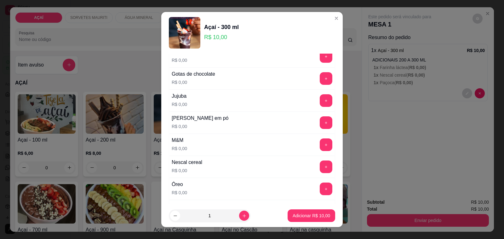
scroll to position [576, 0]
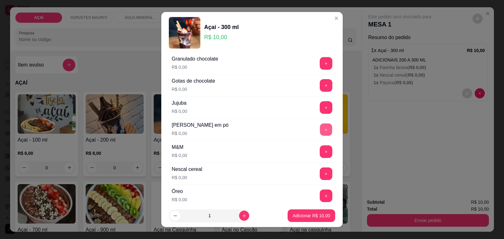
click at [320, 132] on button "+" at bounding box center [326, 129] width 12 height 12
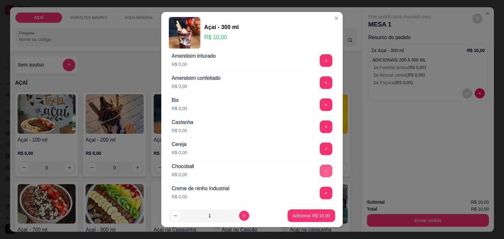
scroll to position [0, 0]
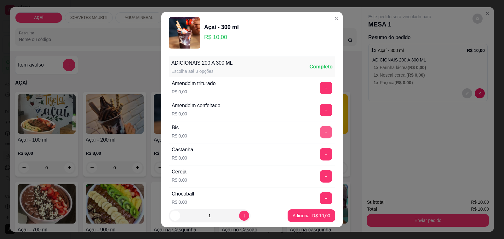
click at [320, 128] on button "+" at bounding box center [326, 132] width 12 height 12
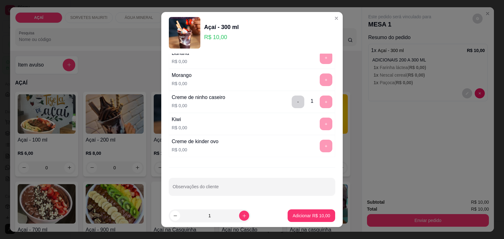
scroll to position [8, 0]
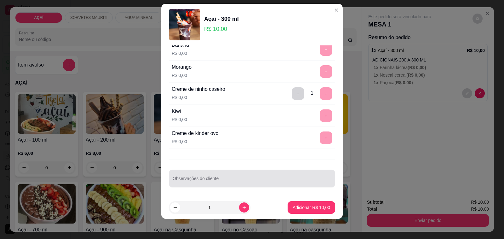
click at [278, 176] on div at bounding box center [252, 178] width 159 height 13
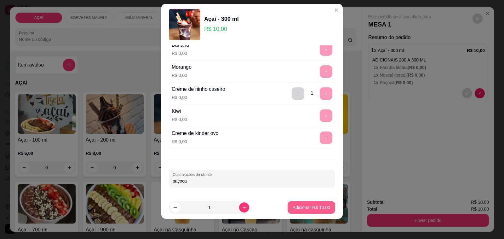
type input "paçoca"
click at [299, 202] on button "Adicionar R$ 10,00" at bounding box center [312, 207] width 48 height 13
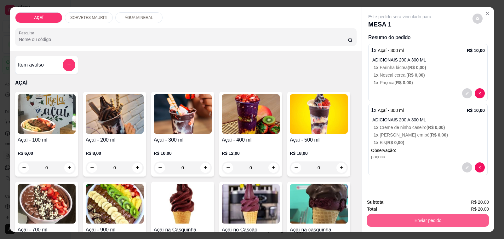
click at [369, 215] on button "Enviar pedido" at bounding box center [428, 220] width 122 height 13
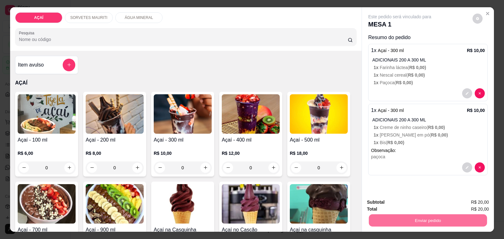
click at [394, 202] on button "Não registrar e enviar pedido" at bounding box center [407, 202] width 66 height 12
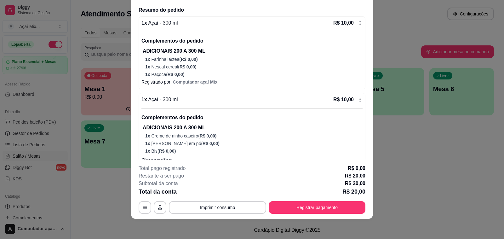
scroll to position [74, 0]
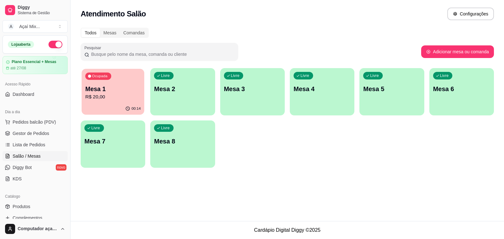
click at [122, 92] on p "Mesa 1" at bounding box center [112, 89] width 55 height 9
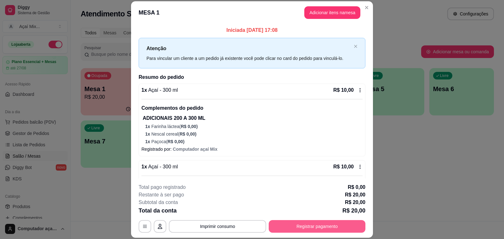
click at [295, 228] on button "Registrar pagamento" at bounding box center [317, 226] width 97 height 13
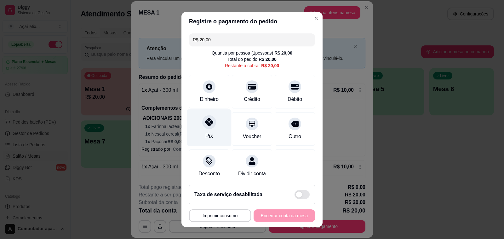
click at [213, 123] on div "Pix" at bounding box center [209, 127] width 44 height 37
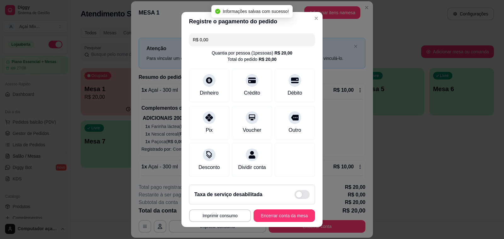
type input "R$ 0,00"
click at [276, 219] on button "Encerrar conta da mesa" at bounding box center [284, 215] width 61 height 13
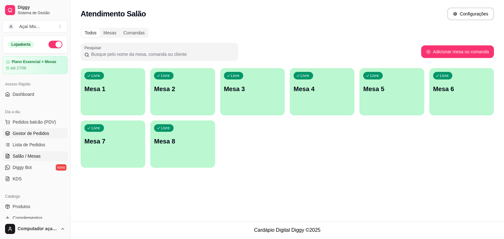
click at [22, 133] on span "Gestor de Pedidos" at bounding box center [31, 133] width 37 height 6
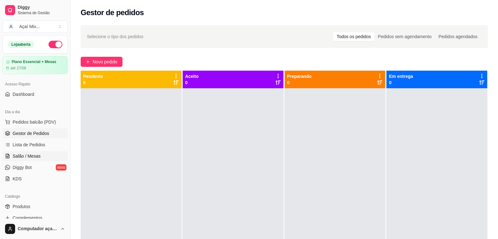
click at [45, 152] on link "Salão / Mesas" at bounding box center [35, 156] width 65 height 10
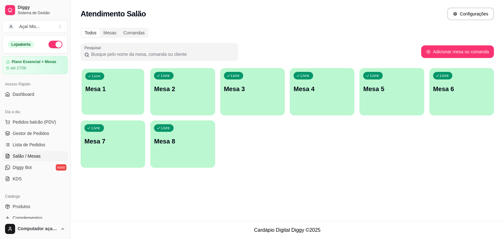
click at [131, 105] on div "Livre Mesa 1" at bounding box center [113, 88] width 63 height 38
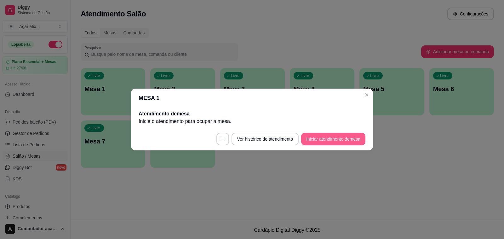
click at [307, 135] on button "Iniciar atendimento de mesa" at bounding box center [333, 139] width 64 height 13
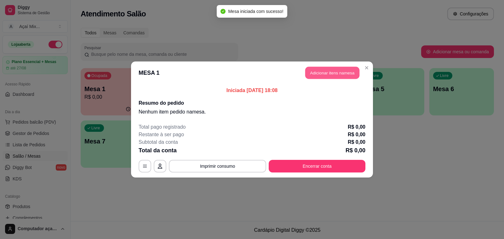
click at [344, 74] on button "Adicionar itens na mesa" at bounding box center [332, 73] width 54 height 12
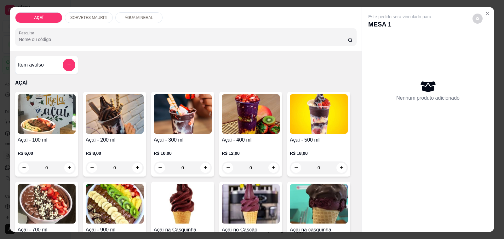
drag, startPoint x: 226, startPoint y: 138, endPoint x: 229, endPoint y: 145, distance: 7.7
click at [229, 145] on div "Açaí - 400 ml R$ 12,00 0" at bounding box center [250, 134] width 63 height 85
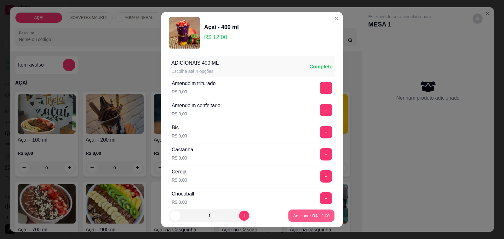
click at [313, 220] on button "Adicionar R$ 12,00" at bounding box center [311, 216] width 46 height 12
type input "1"
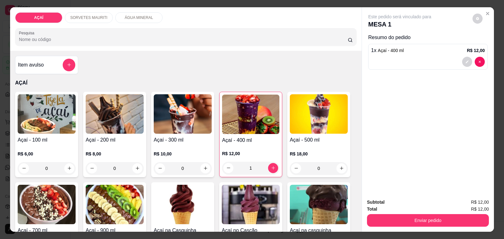
click at [240, 144] on div "R$ 12,00 1" at bounding box center [250, 159] width 57 height 30
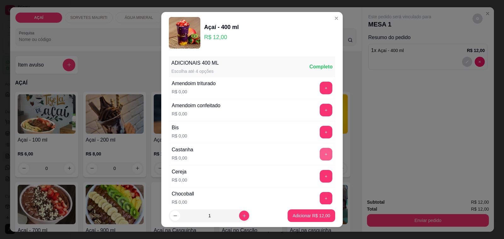
click at [320, 158] on button "+" at bounding box center [326, 154] width 13 height 13
click at [320, 175] on button "+" at bounding box center [326, 176] width 12 height 12
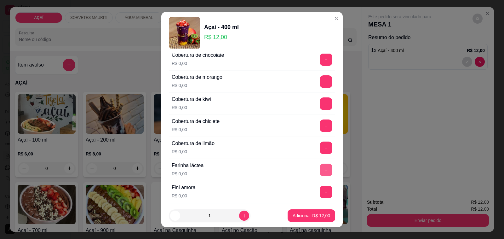
scroll to position [394, 0]
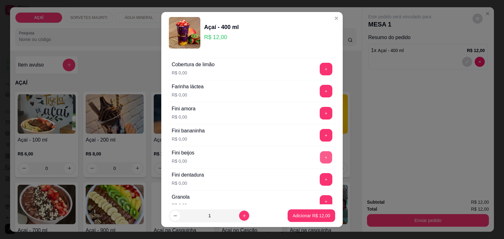
click at [320, 155] on button "+" at bounding box center [326, 157] width 12 height 12
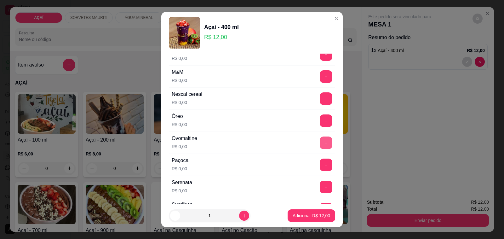
scroll to position [669, 0]
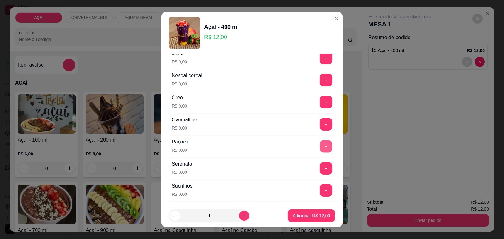
click at [320, 152] on button "+" at bounding box center [326, 146] width 12 height 12
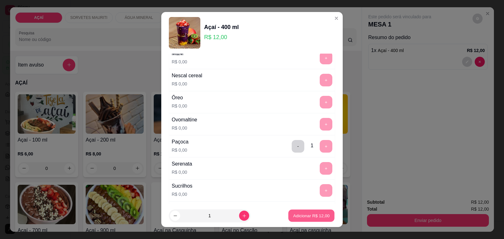
click at [309, 216] on p "Adicionar R$ 12,00" at bounding box center [311, 215] width 37 height 6
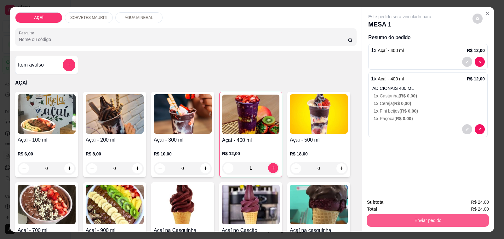
click at [421, 215] on button "Enviar pedido" at bounding box center [428, 220] width 122 height 13
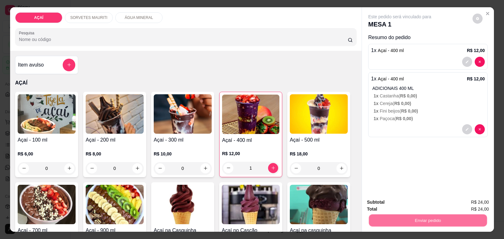
click at [418, 202] on button "Não registrar e enviar pedido" at bounding box center [407, 202] width 66 height 12
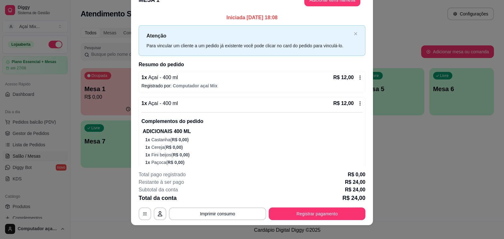
scroll to position [19, 0]
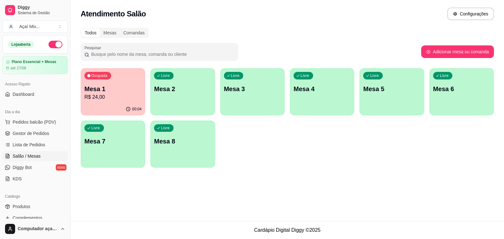
click at [112, 101] on div "Ocupada Mesa 1 R$ 24,00" at bounding box center [113, 85] width 65 height 35
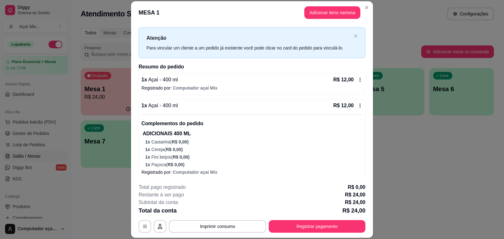
scroll to position [14, 0]
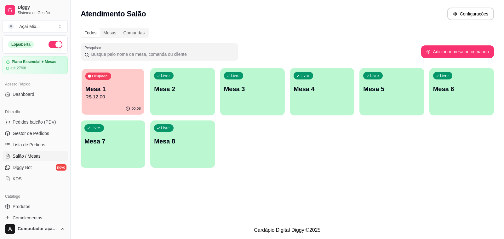
click at [106, 84] on div "Ocupada Mesa 1 R$ 12,00" at bounding box center [113, 86] width 63 height 34
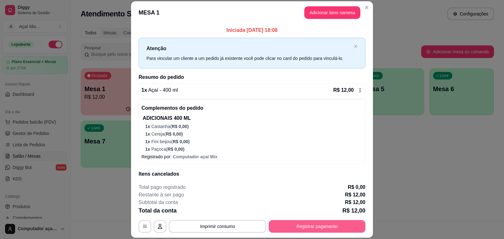
click at [301, 221] on button "Registrar pagamento" at bounding box center [317, 226] width 97 height 13
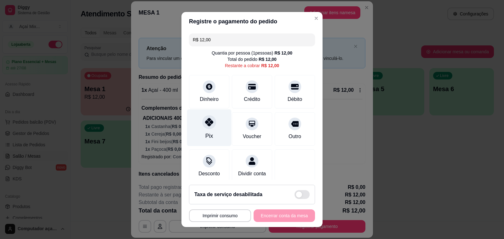
click at [196, 130] on div "Pix" at bounding box center [209, 127] width 44 height 37
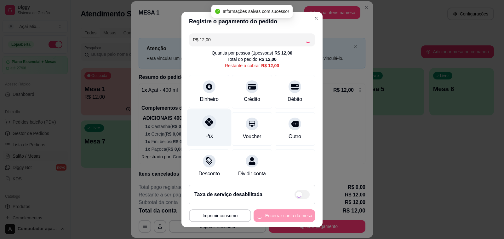
type input "R$ 0,00"
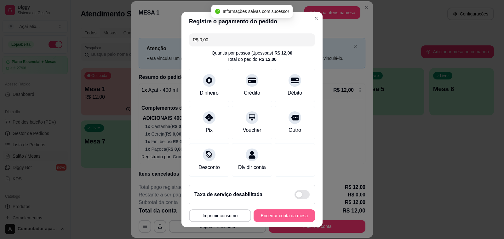
click at [269, 217] on button "Encerrar conta da mesa" at bounding box center [284, 215] width 61 height 13
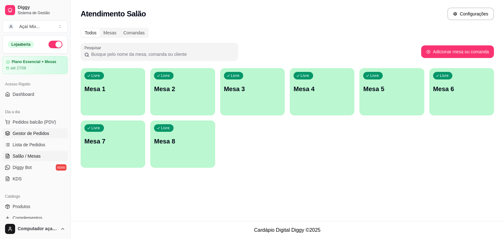
click at [27, 137] on link "Gestor de Pedidos" at bounding box center [35, 133] width 65 height 10
